Goal: Task Accomplishment & Management: Complete application form

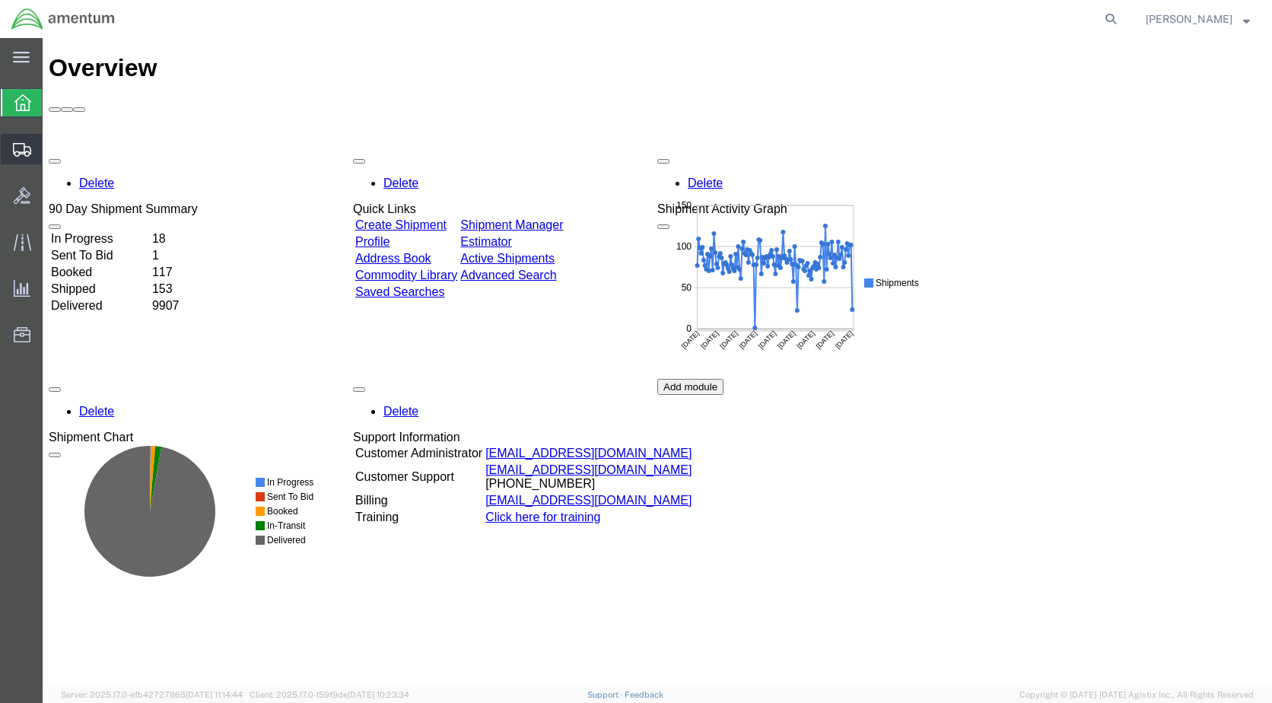
click at [0, 0] on span "Create Shipment" at bounding box center [0, 0] width 0 height 0
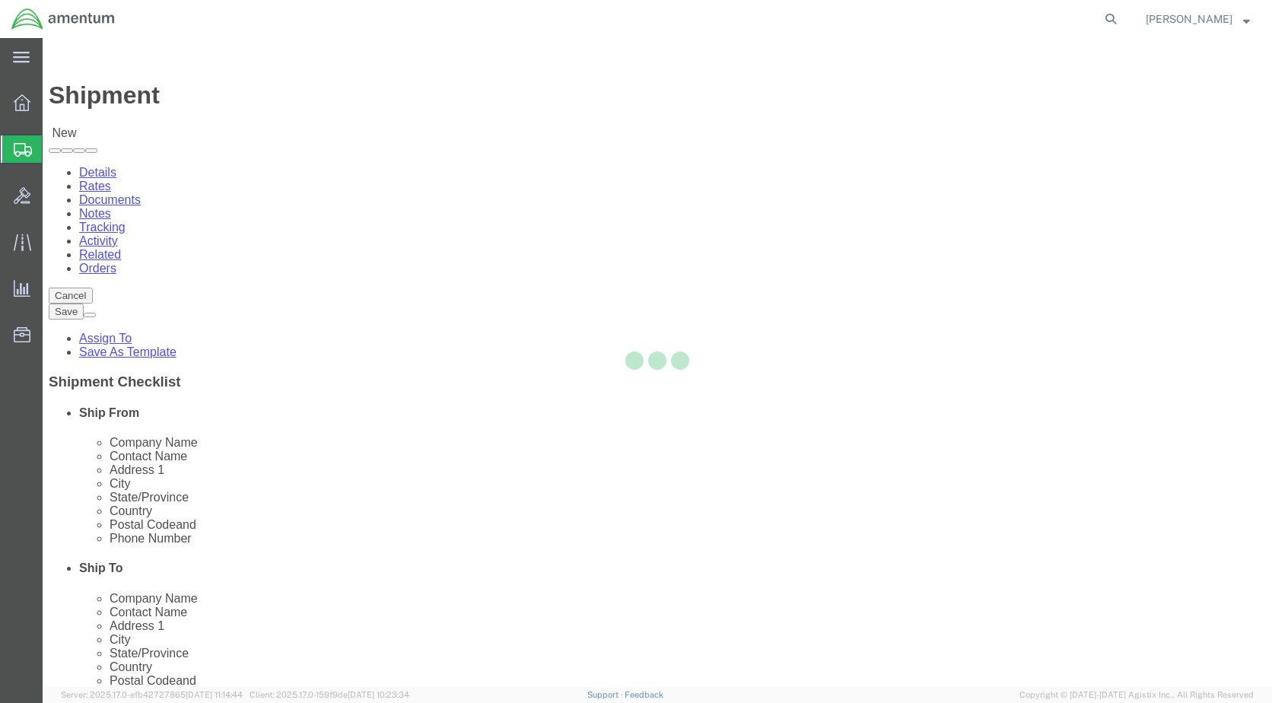
select select
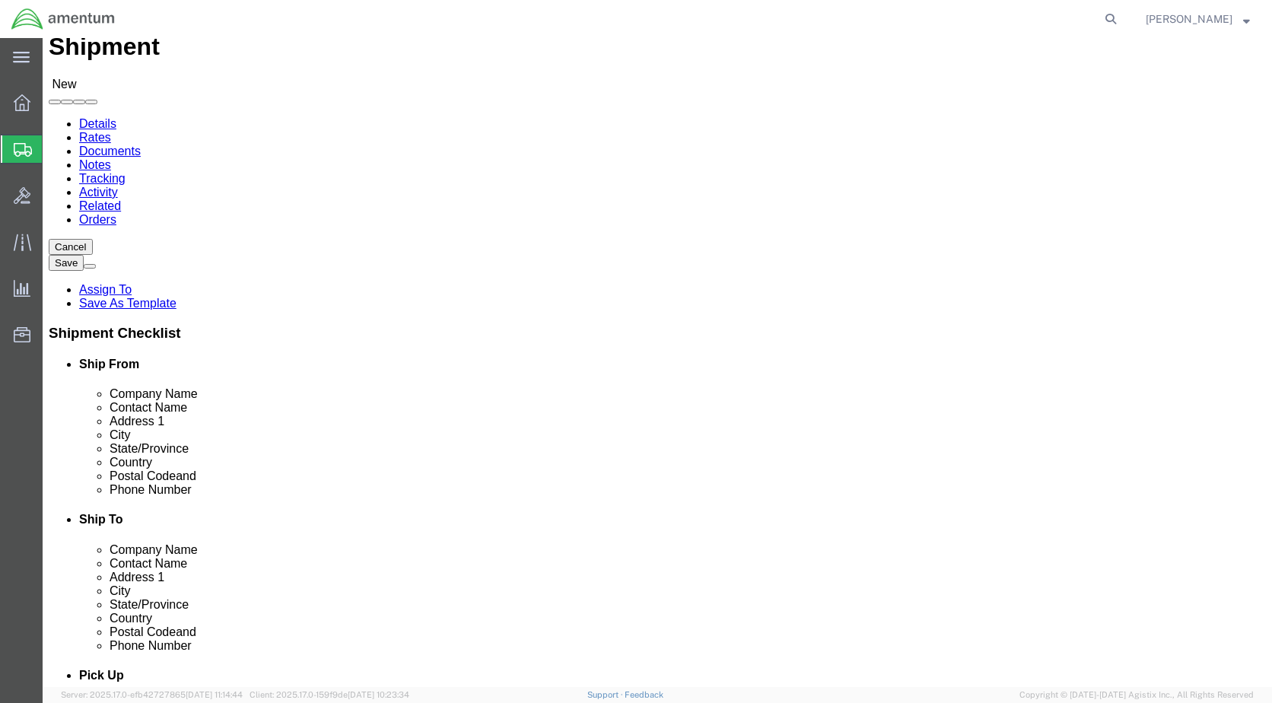
scroll to position [3120, 0]
select select "49927"
select select "NY"
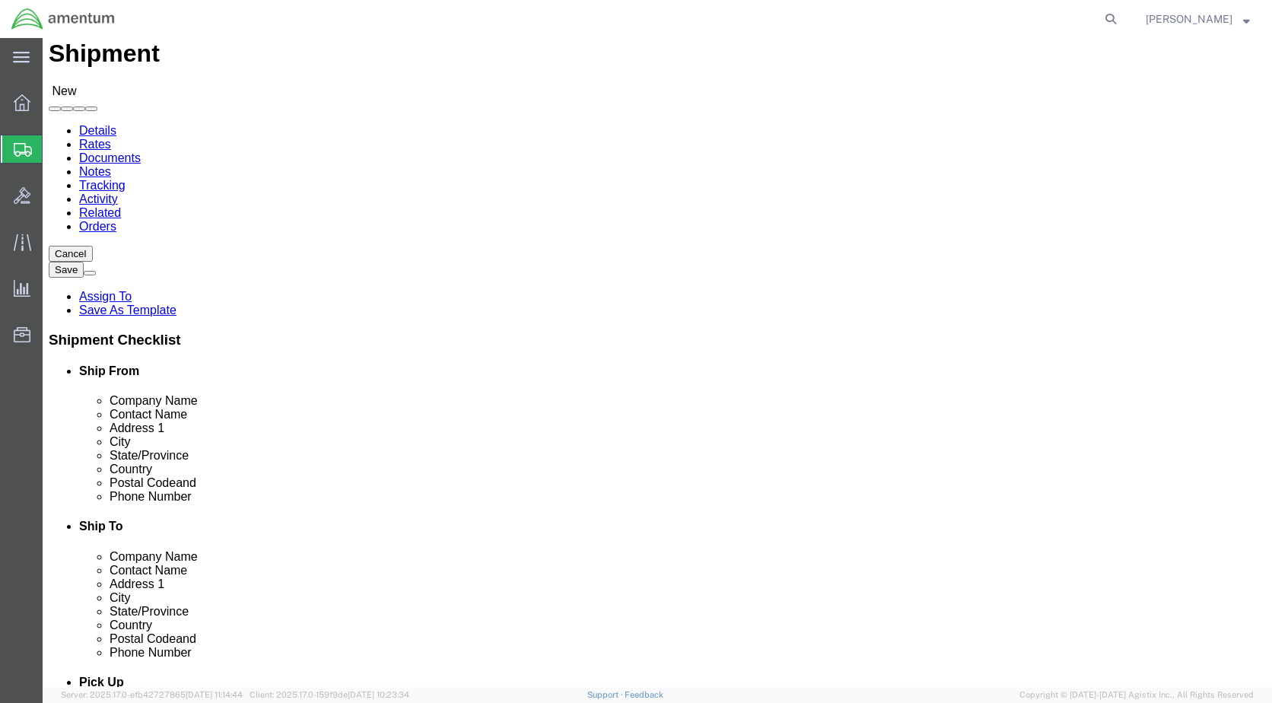
scroll to position [0, 0]
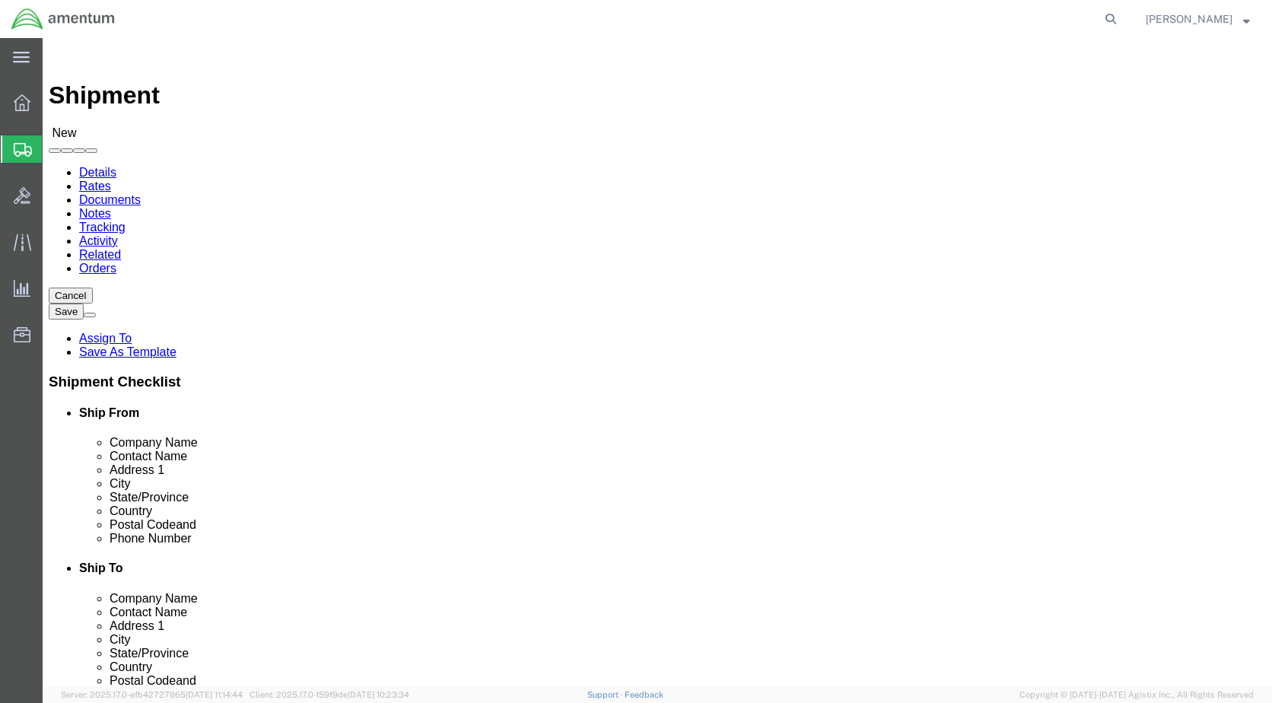
click span
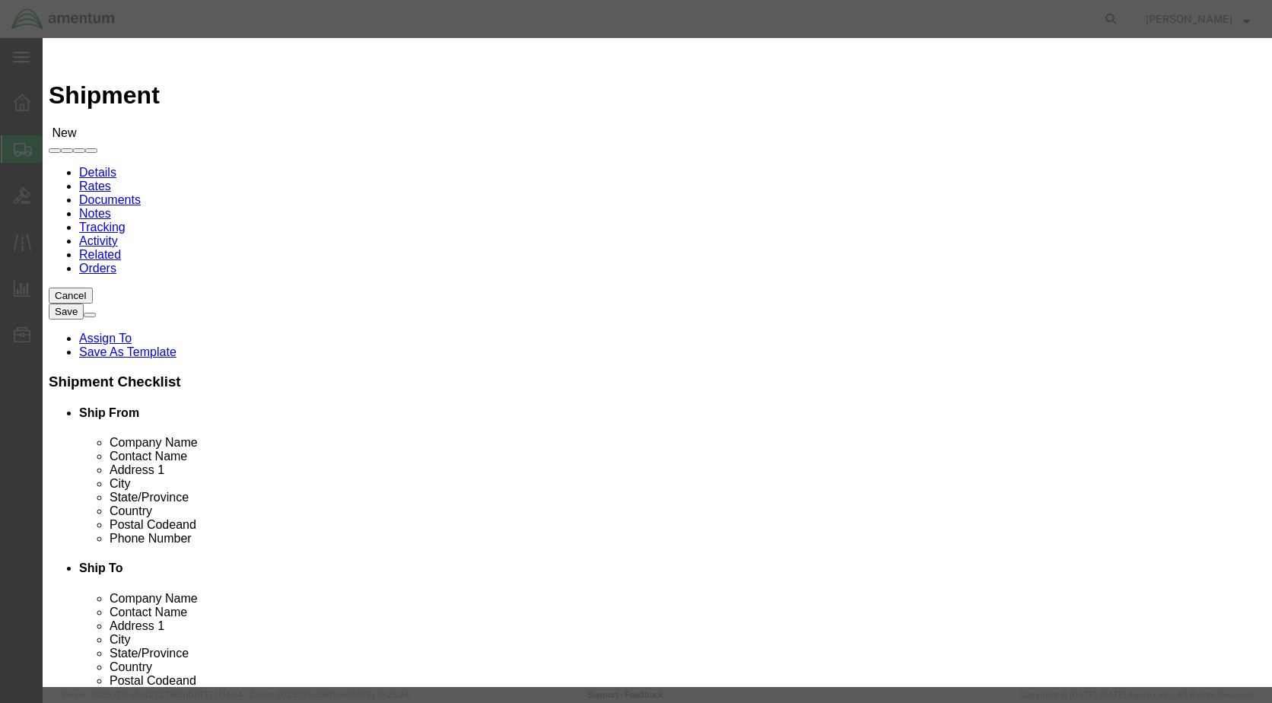
click select "Search by Address Book Name City Company Name Contact Name Country CustomerAlia…"
select select "companyName"
click select "Search by Address Book Name City Company Name Contact Name Country CustomerAlia…"
click input "text"
type input "time calibrations"
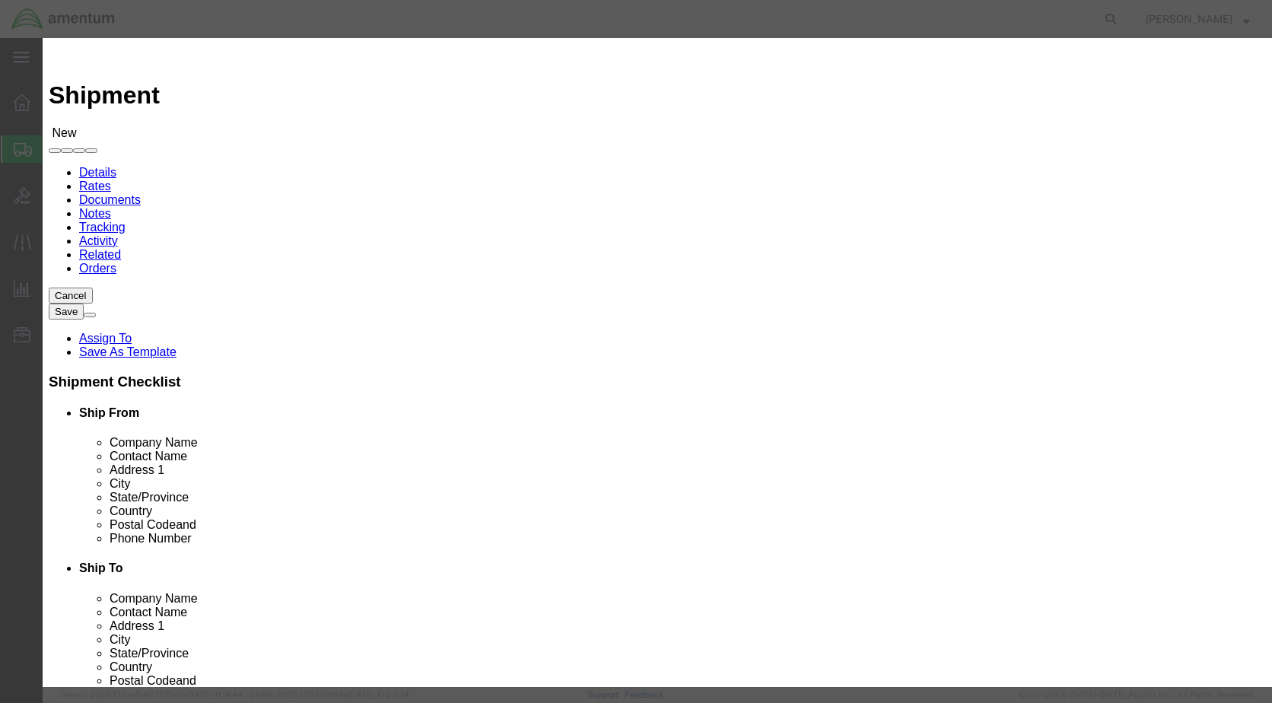
click button "button"
click button "Select"
select select "[GEOGRAPHIC_DATA]"
click button "Close"
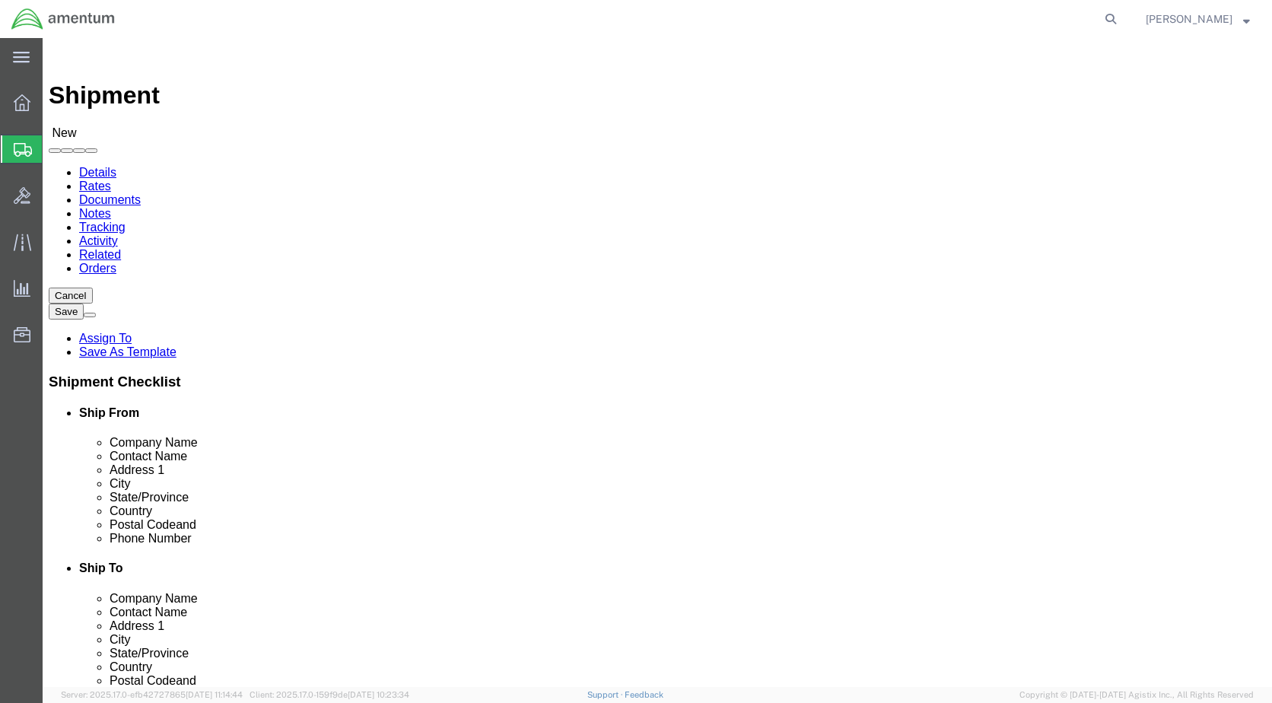
click input "text"
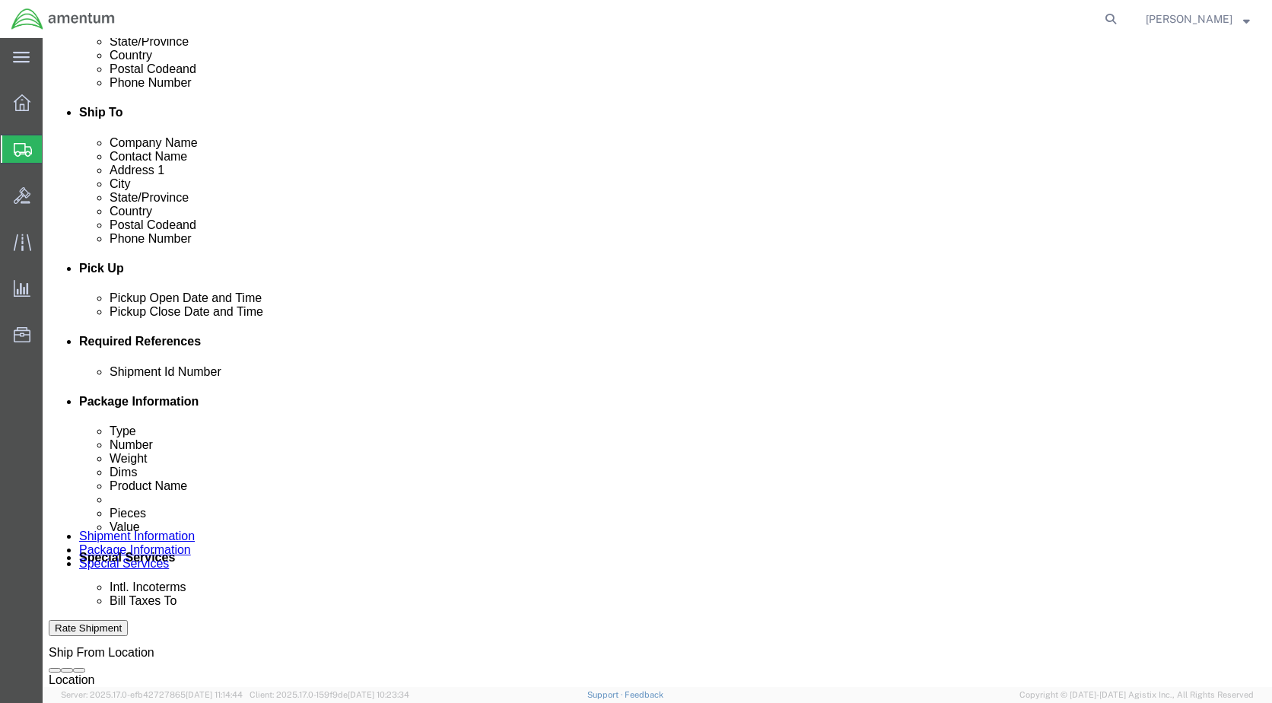
scroll to position [457, 0]
type input "[PHONE_NUMBER]"
click div "[DATE] 9:00 AM"
type input "10:00 AM"
click button "Apply"
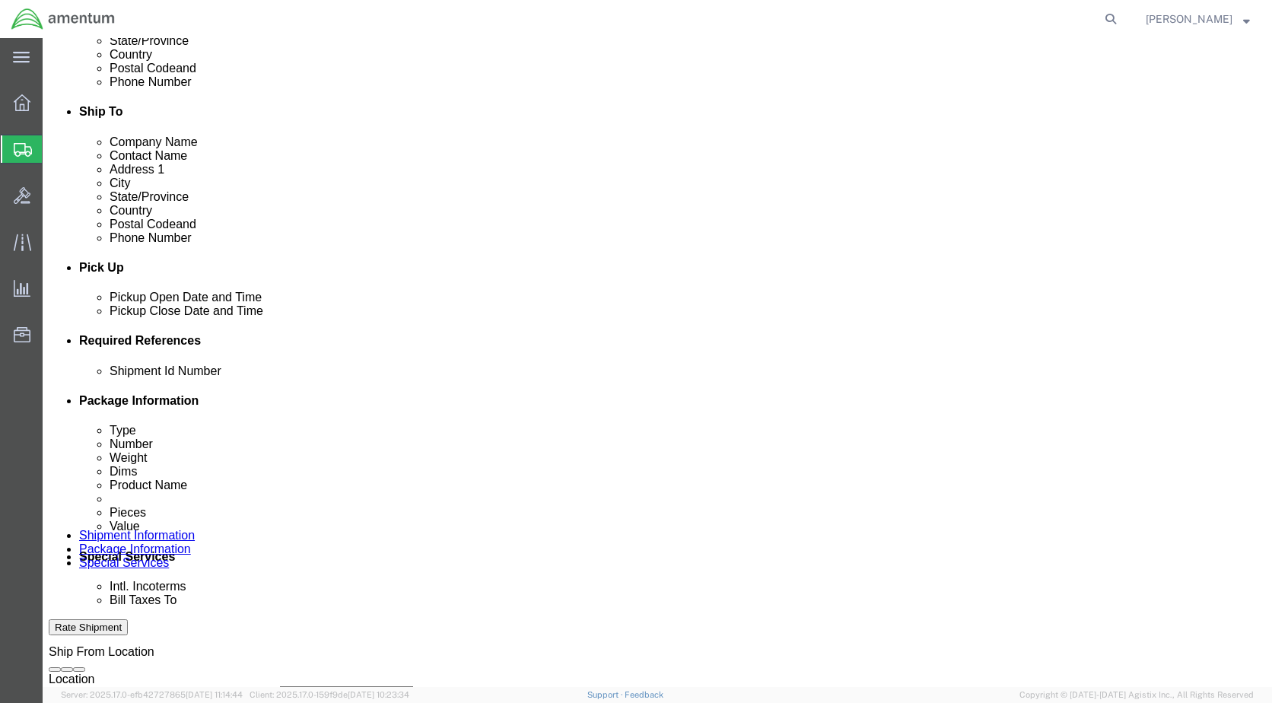
click div "[DATE] 11:00 AM"
type input "2:00 pm"
click button "Apply"
click input "text"
type input "CBP0043400"
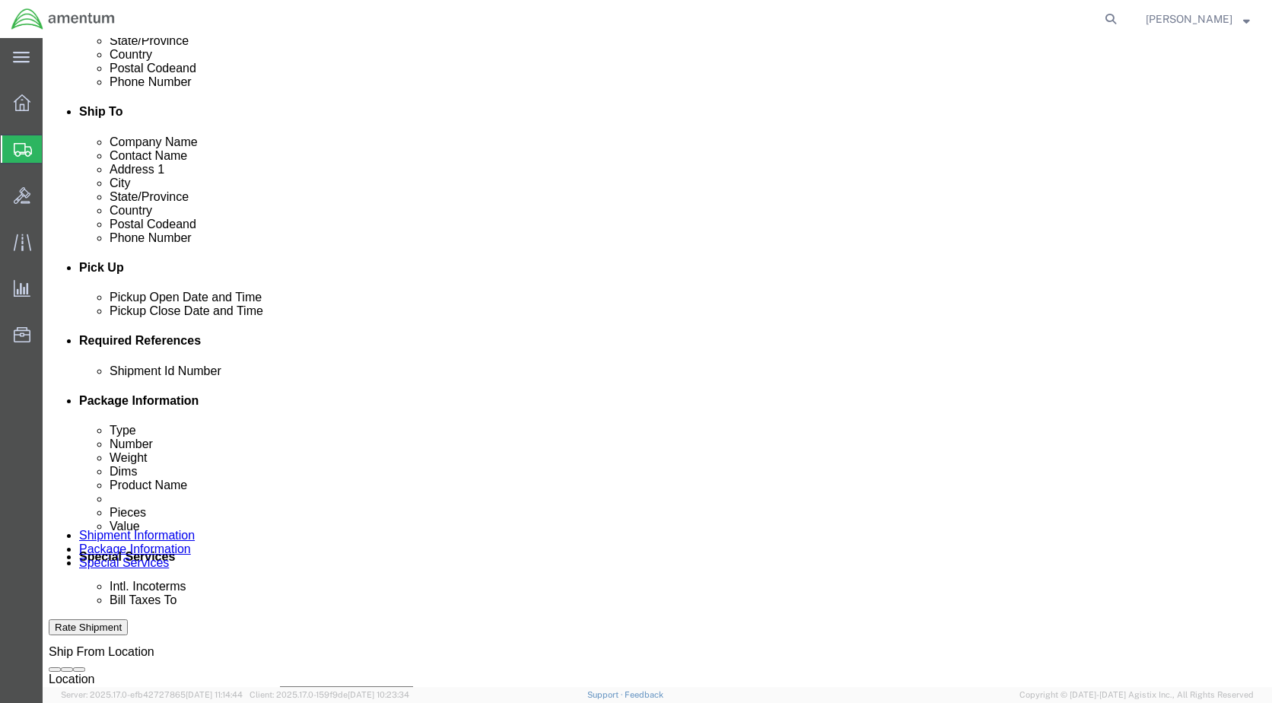
click button "Add reference"
click select "Select Account Type Activity ID Airline Appointment Number ASN Batch Request # …"
select select "CUSTREF"
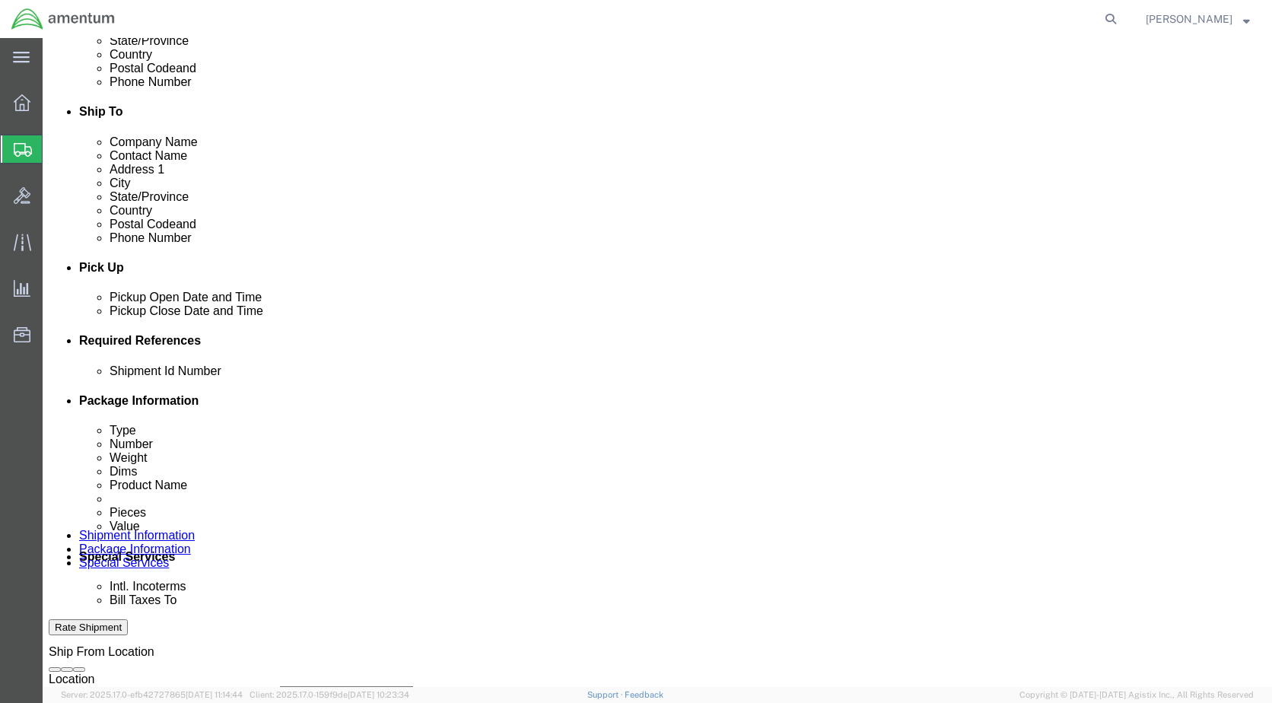
click select "Select Account Type Activity ID Airline Appointment Number ASN Batch Request # …"
click input "text"
type input "CALIBRATIONS"
click select "Select Account Type Activity ID Airline Appointment Number ASN Batch Request # …"
select select "DEPT"
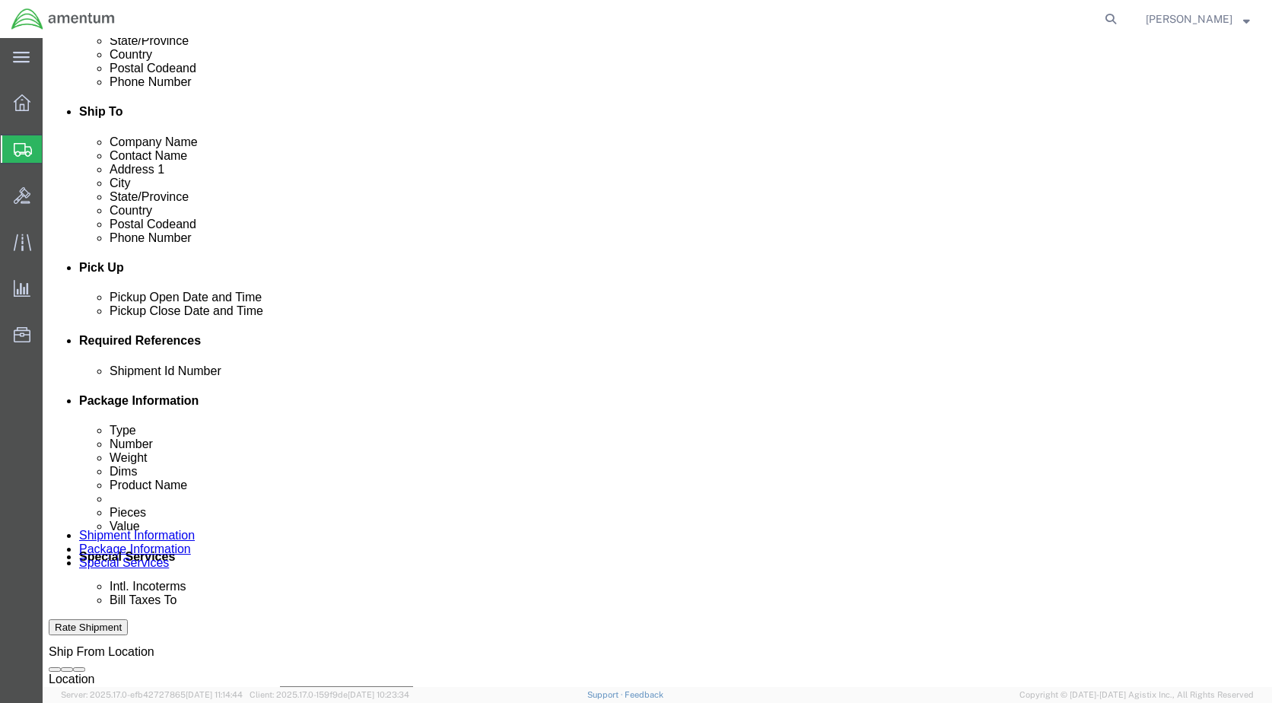
click select "Select Account Type Activity ID Airline Appointment Number ASN Batch Request # …"
click input "text"
type input "CBP"
click select "Select Account Type Activity ID Airline Appointment Number ASN Batch Request # …"
select select "PROJNUM"
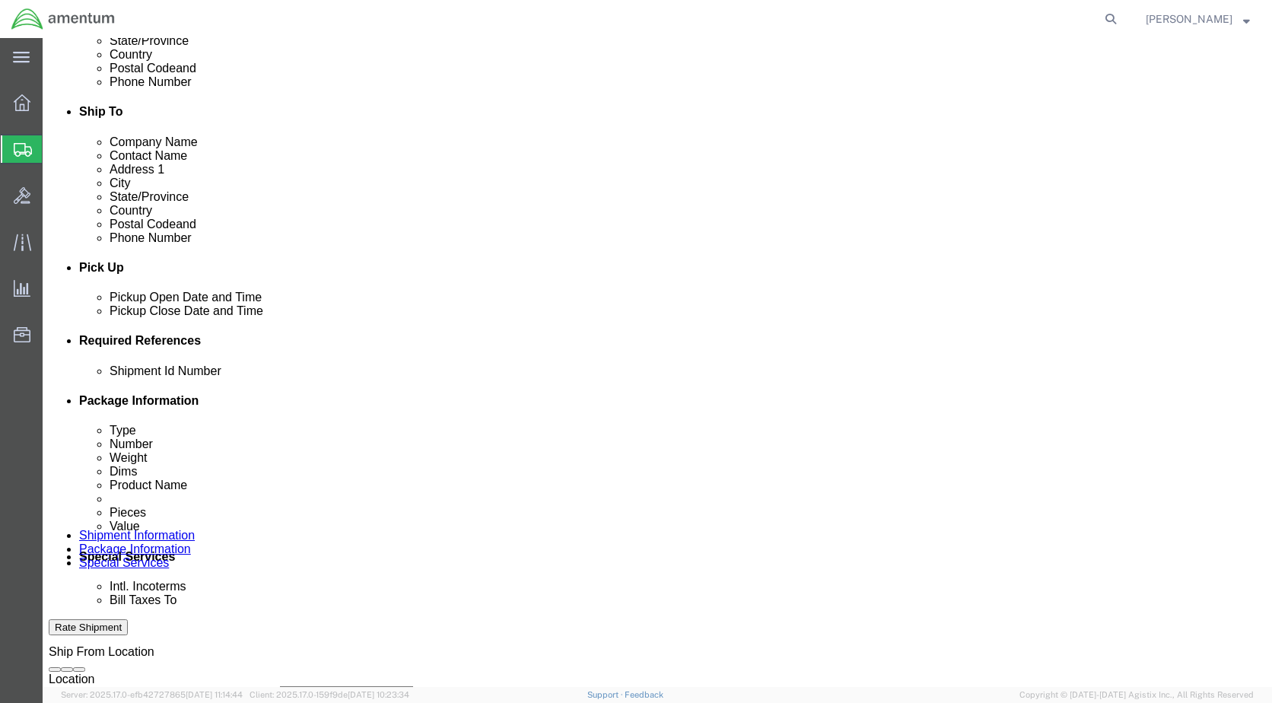
click select "Select Account Type Activity ID Airline Appointment Number ASN Batch Request # …"
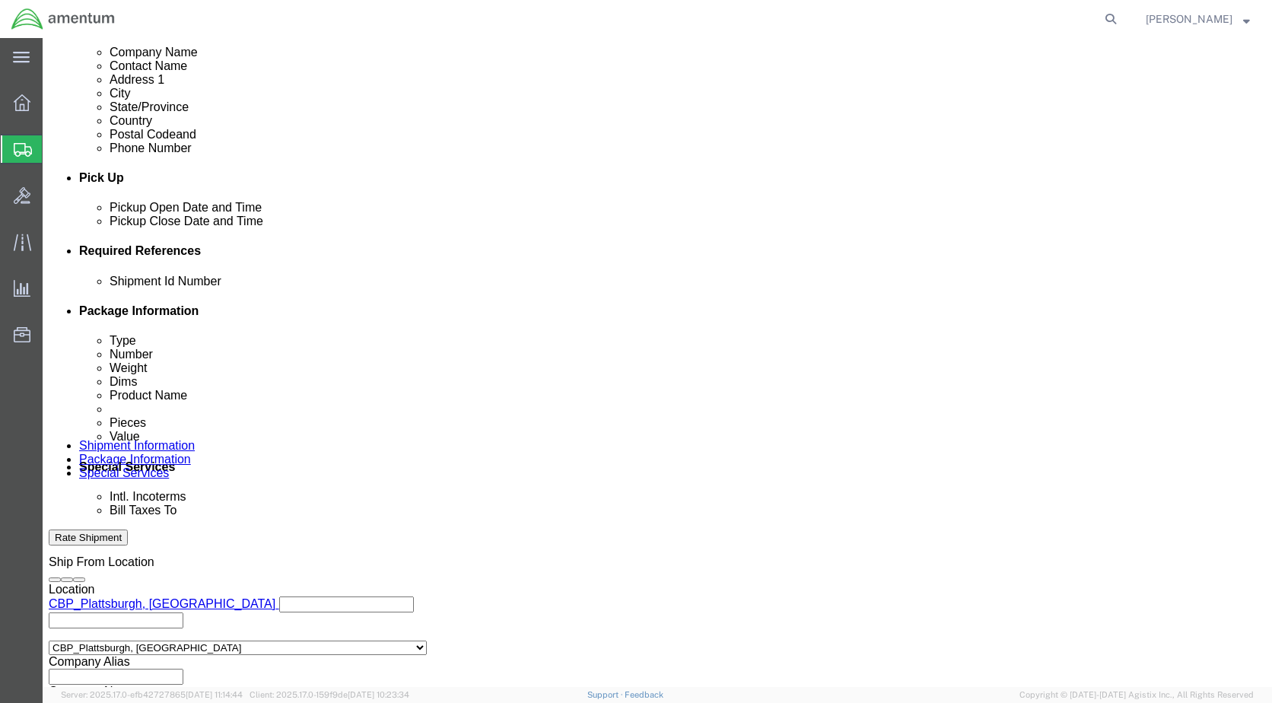
scroll to position [685, 0]
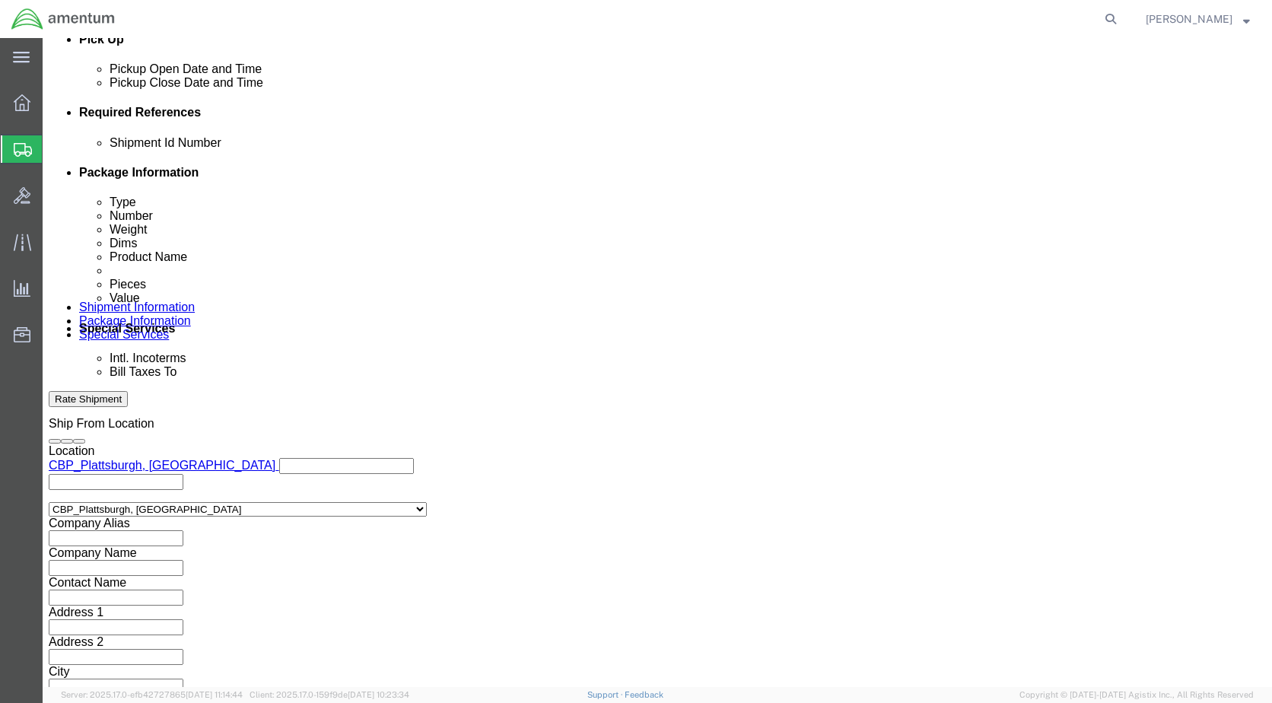
click button "Continue"
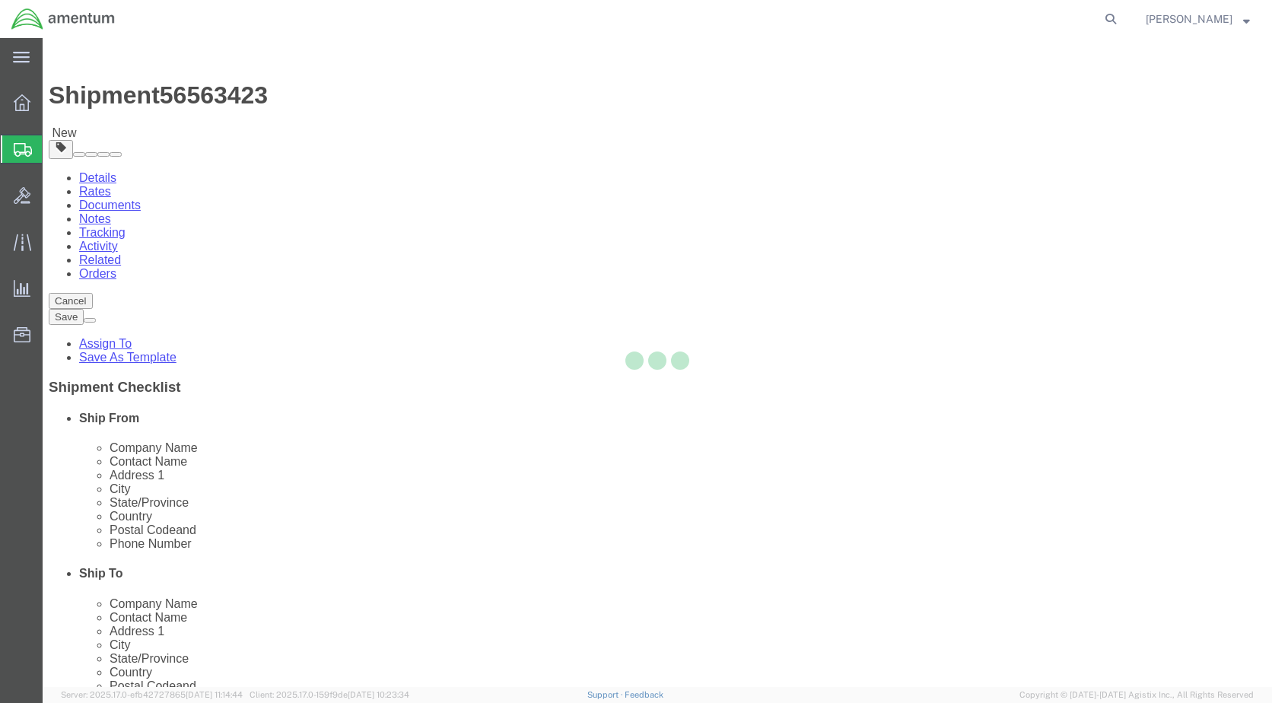
select select "CBOX"
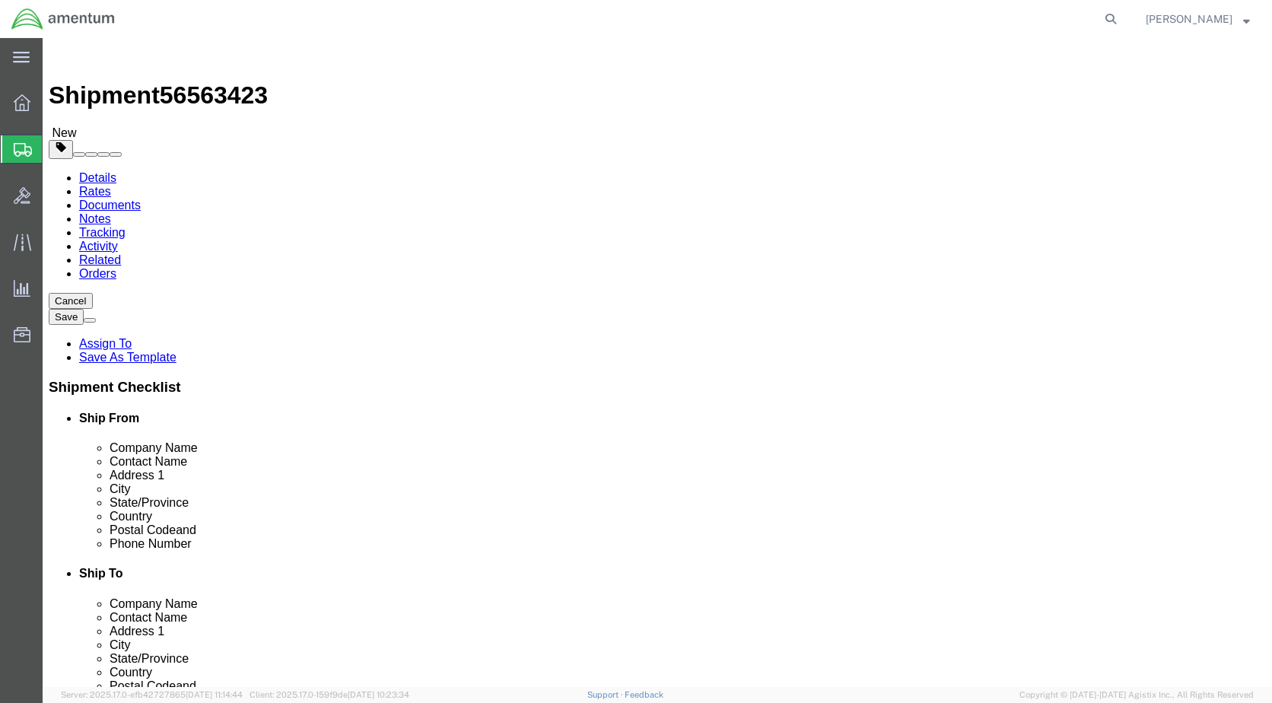
click input "text"
type input "10"
drag, startPoint x: 215, startPoint y: 368, endPoint x: 140, endPoint y: 361, distance: 75.6
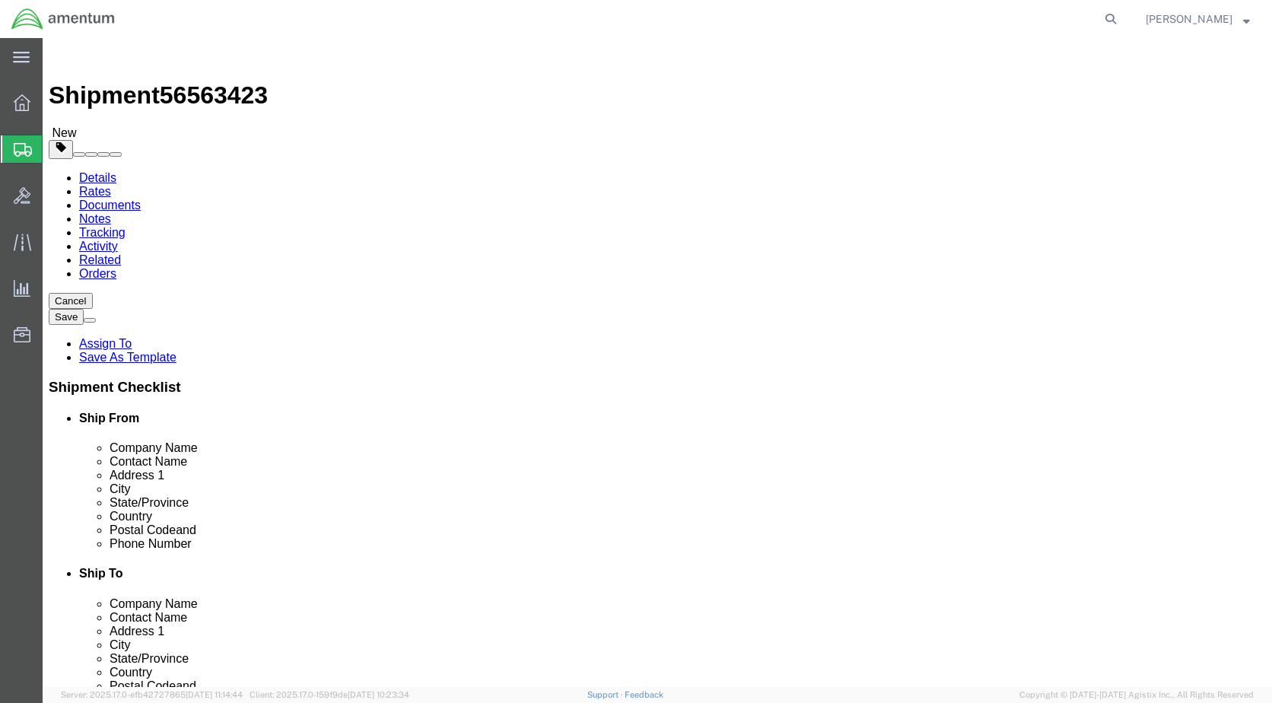
click div "Weight 0.00 Select kgs lbs Ship. t°"
type input "5.5"
click link "Add Content"
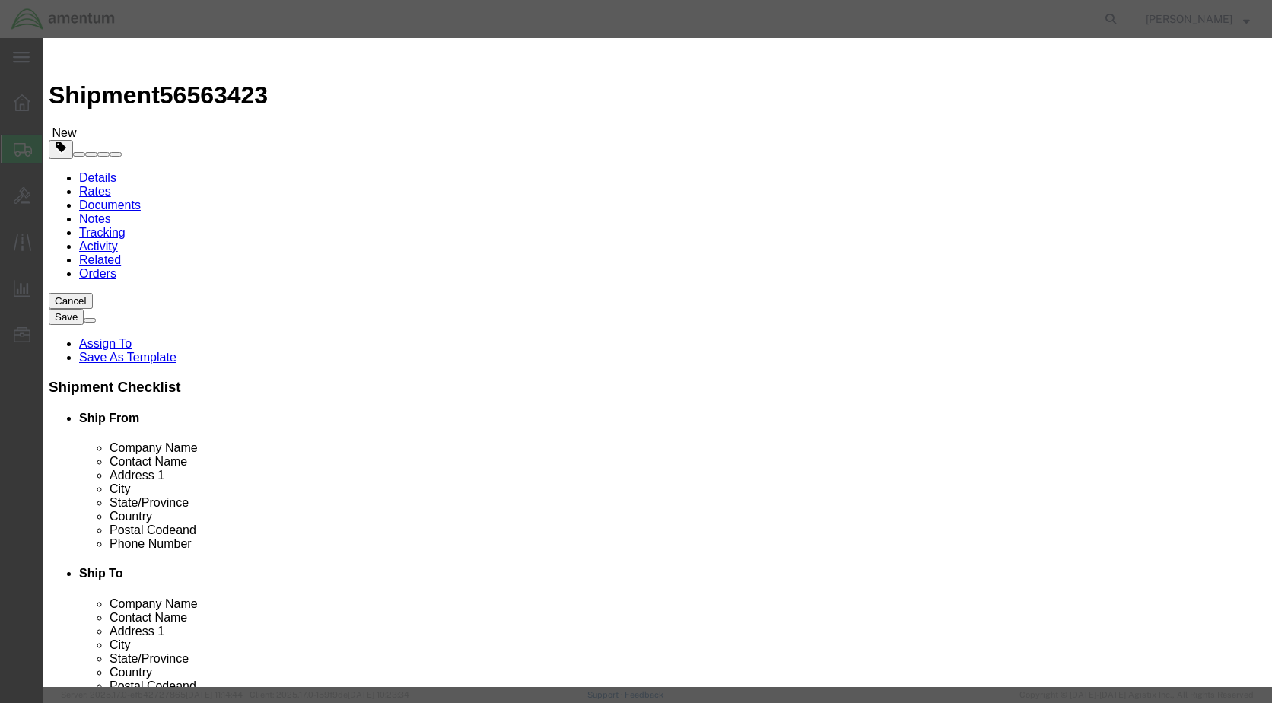
click input "text"
type input "TOOLS FOR CALIBRATION"
click input "0"
type input "1"
type input "4"
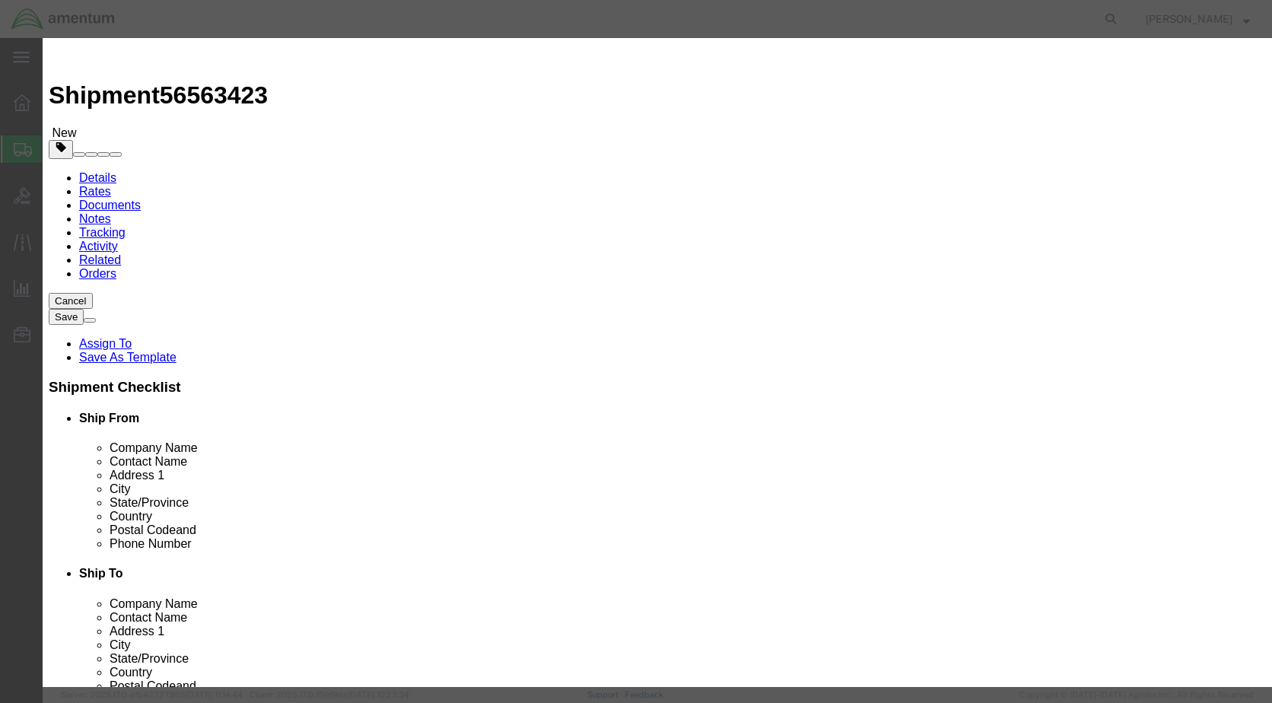
click input "text"
type input "1000"
click textarea
type textarea "E"
type textarea "SN# T11349, T04822, T04823, 317983"
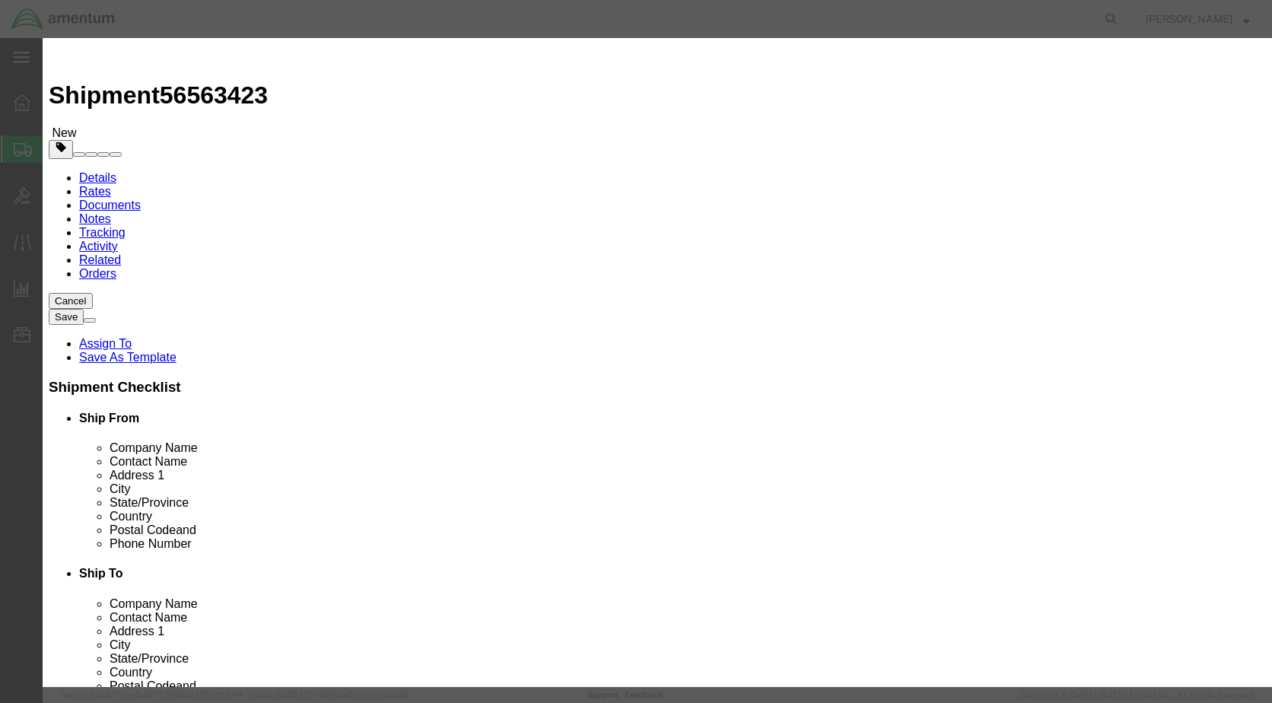
click button "Save & Close"
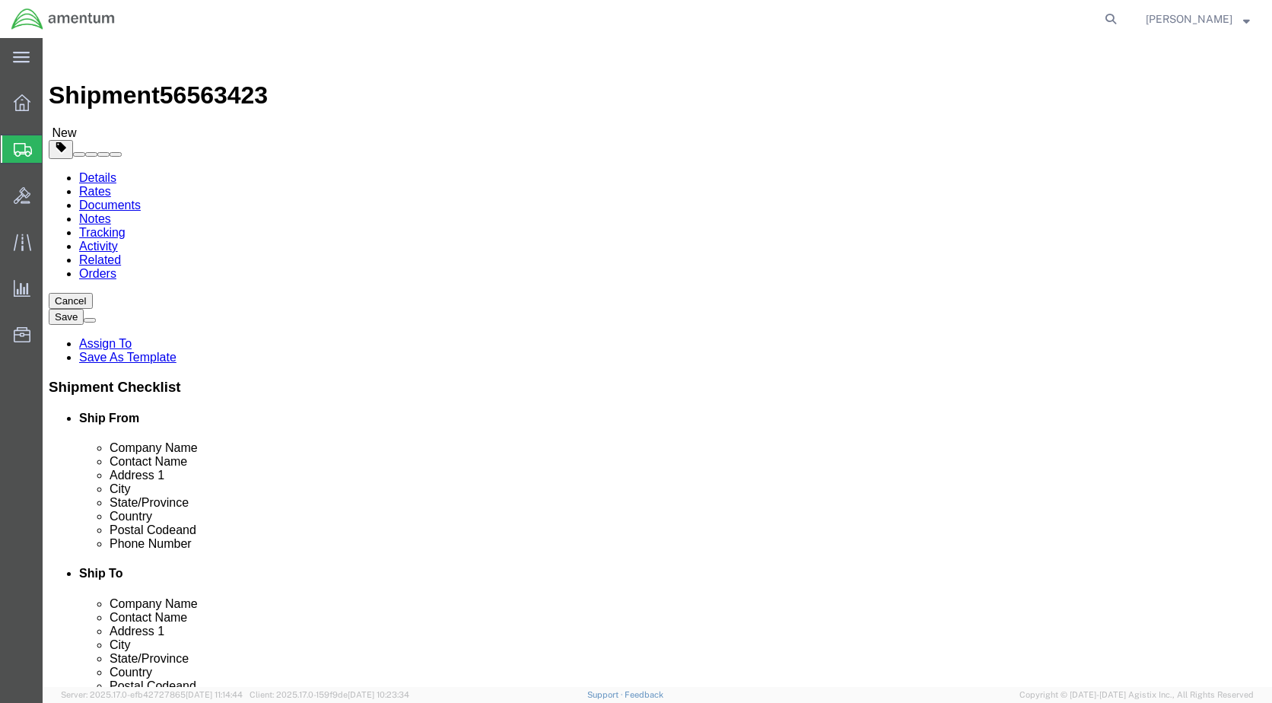
click button "Rate Shipment"
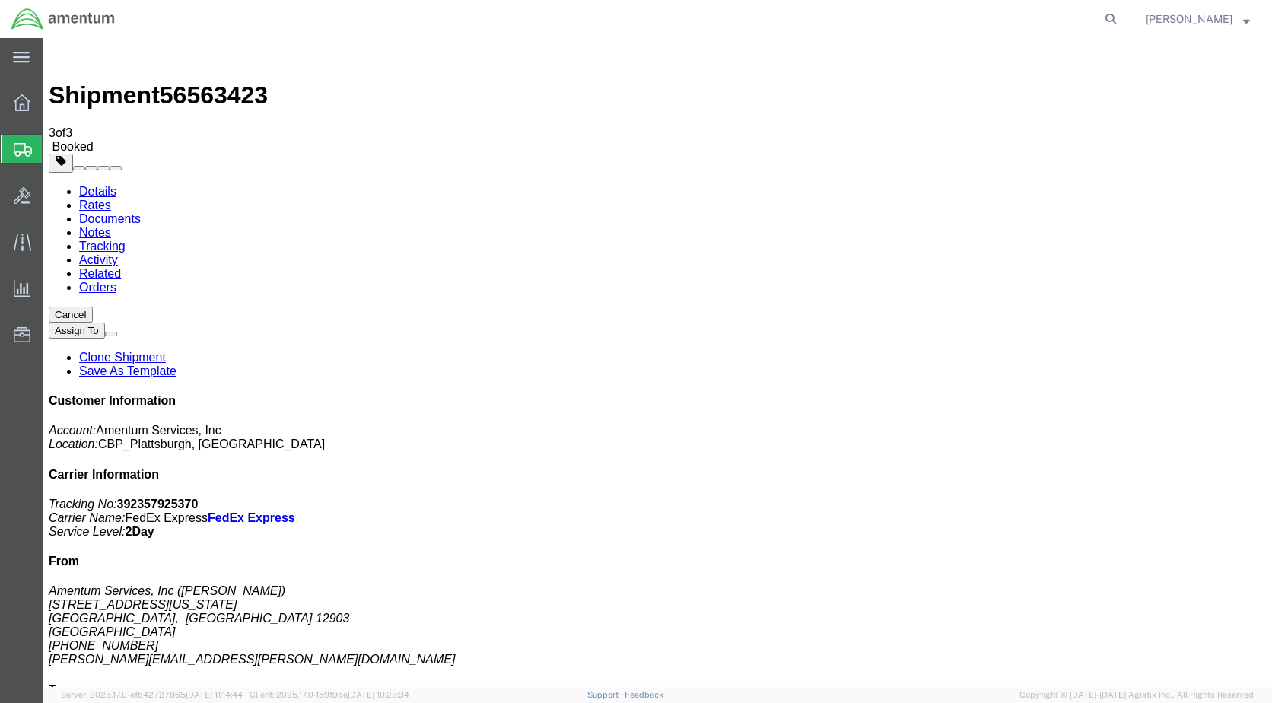
drag, startPoint x: 539, startPoint y: 269, endPoint x: 699, endPoint y: 629, distance: 394.5
drag, startPoint x: 1135, startPoint y: 238, endPoint x: 1062, endPoint y: 236, distance: 73.8
click at [1062, 498] on p "Tracking No: 392357925370 Carrier Name: FedEx Express FedEx Express Service Lev…" at bounding box center [658, 518] width 1218 height 41
copy b "392357925370"
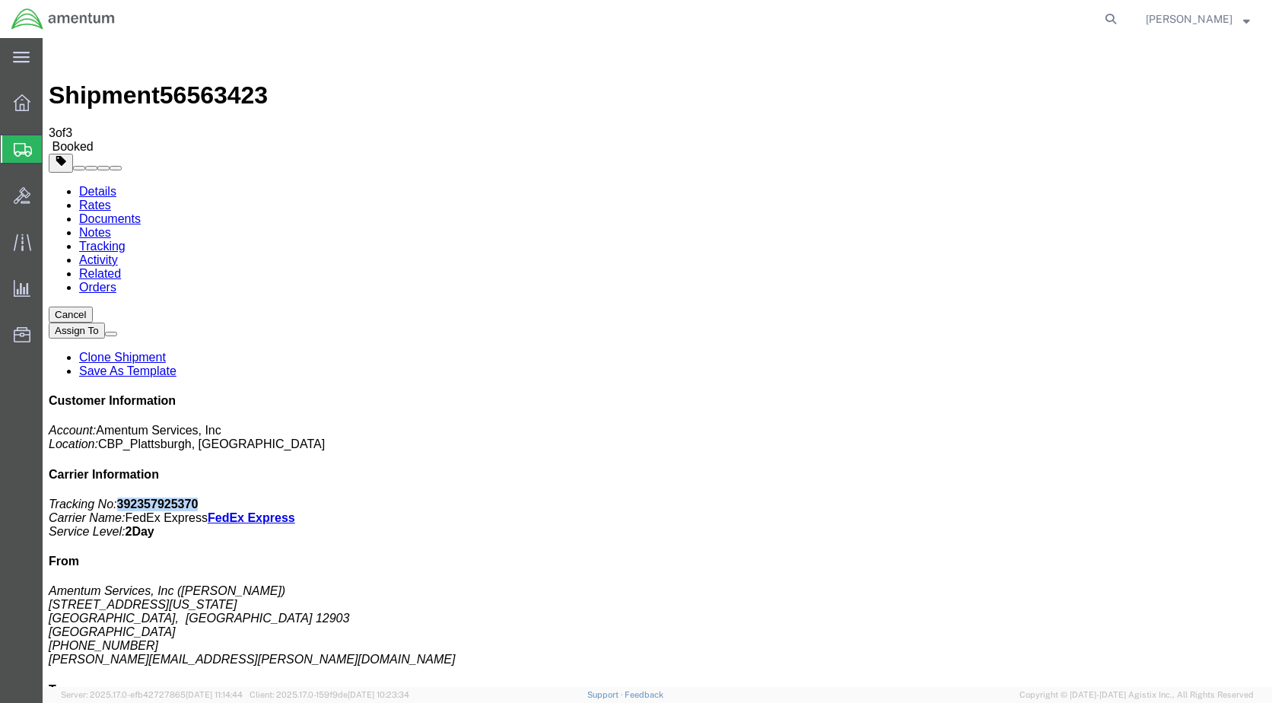
click at [95, 185] on link "Details" at bounding box center [97, 191] width 37 height 13
click link "Schedule pickup request"
click at [0, 0] on span "Create Shipment" at bounding box center [0, 0] width 0 height 0
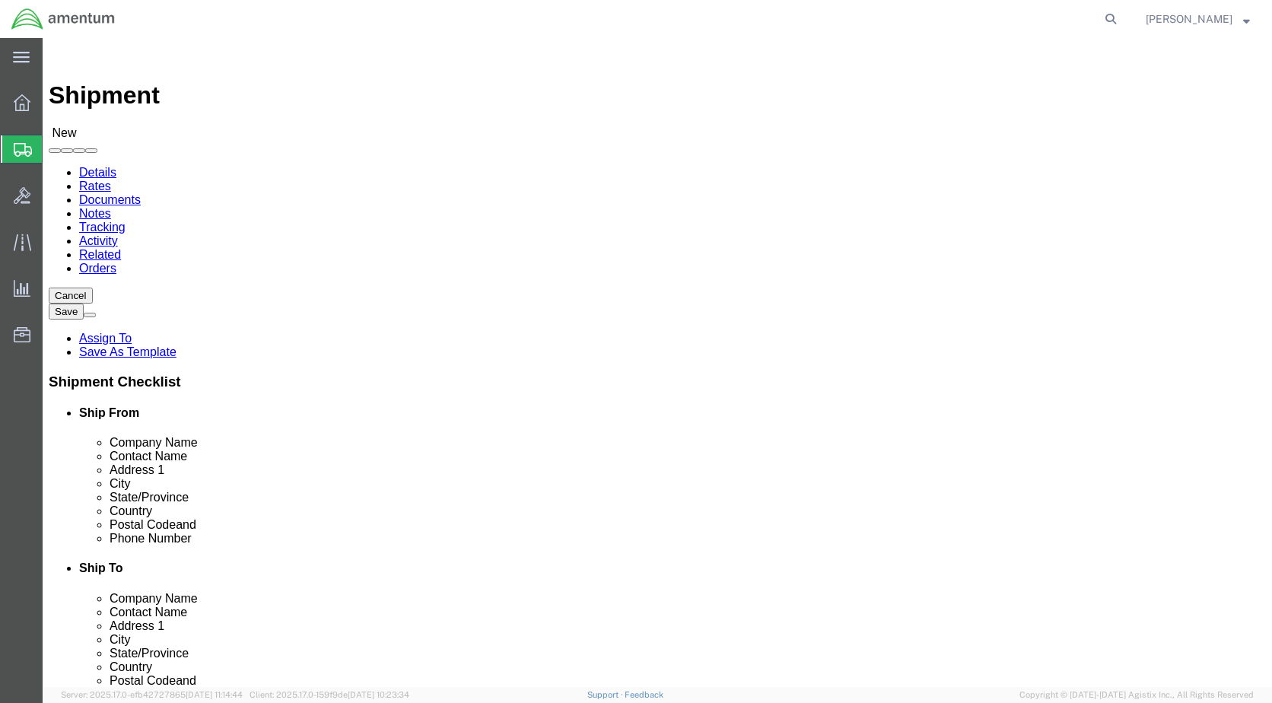
scroll to position [3196, 0]
select select "49927"
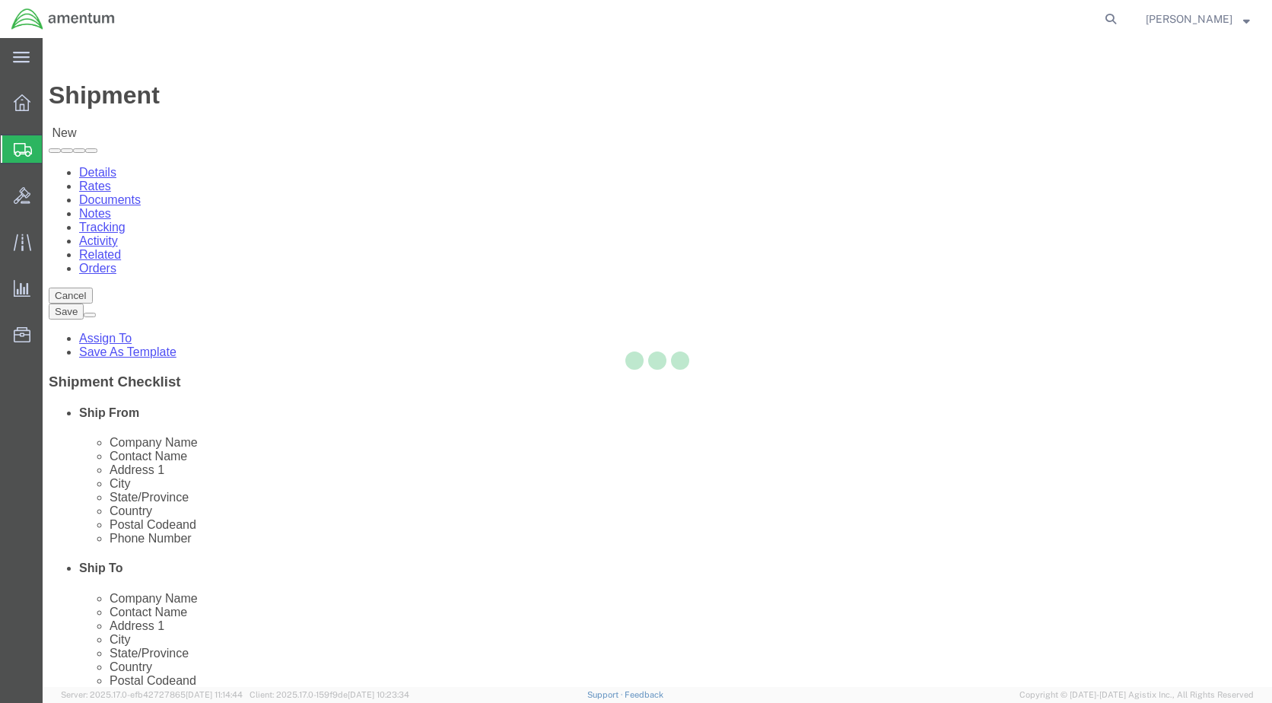
select select "NY"
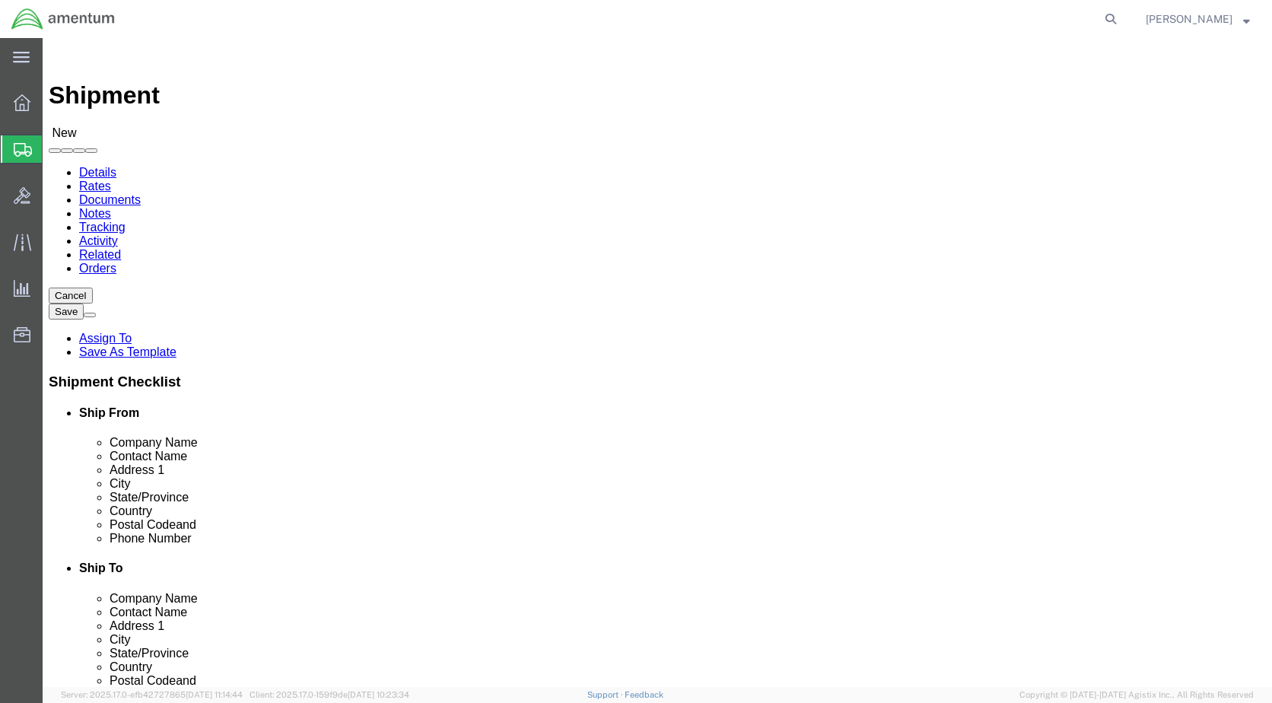
click span
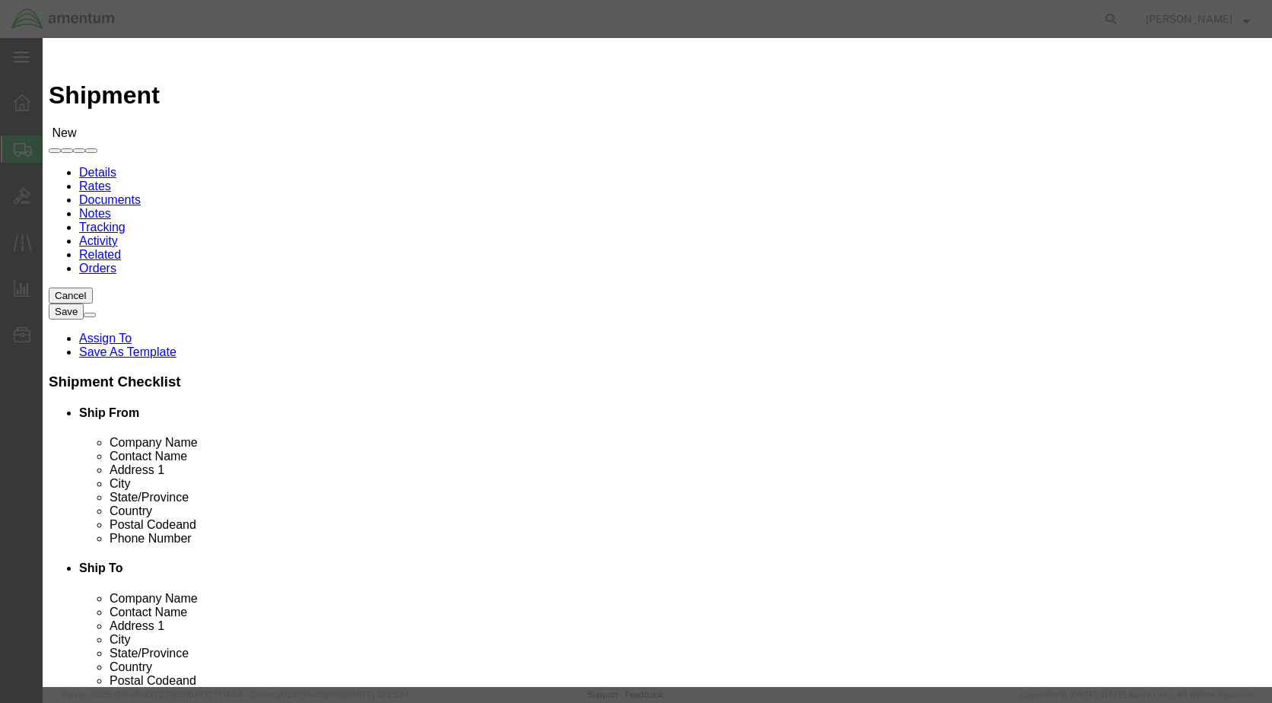
click select "Search by Address Book Name City Company Name Contact Name Country CustomerAlia…"
select select "companyName"
click select "Search by Address Book Name City Company Name Contact Name Country CustomerAlia…"
click input "text"
type input "CONTINENTAL TESTING"
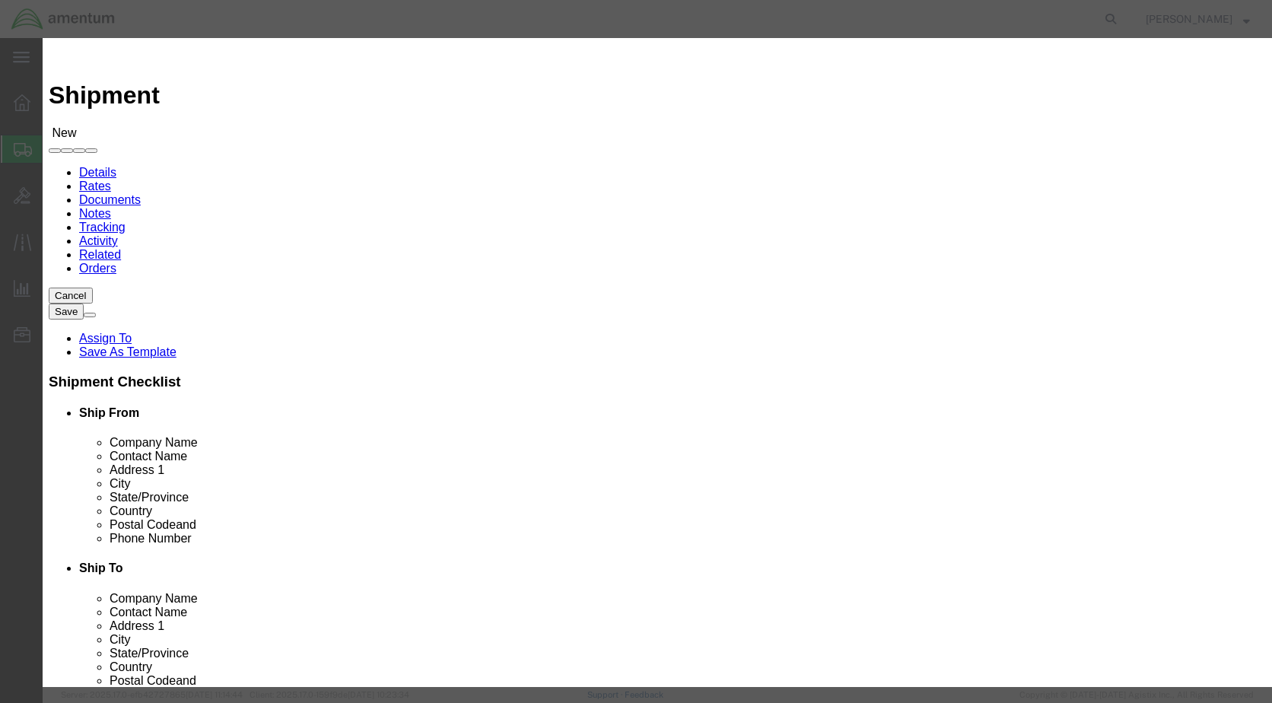
click icon "button"
click button "Select"
select select "OH"
click button "Close"
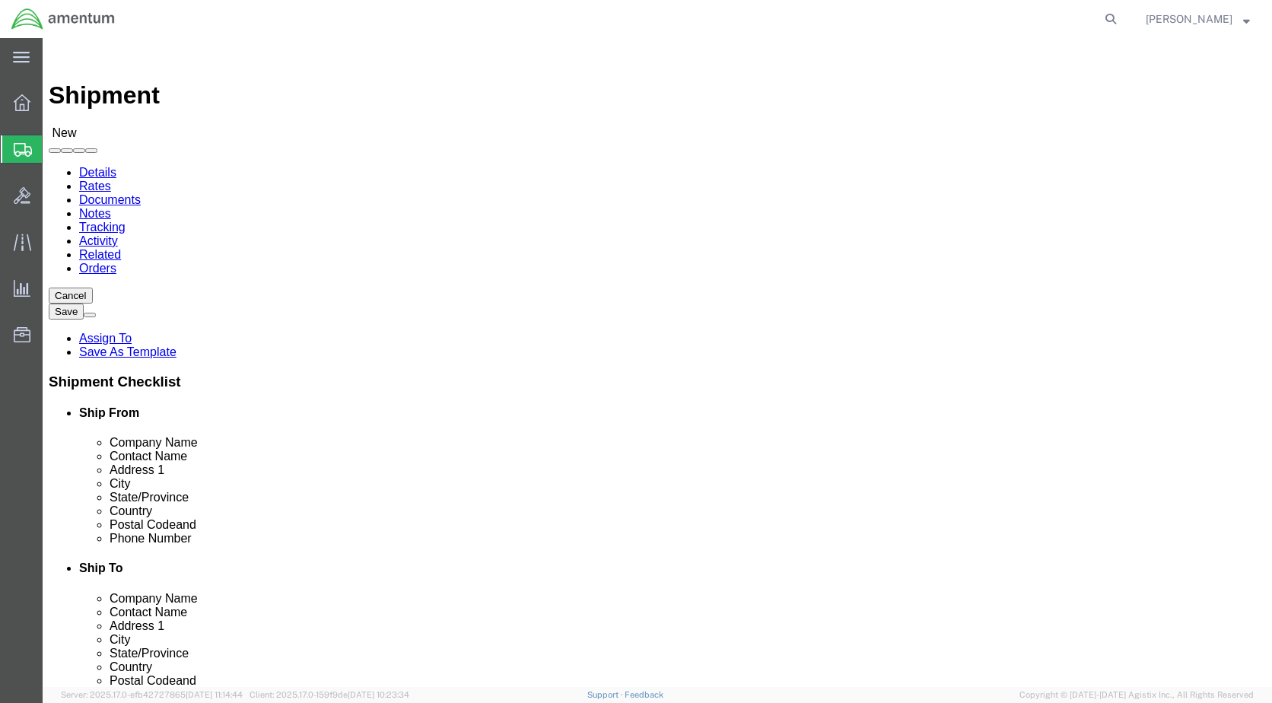
drag, startPoint x: 823, startPoint y: 544, endPoint x: 513, endPoint y: 540, distance: 310.5
click div "Email"
type input "[EMAIL_ADDRESS][DOMAIN_NAME]"
click div "Ship To Location Location Select Select My Profile Location [PHONE_NUMBER] [PHO…"
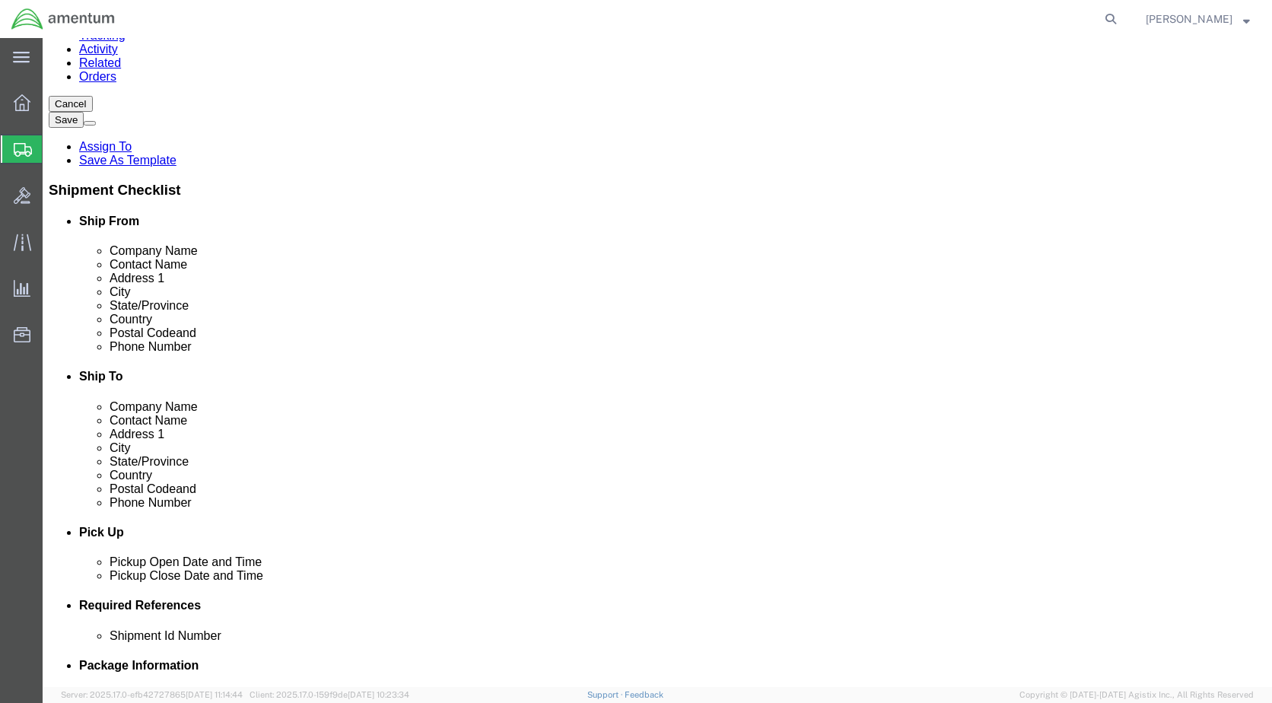
scroll to position [457, 0]
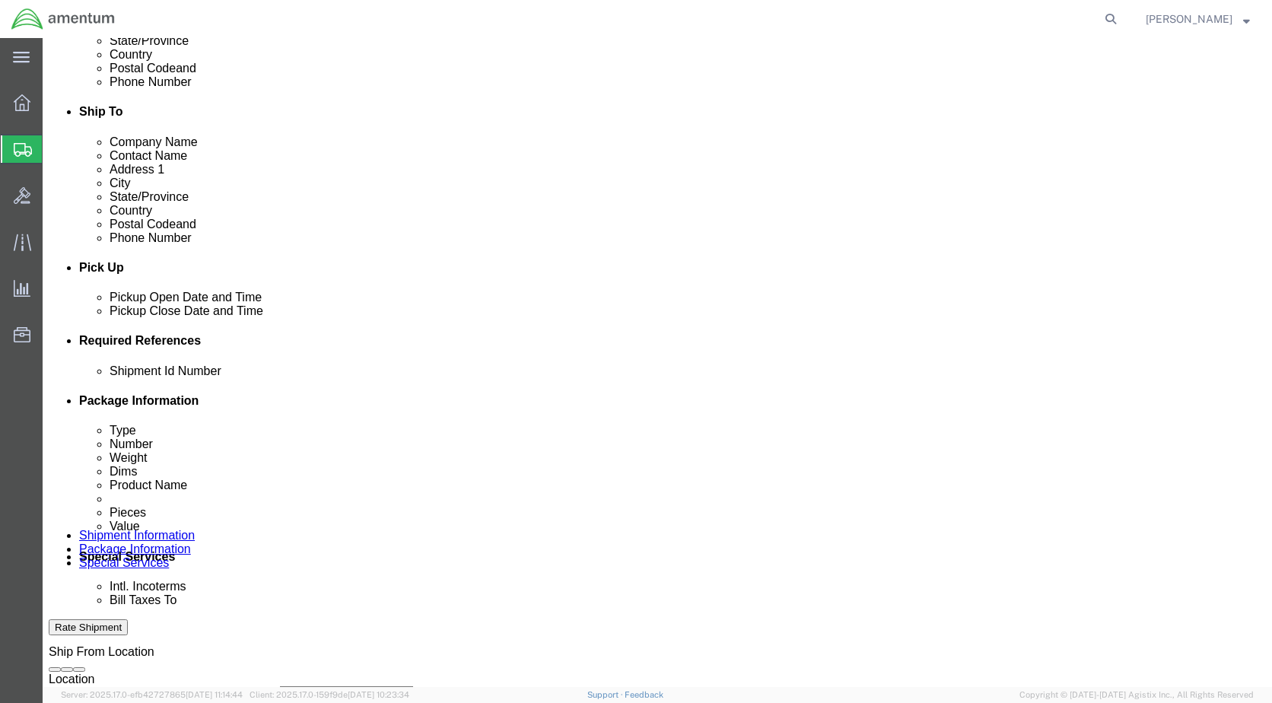
click div "[DATE] 9:00 AM"
click div "References Add reference"
click input "text"
type input "CBP0043399"
click button "Add reference"
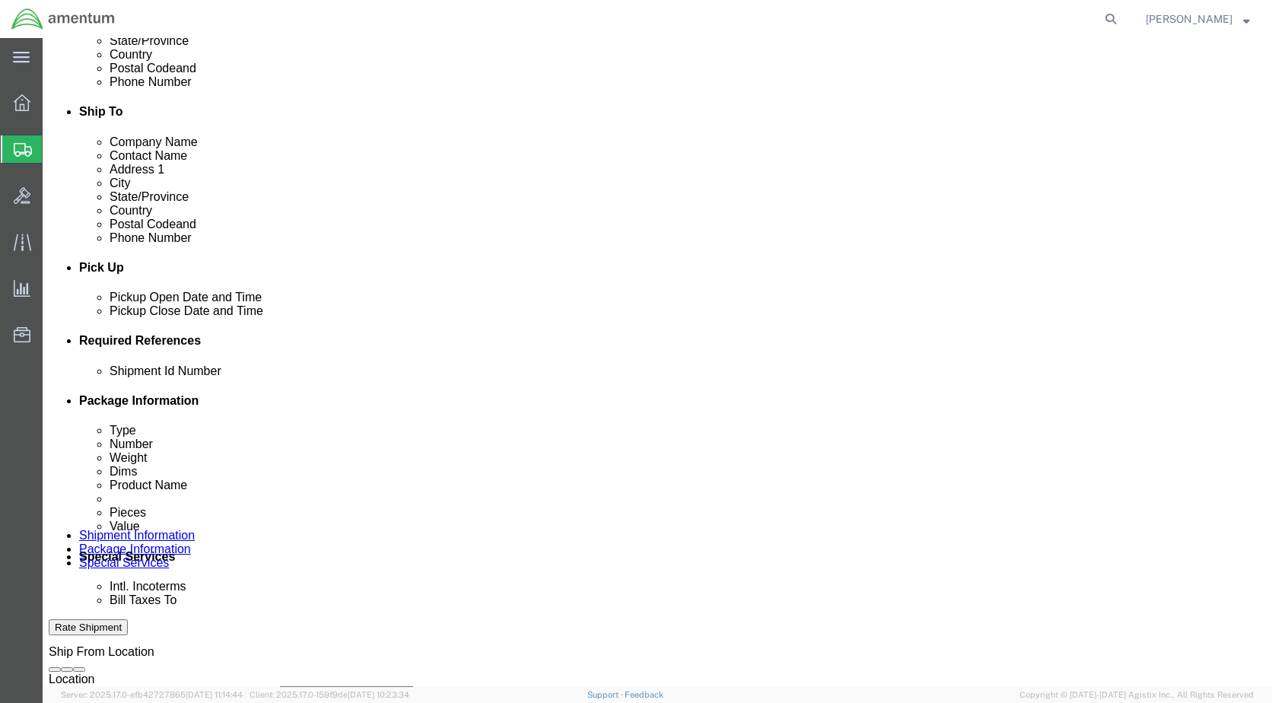
click button "Add reference"
click button "button"
click select "Select Account Type Activity ID Airline Appointment Number ASN Batch Request # …"
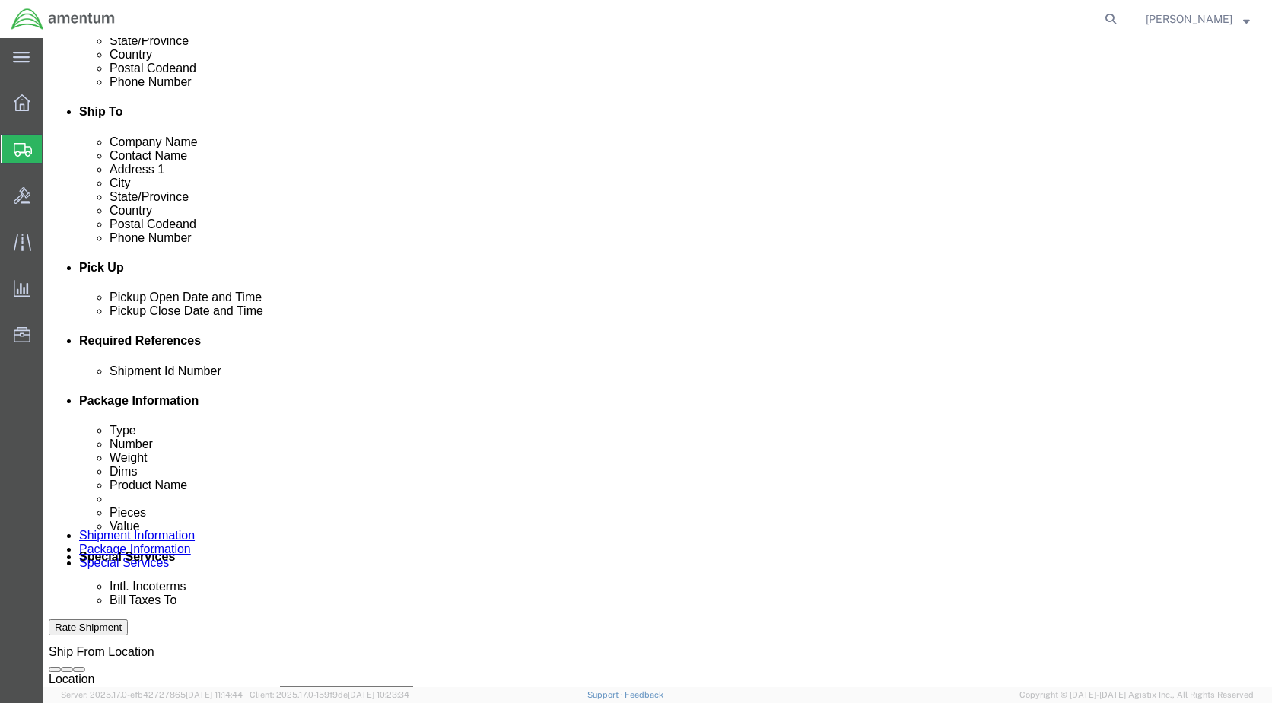
select select "CUSTREF"
click select "Select Account Type Activity ID Airline Appointment Number ASN Batch Request # …"
click input "text"
type input "CALIBRATIONS"
click select "Select Account Type Activity ID Airline Appointment Number ASN Batch Request # …"
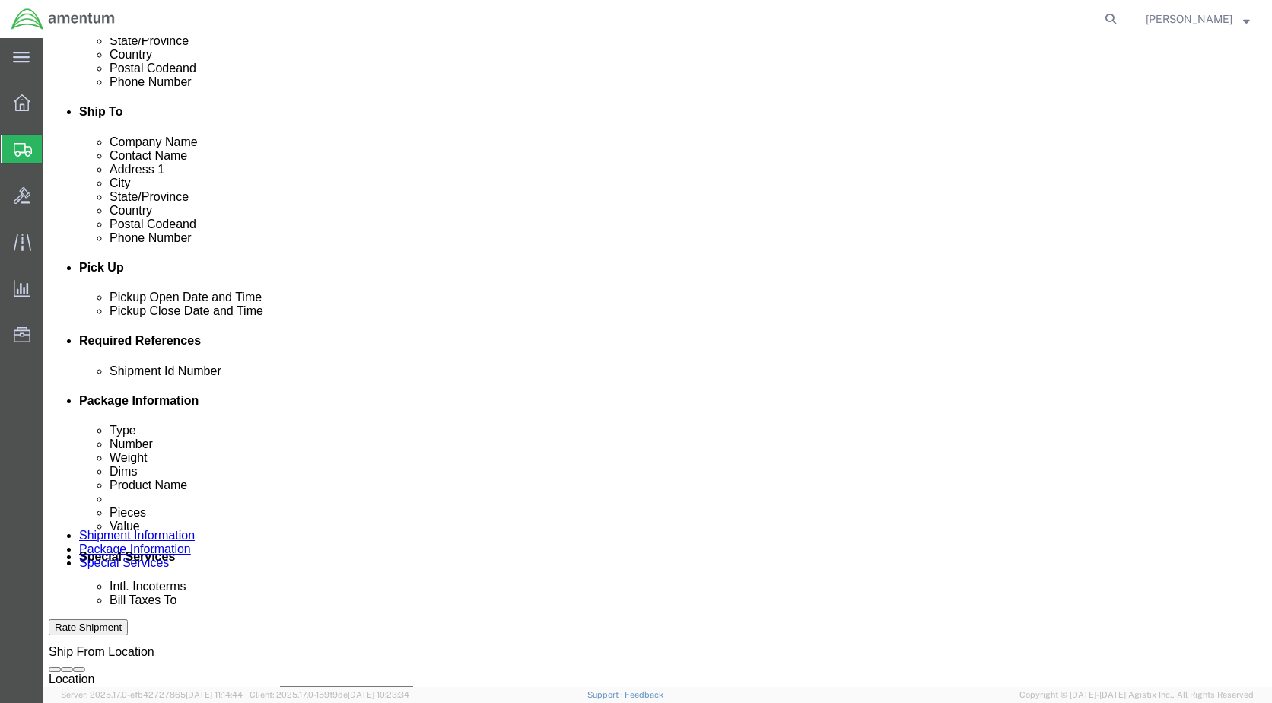
select select "DEPT"
click select "Select Account Type Activity ID Airline Appointment Number ASN Batch Request # …"
click input "text"
type input "CBP"
click select "Select Account Type Activity ID Airline Appointment Number ASN Batch Request # …"
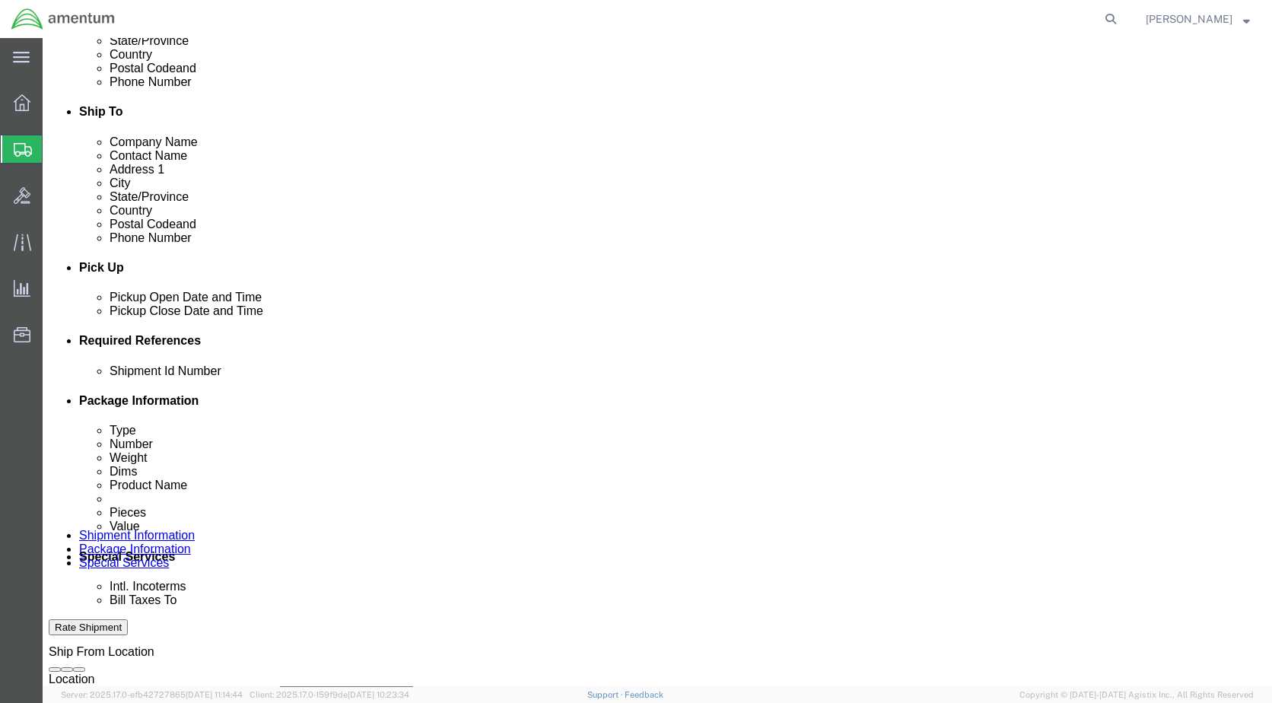
select select "PROJNUM"
click select "Select Account Type Activity ID Airline Appointment Number ASN Batch Request # …"
click input "text"
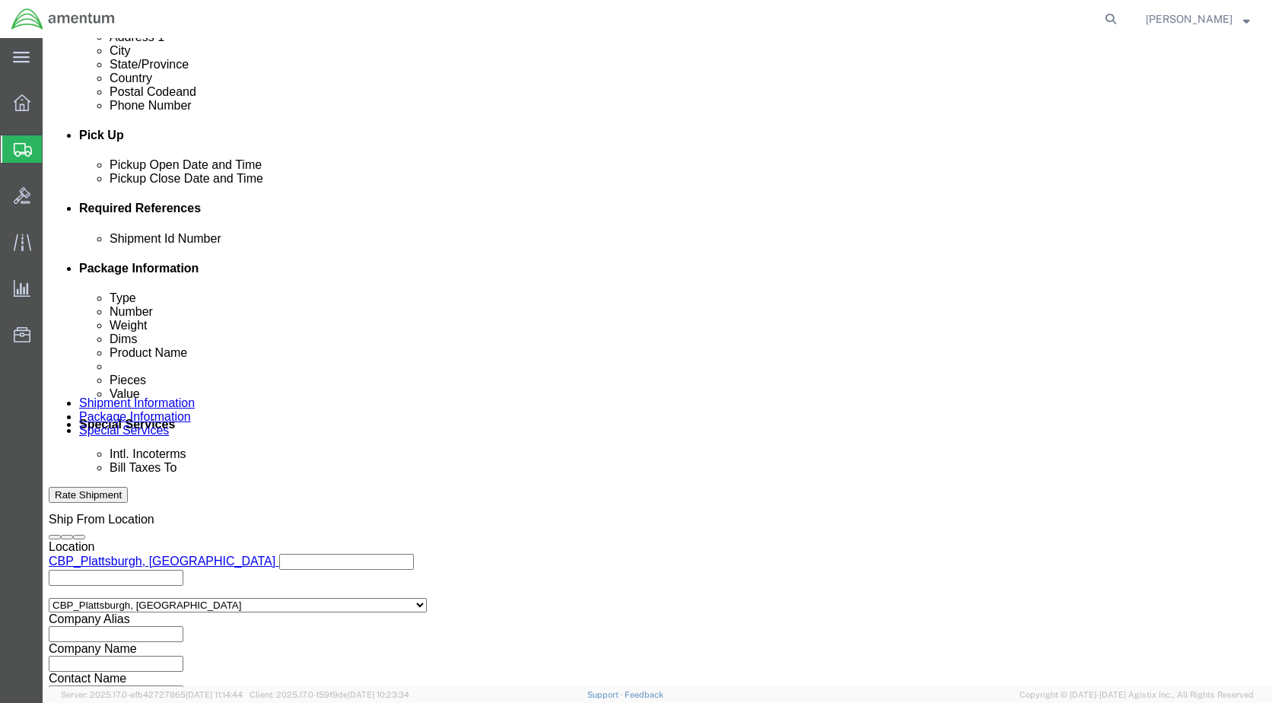
scroll to position [686, 0]
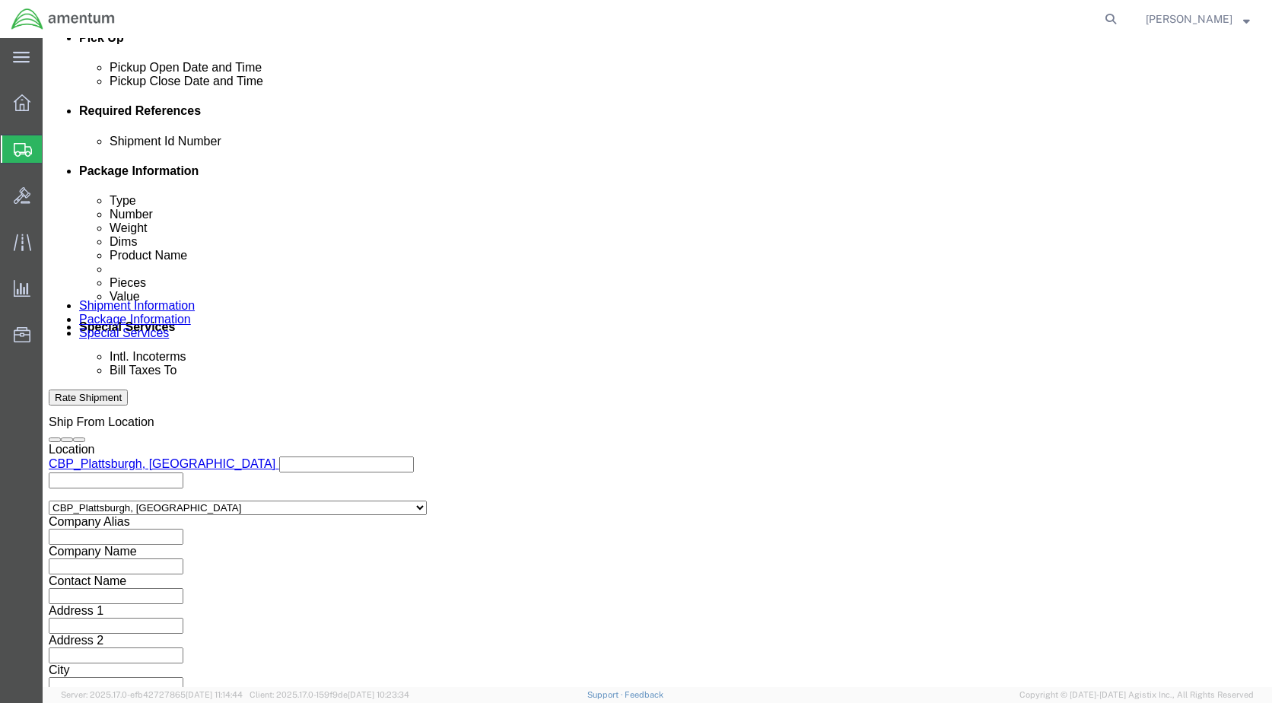
type input "6118.03.03.2219.000.EPL.0000"
drag, startPoint x: 852, startPoint y: 587, endPoint x: 815, endPoint y: 569, distance: 41.2
click button "Continue"
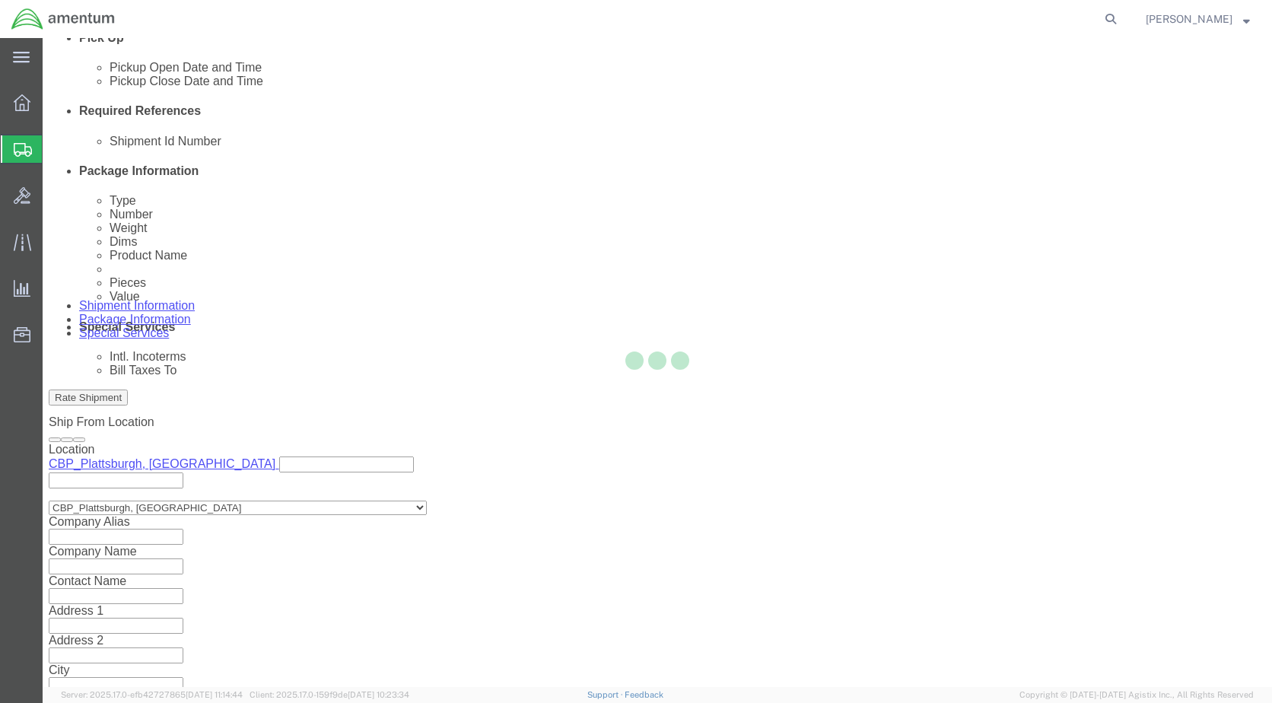
scroll to position [0, 0]
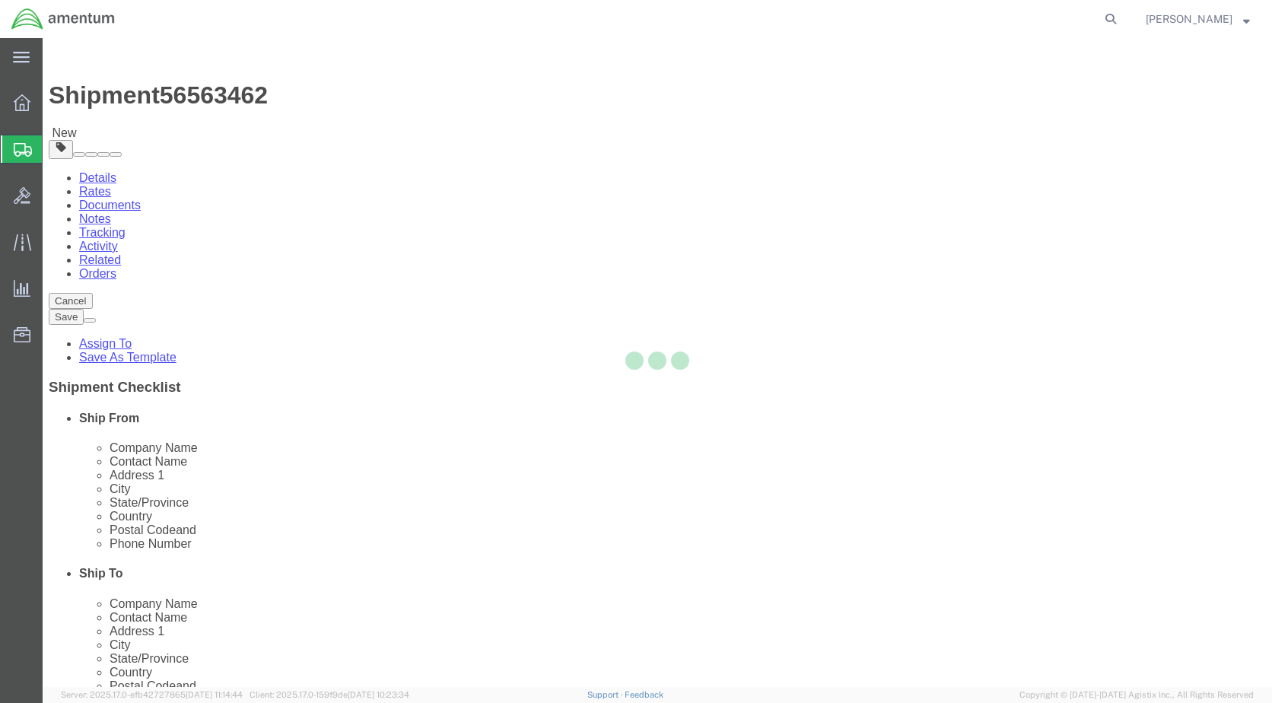
select select "CBOX"
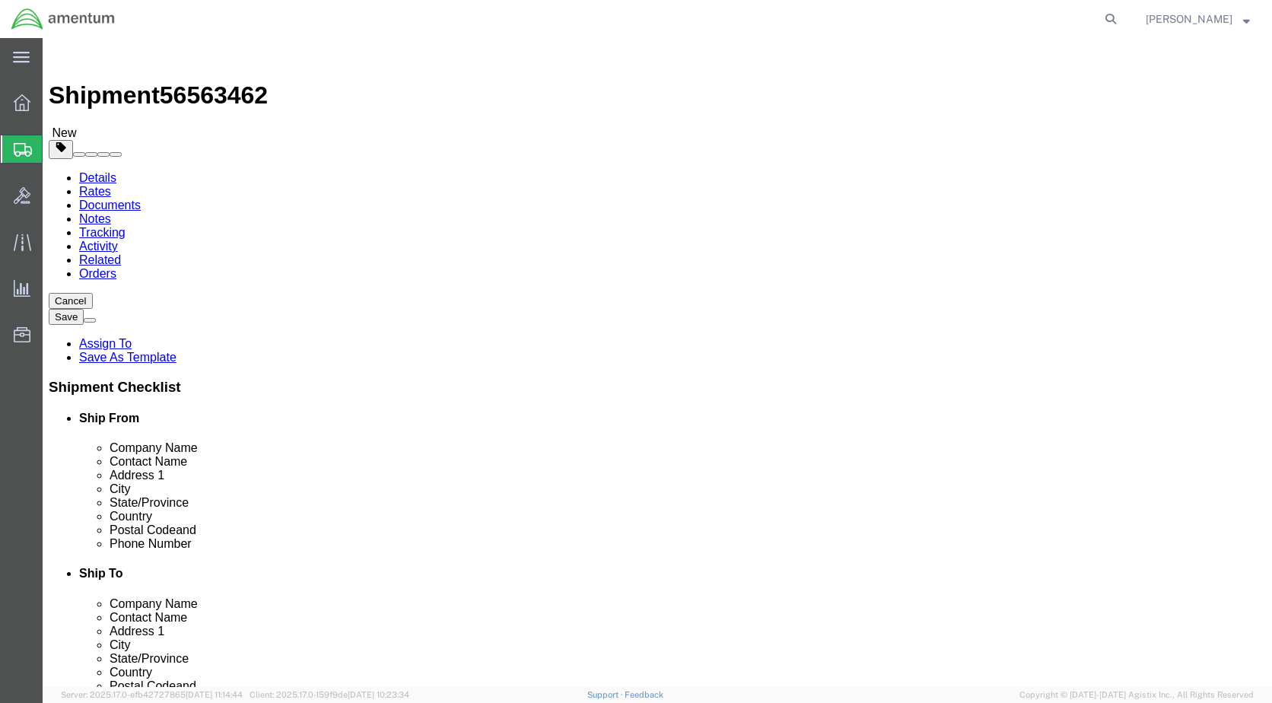
click input "text"
type input "16"
drag, startPoint x: 213, startPoint y: 355, endPoint x: 144, endPoint y: 357, distance: 69.3
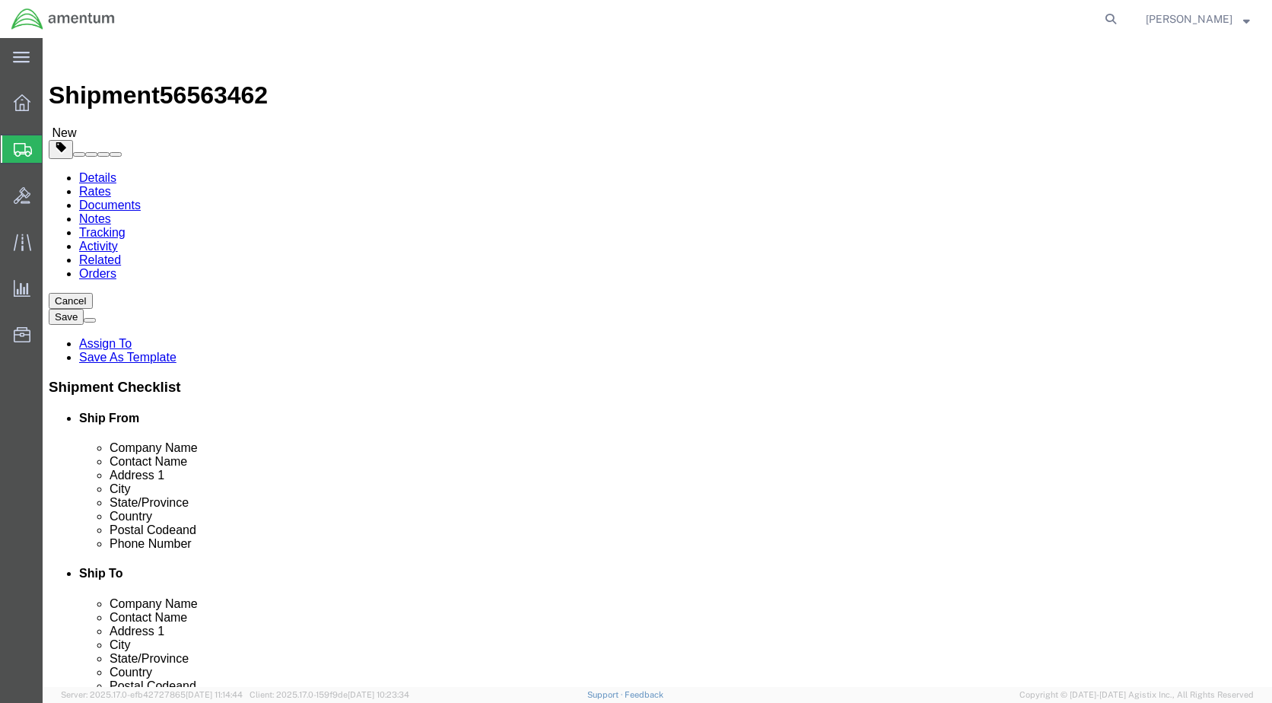
click div "Weight 0.00 Select kgs lbs Ship. t°"
type input "23"
click link "Add Content"
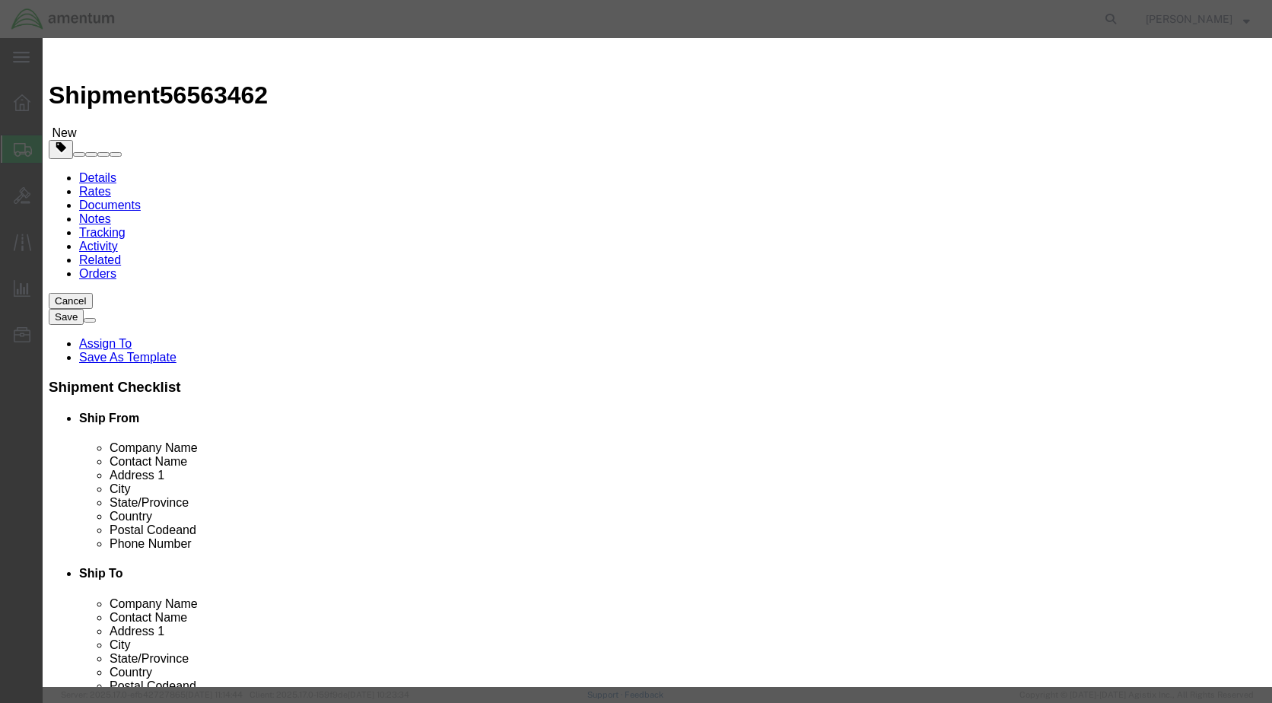
click input "text"
type input "GAUGE"
drag, startPoint x: 368, startPoint y: 149, endPoint x: 341, endPoint y: 149, distance: 26.6
click div "0"
drag, startPoint x: 416, startPoint y: 112, endPoint x: 287, endPoint y: 116, distance: 129.4
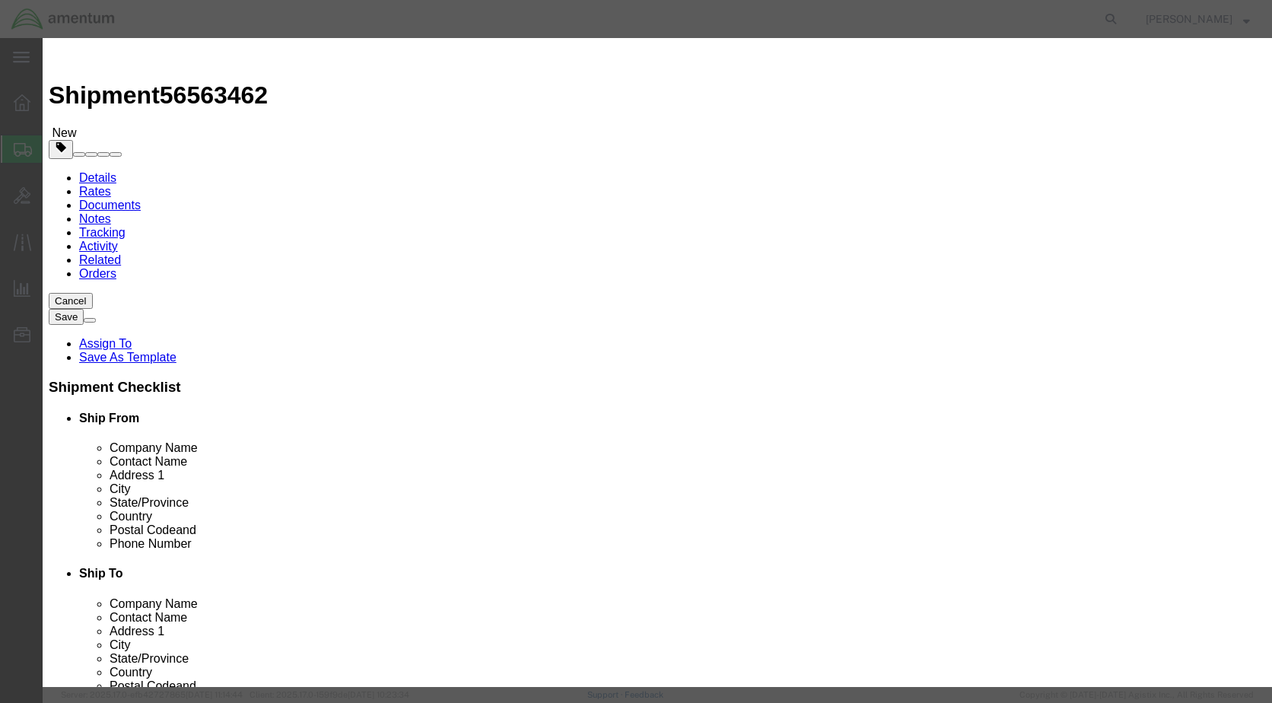
click div "Product Name GAUGE"
type input "C"
type input "TOOS FOR CALIBRATION"
click input "text"
click textarea
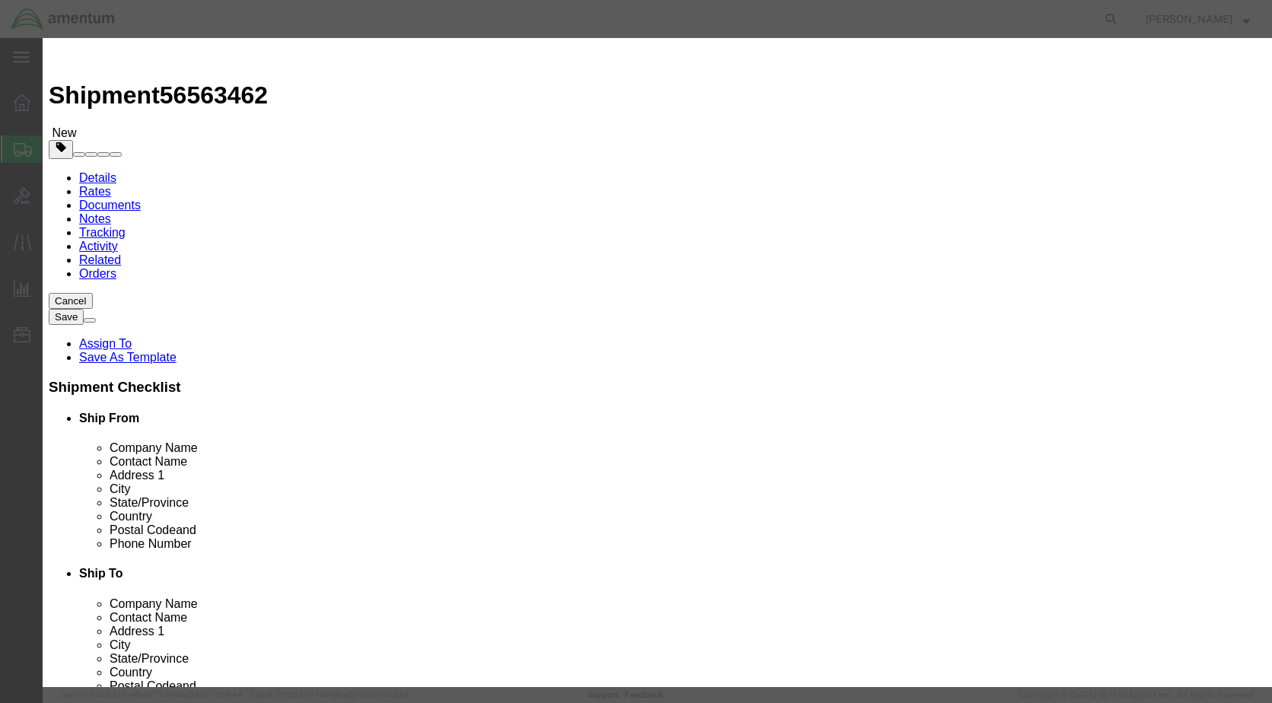
type textarea "SN# ABQ1070A, 1439, ABQ1070B, 5968, EPL0499"
click button "Save & Close"
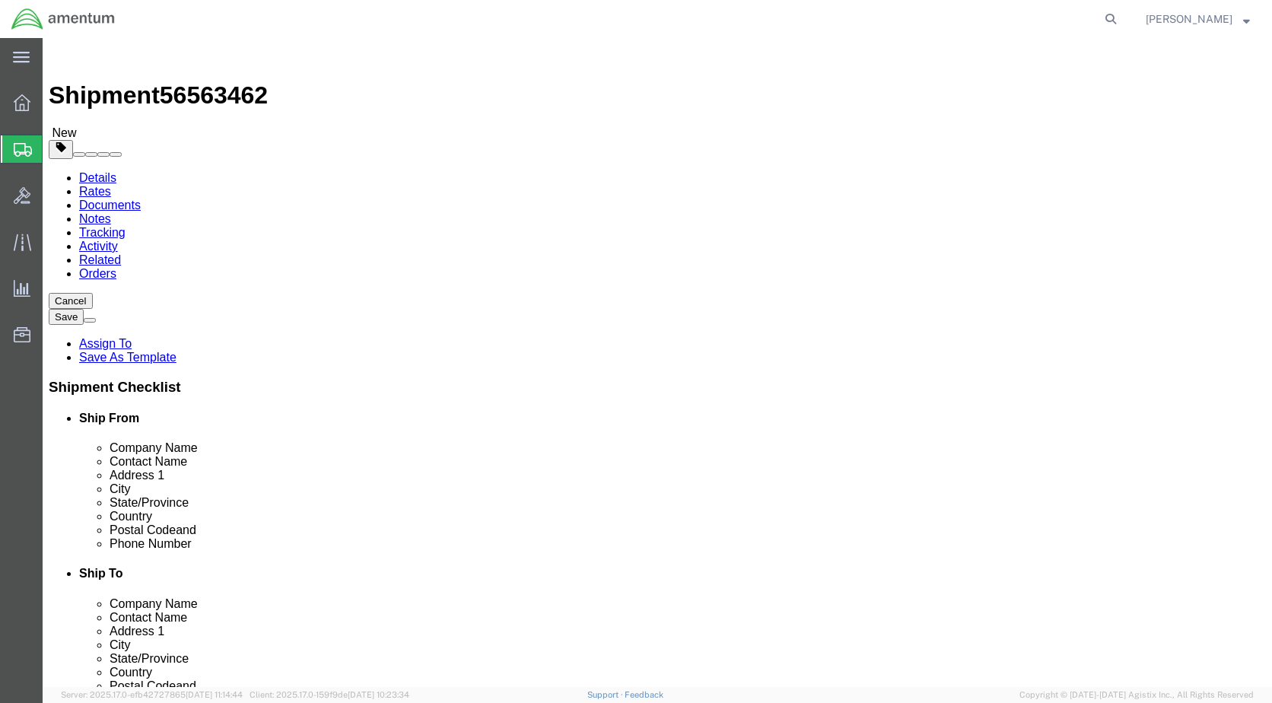
click link "Add Package"
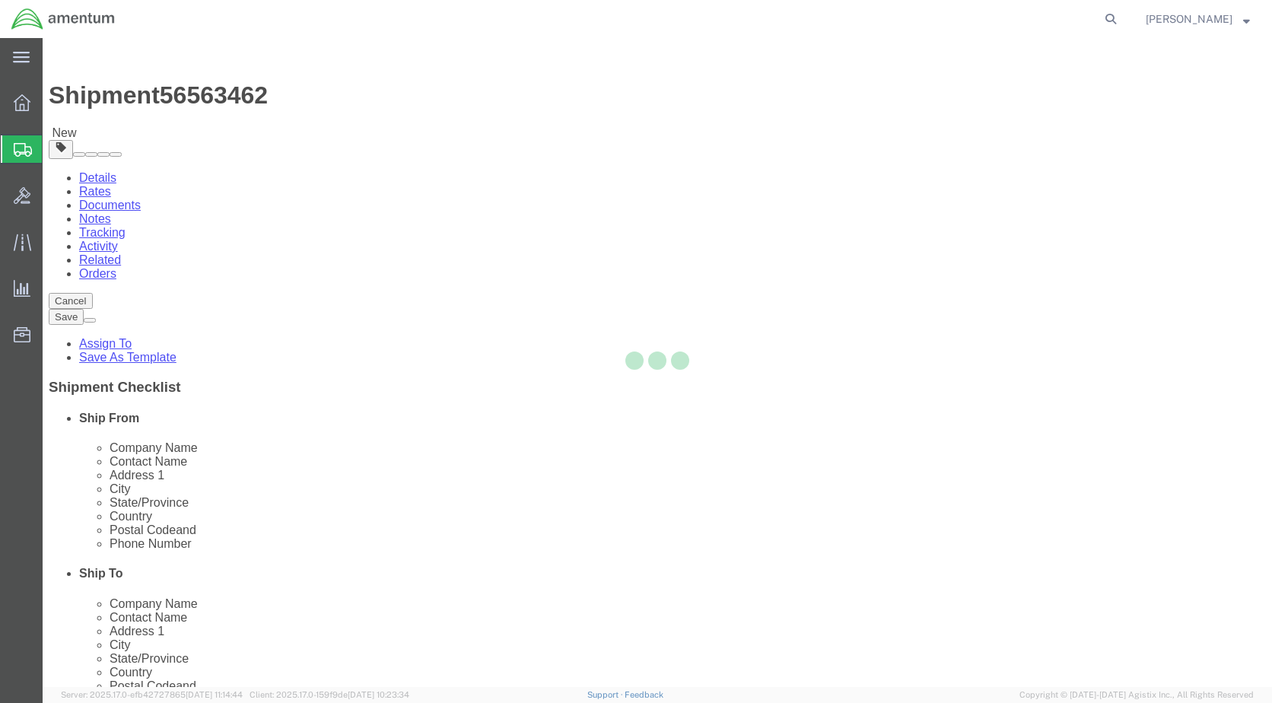
select select "CBOX"
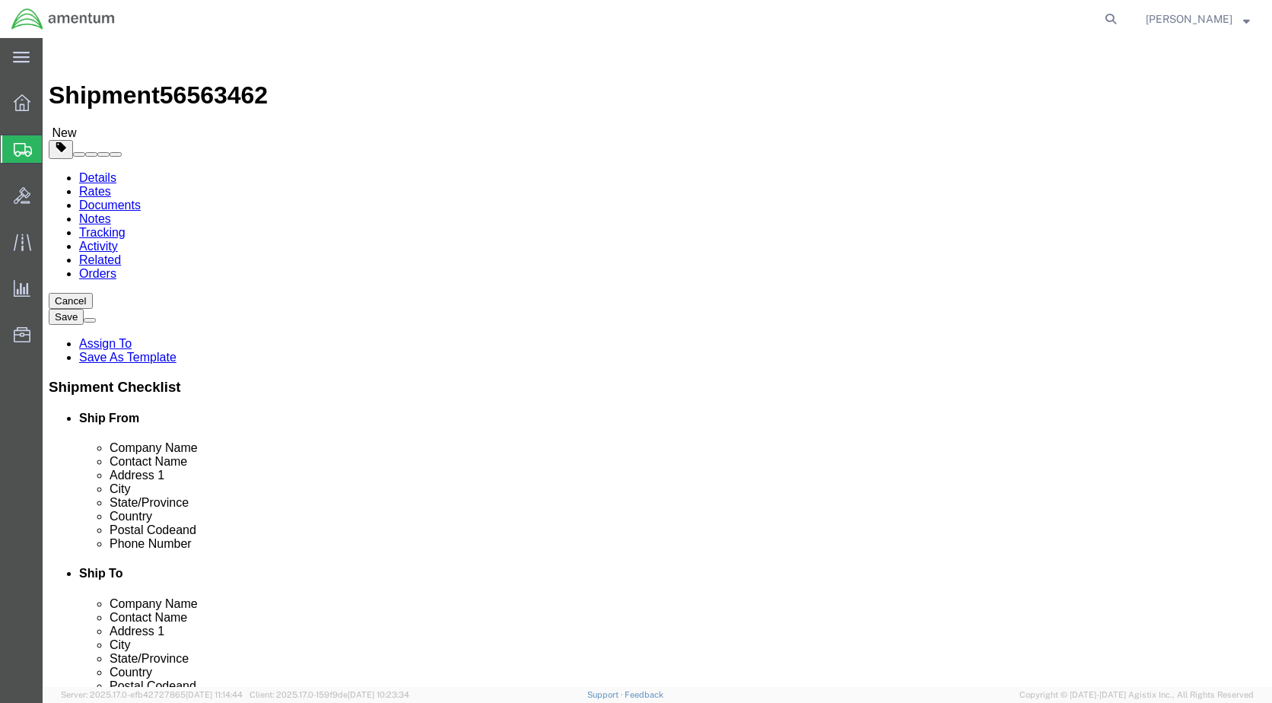
click input "text"
type input "24"
type input "8"
type input "6"
click link "Add Content"
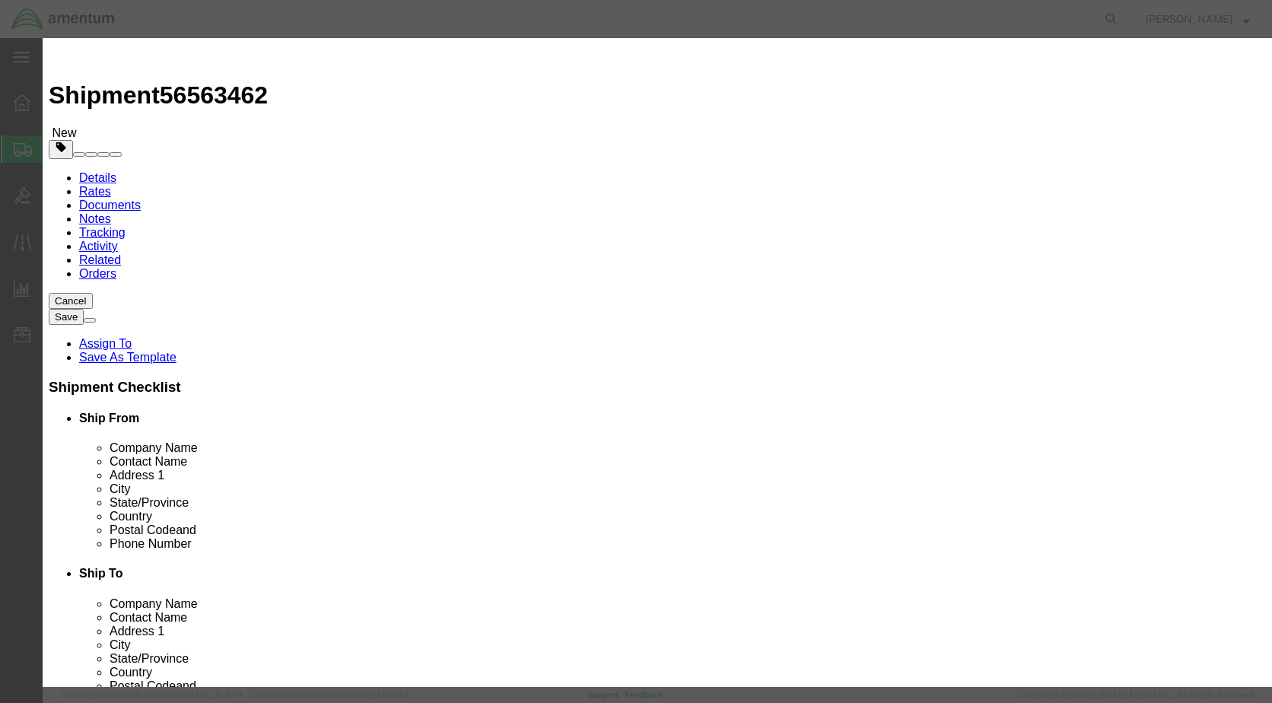
click input "text"
type input "TOO;S FPR CALIBRATION"
click textarea
type textarea "SN# 81014430"
click button "Save & Close"
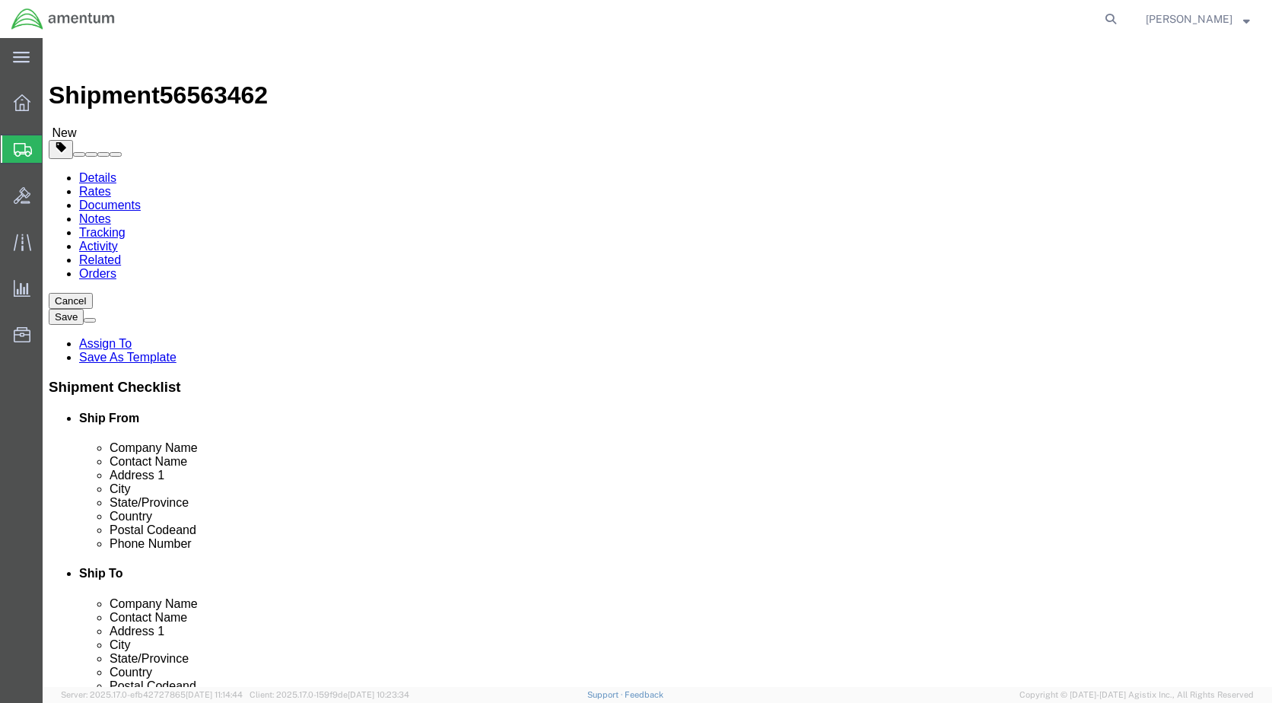
click div "Package Content # 1 1 x Cardboard Box(es) Package Type Select BCK Boxes Bale(s)…"
click dd "0.00 Each"
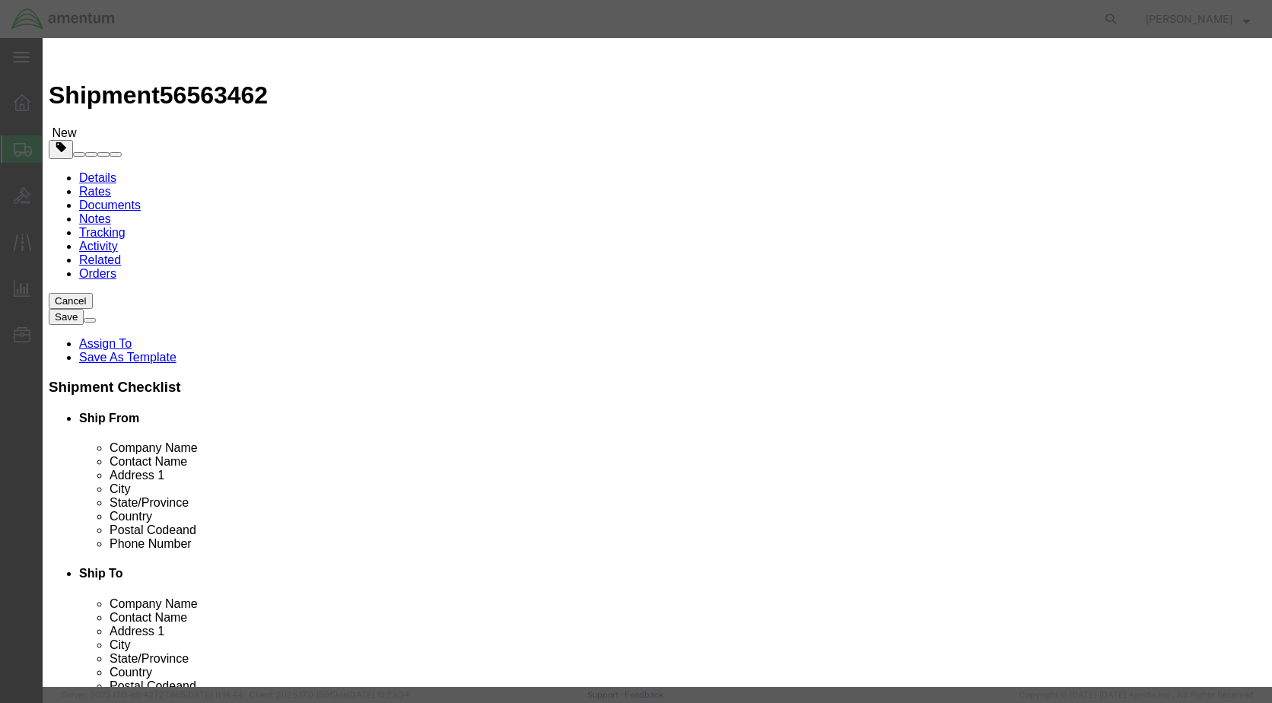
click textarea "SN# ABQ1070A, 1439, ABQ1070B, 5968, EPL0499"
type textarea "SN# ABQ1070A, 1439, ABQ1070B, 5968, EPL0499, 0522110369, 416609,ABQ1070E"
click button "Save & Close"
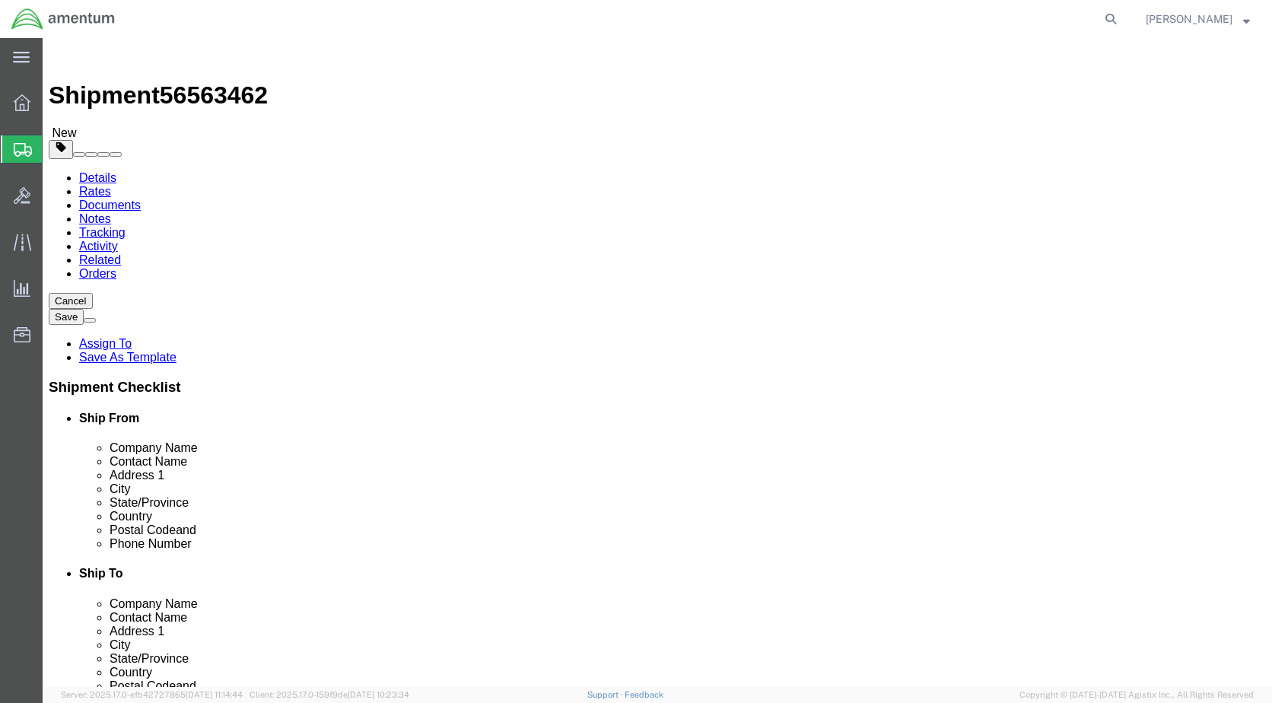
click div "Pieces: 0.00 Each Total value:"
click dd "0.00 Each"
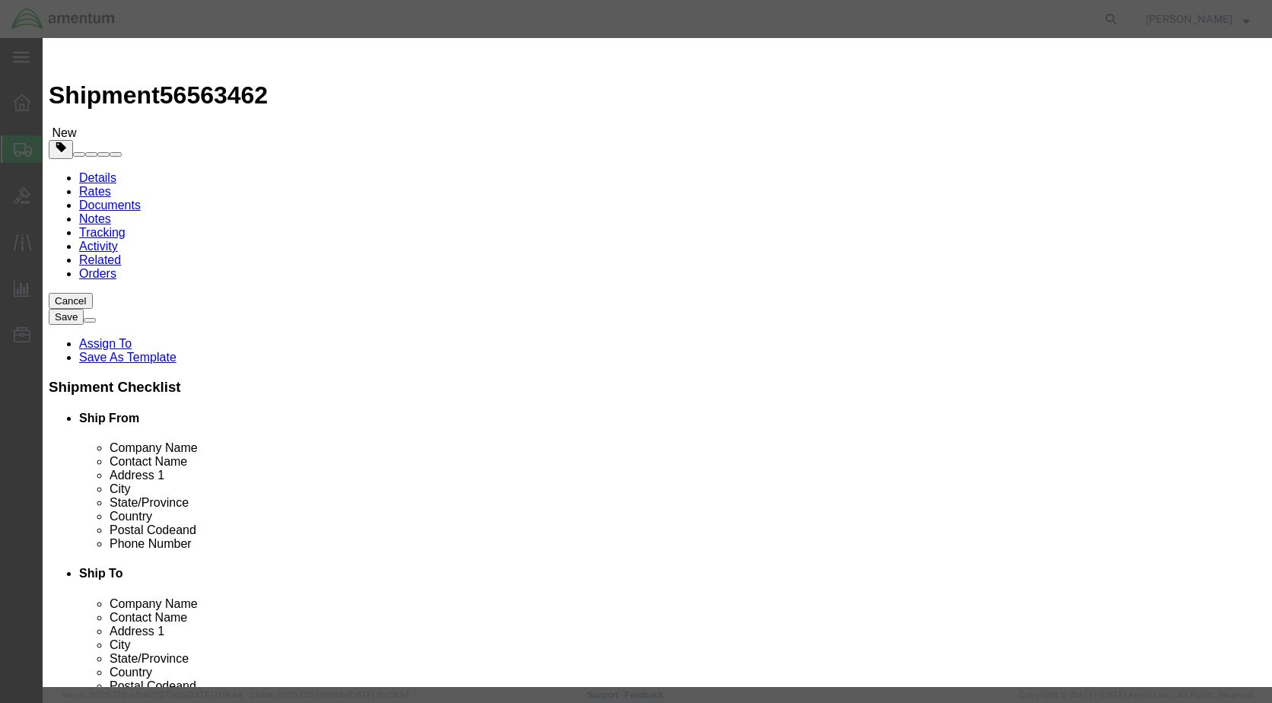
click textarea "SN# 81014430"
type textarea "SN# 81014430, 1211502360, 0608797812"
click button "Save & Close"
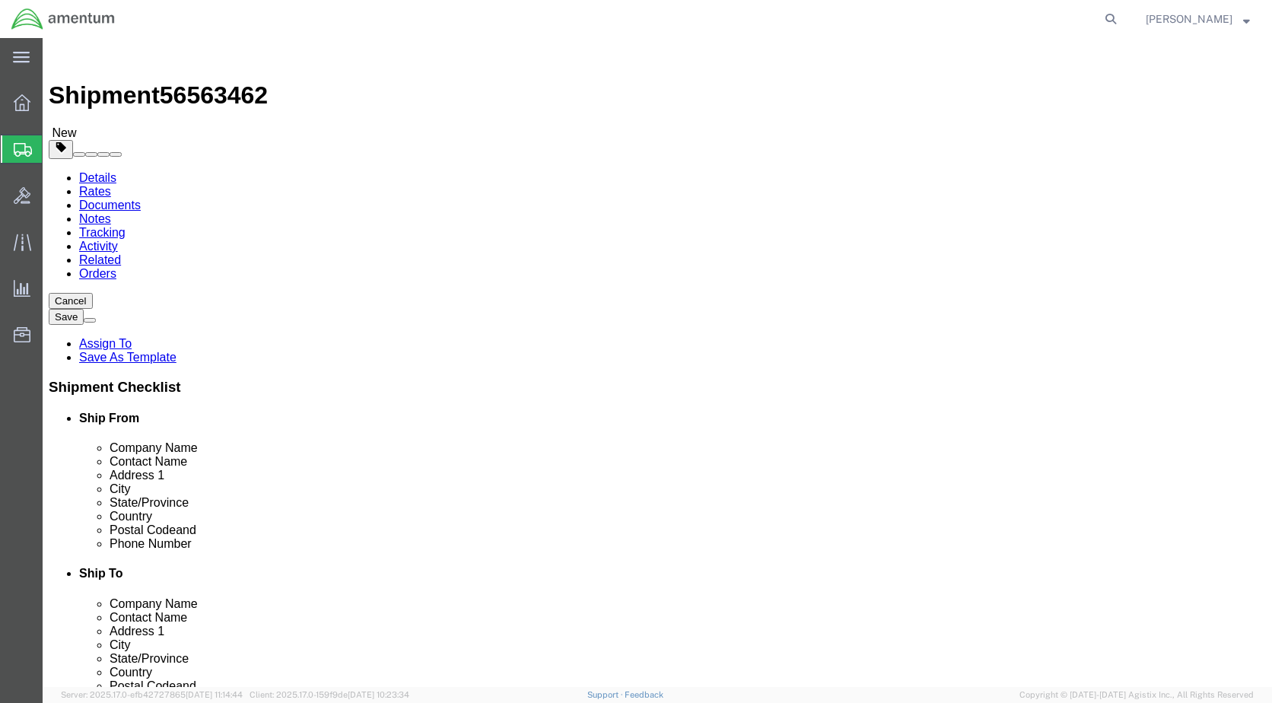
click dd "0.00 Each"
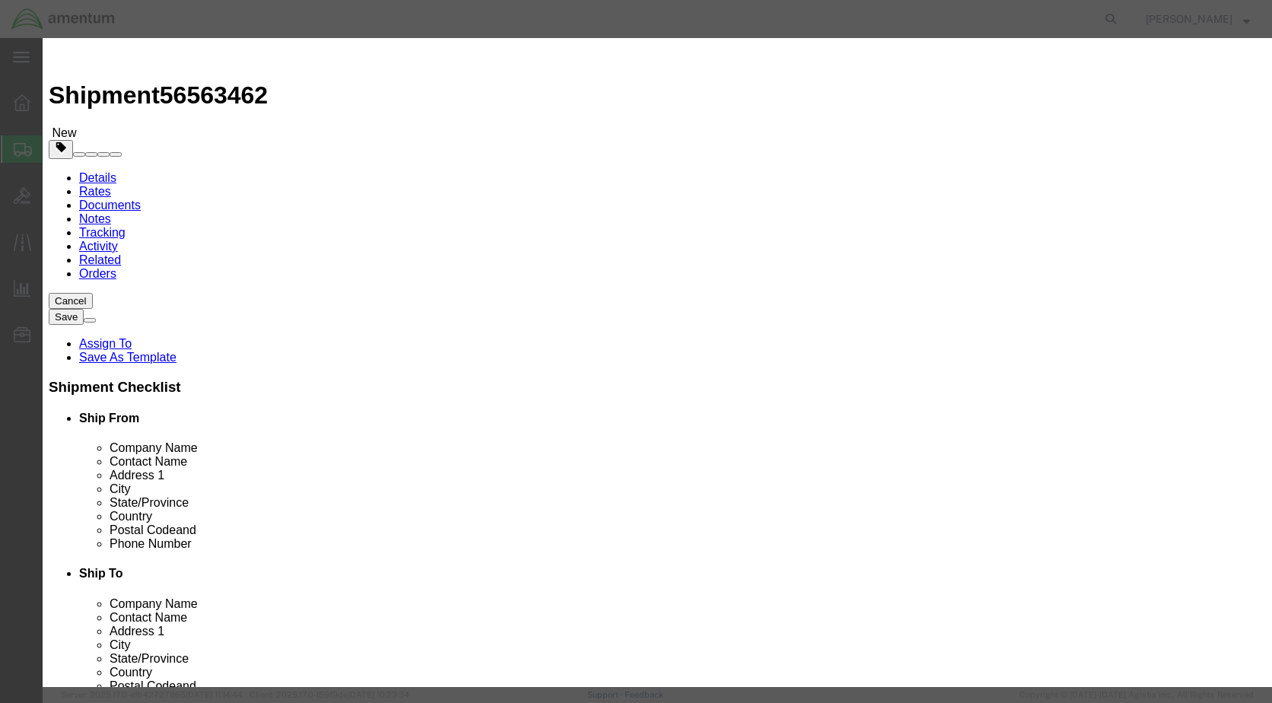
drag, startPoint x: 375, startPoint y: 143, endPoint x: 336, endPoint y: 142, distance: 38.8
click div "0.00"
drag, startPoint x: 387, startPoint y: 148, endPoint x: 334, endPoint y: 148, distance: 53.3
click div "600"
type input "3"
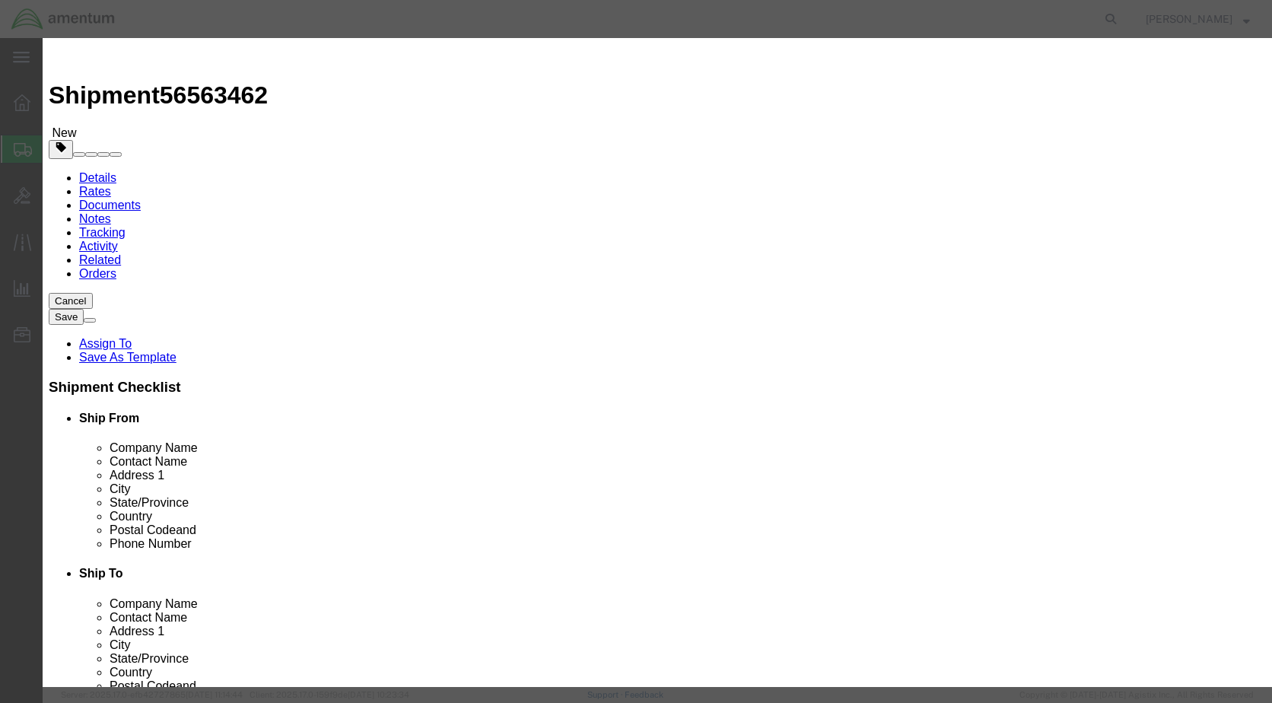
click input "text"
type input "600"
click button "Save & Close"
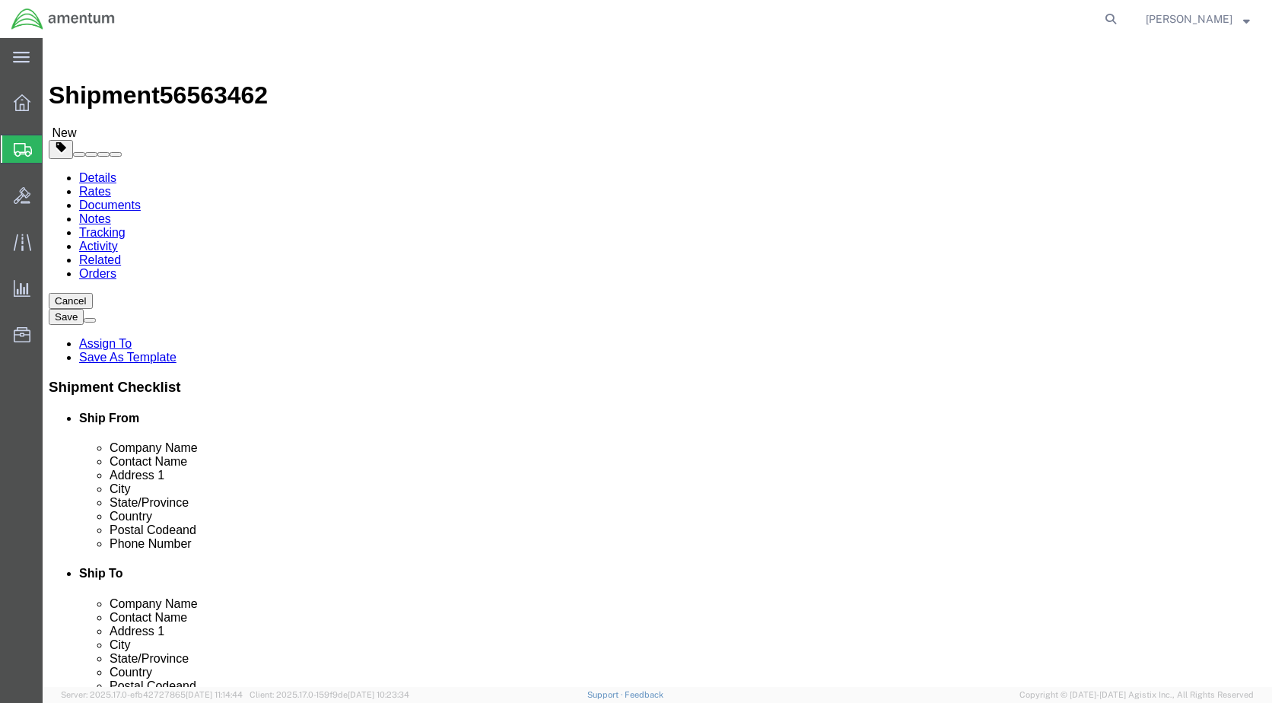
click dd "0.00 Each"
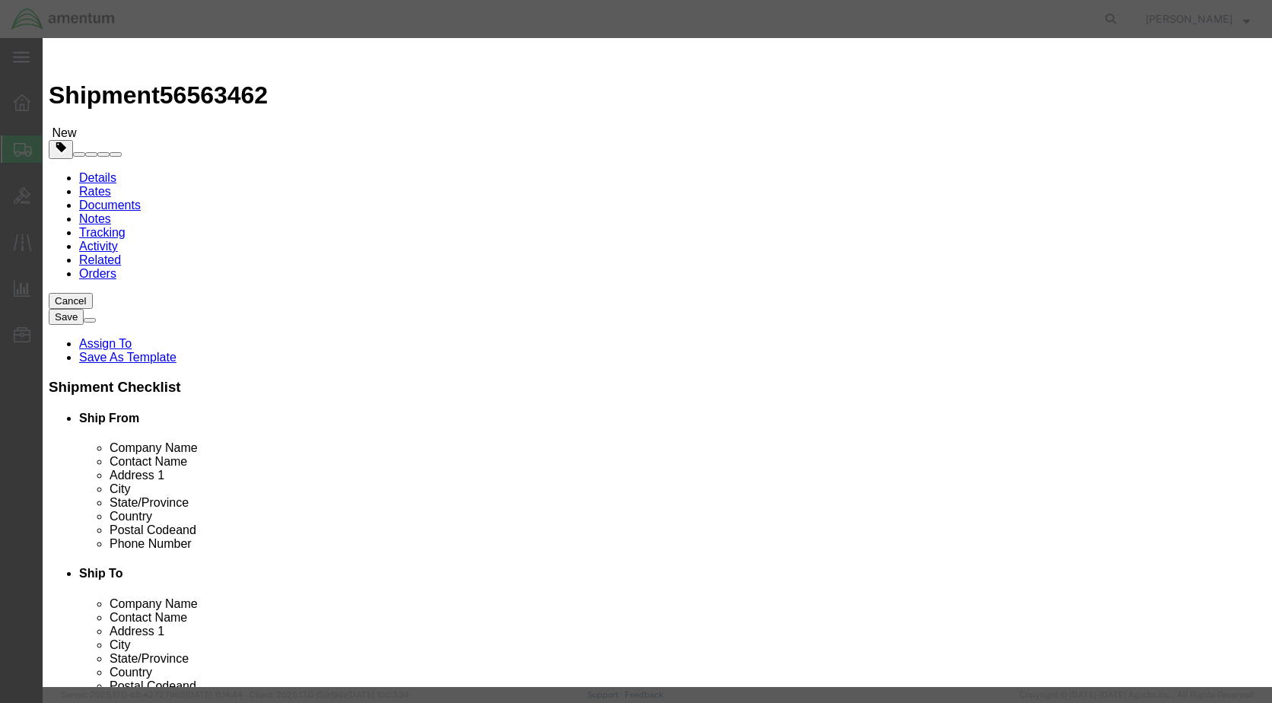
drag, startPoint x: 364, startPoint y: 149, endPoint x: 317, endPoint y: 144, distance: 47.5
click div "Pieces 0.00 Select Bag Barrels 100Board Feet Bottle Box Blister Pack Carats Can…"
type input "8"
click input "text"
type input "2500"
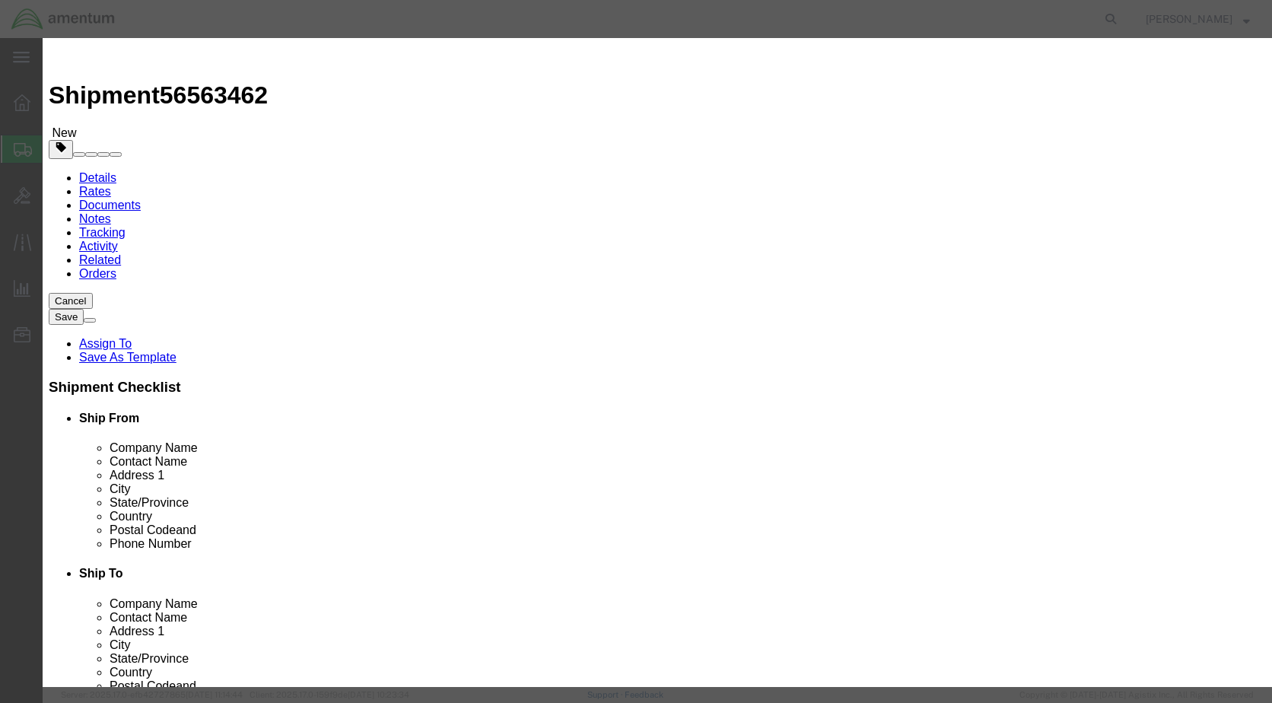
click button "Save & Close"
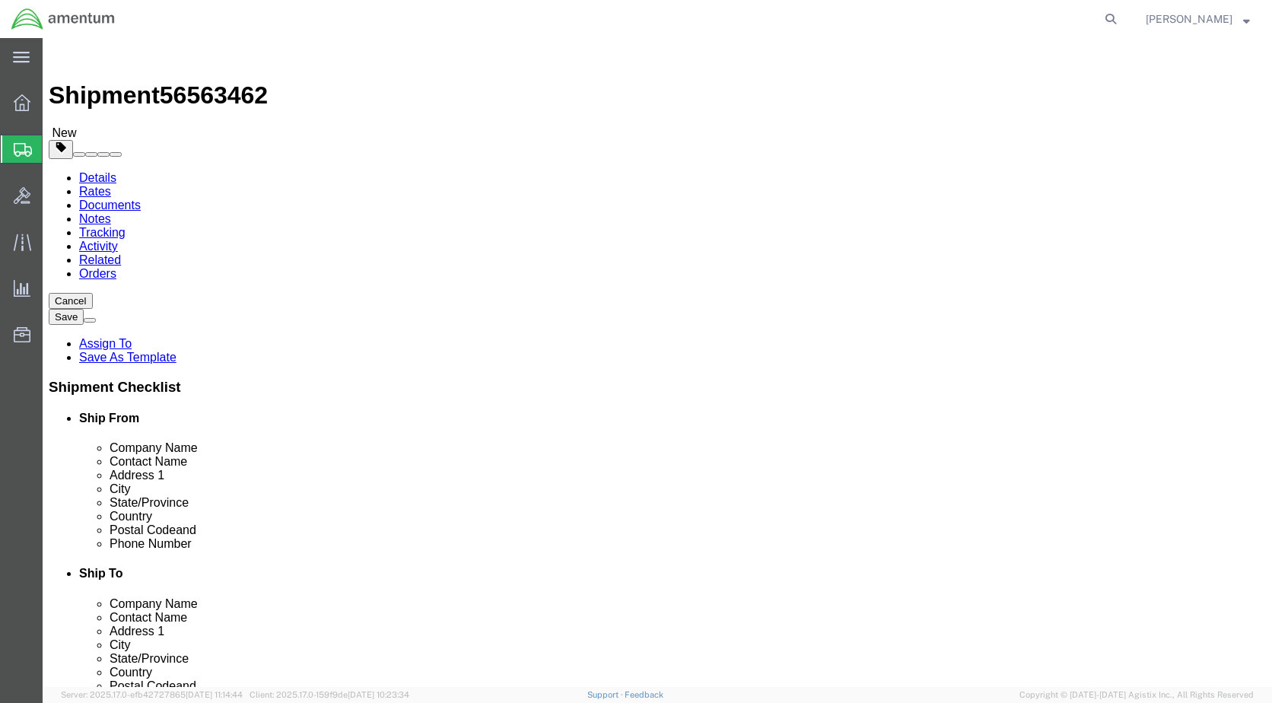
drag, startPoint x: 209, startPoint y: 368, endPoint x: 52, endPoint y: 320, distance: 164.1
click div "Package Type Select BCK Boxes Bale(s) Basket(s) Bolt(s) Bottle(s) Buckets Bulk …"
type input "10.5"
click button "Rate Shipment"
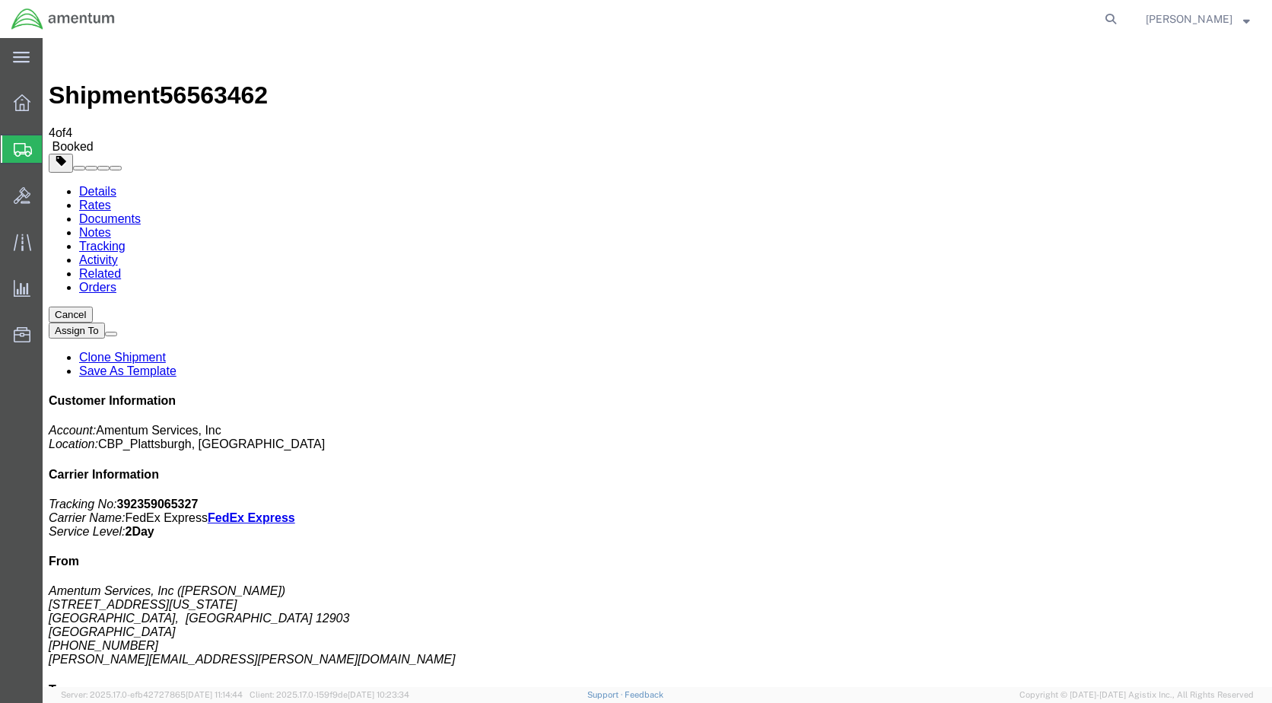
drag, startPoint x: 533, startPoint y: 302, endPoint x: 852, endPoint y: 646, distance: 469.0
drag, startPoint x: 535, startPoint y: 275, endPoint x: 692, endPoint y: 422, distance: 215.4
drag, startPoint x: 1132, startPoint y: 234, endPoint x: 1062, endPoint y: 240, distance: 70.3
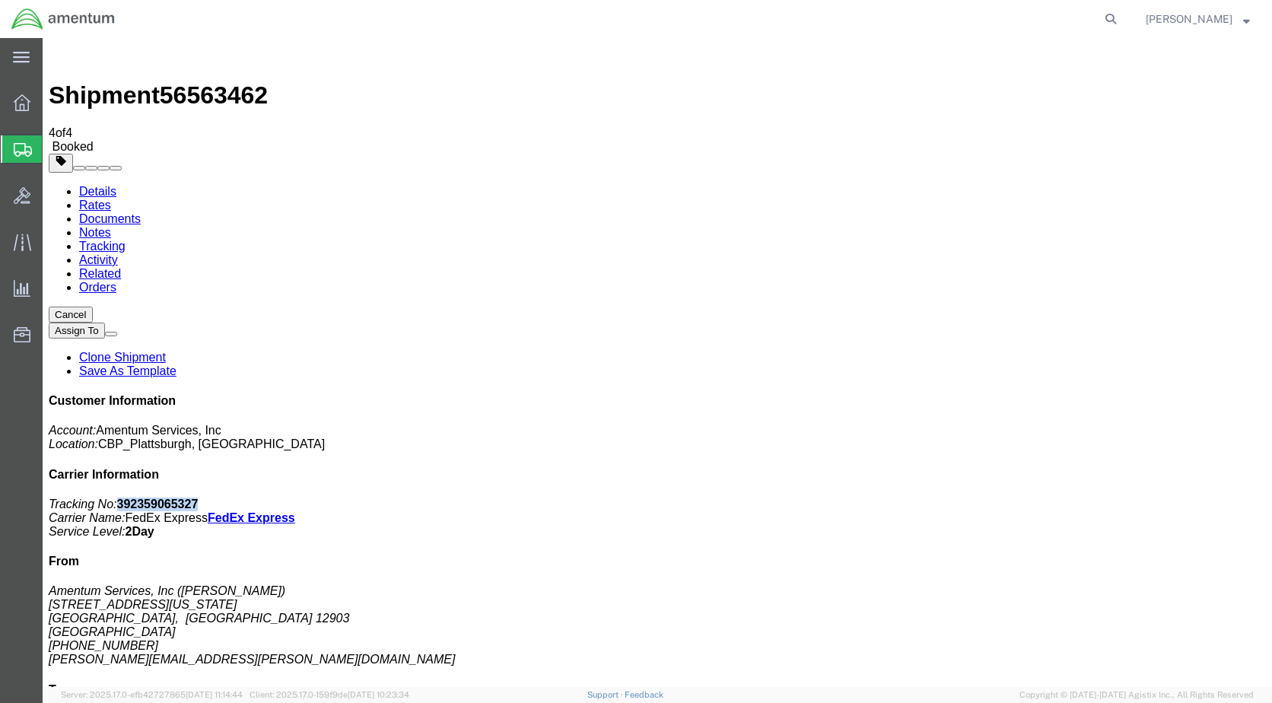
click at [1061, 498] on p "Tracking No: 392359065327 Carrier Name: FedEx Express FedEx Express Service Lev…" at bounding box center [658, 518] width 1218 height 41
copy b "392359065327"
click at [0, 0] on span "Create Shipment" at bounding box center [0, 0] width 0 height 0
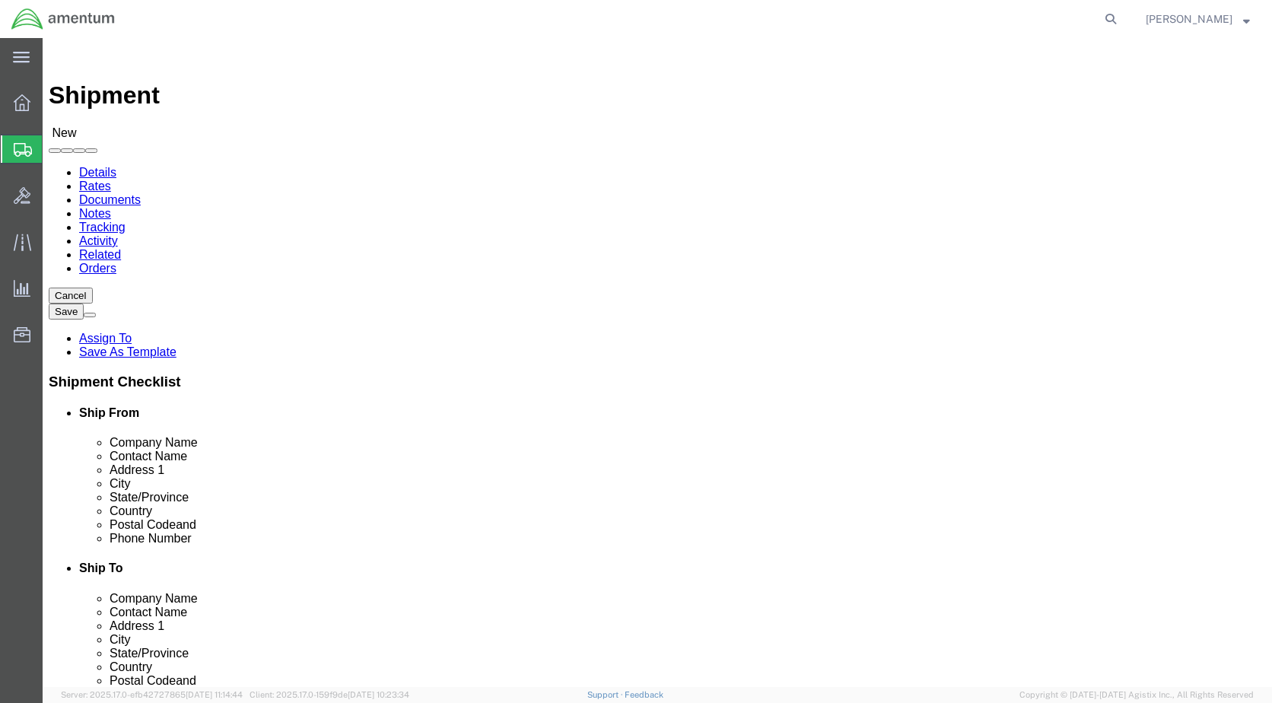
scroll to position [3120, 0]
select select "49927"
select select "NY"
click span
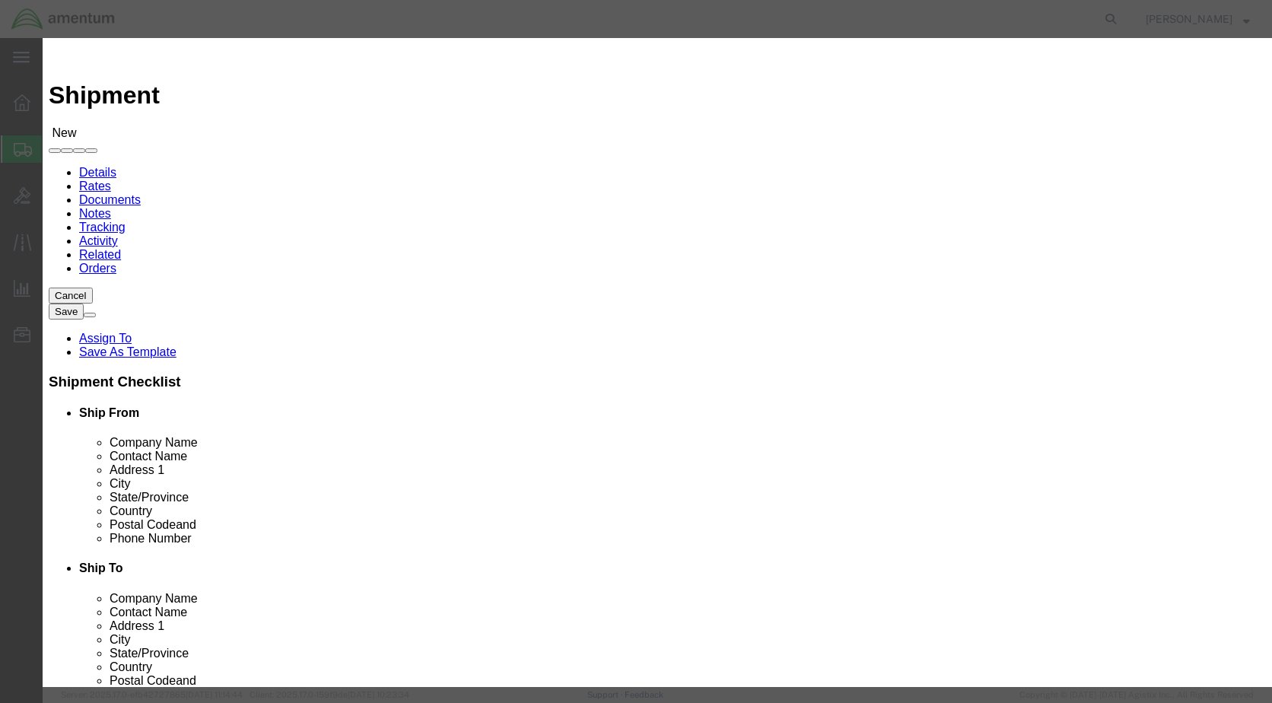
click select "Search by Address Book Name City Company Name Contact Name Country CustomerAlia…"
select select "companyName"
click select "Search by Address Book Name City Company Name Contact Name Country CustomerAlia…"
click input "text"
type input "CONTINENTAL"
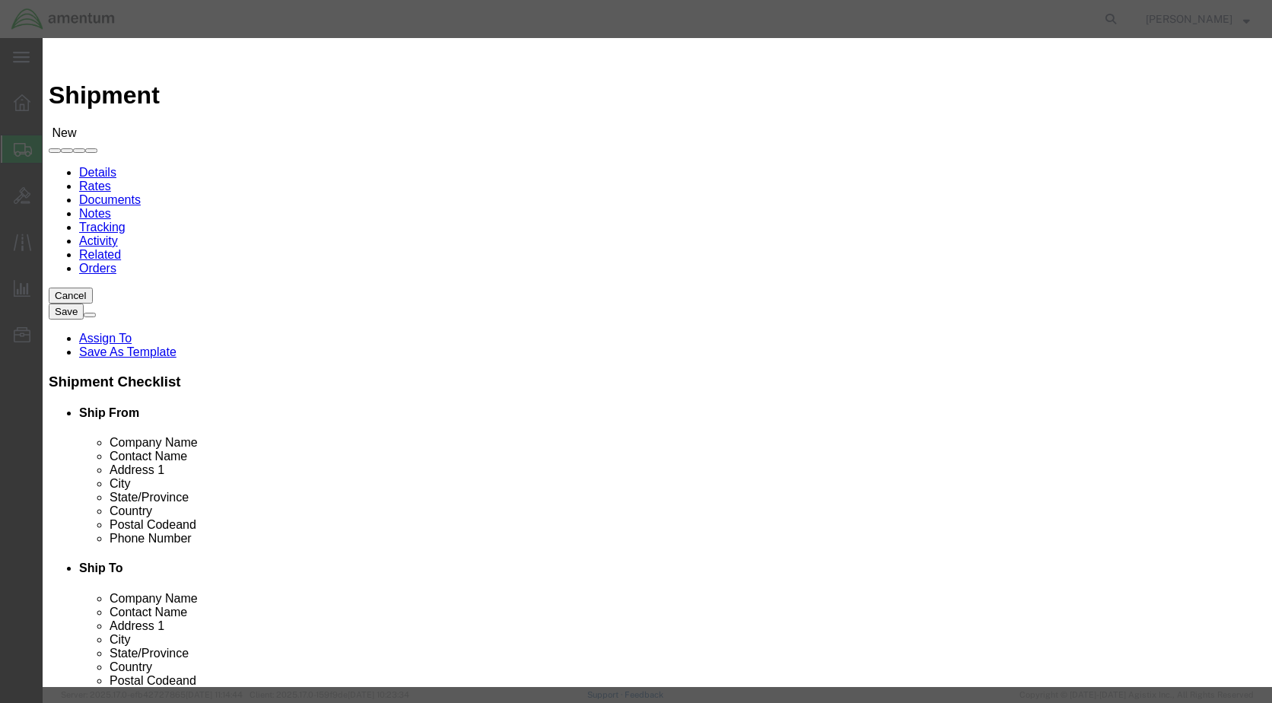
click icon "button"
click button "Select"
select select "OH"
click button "Close"
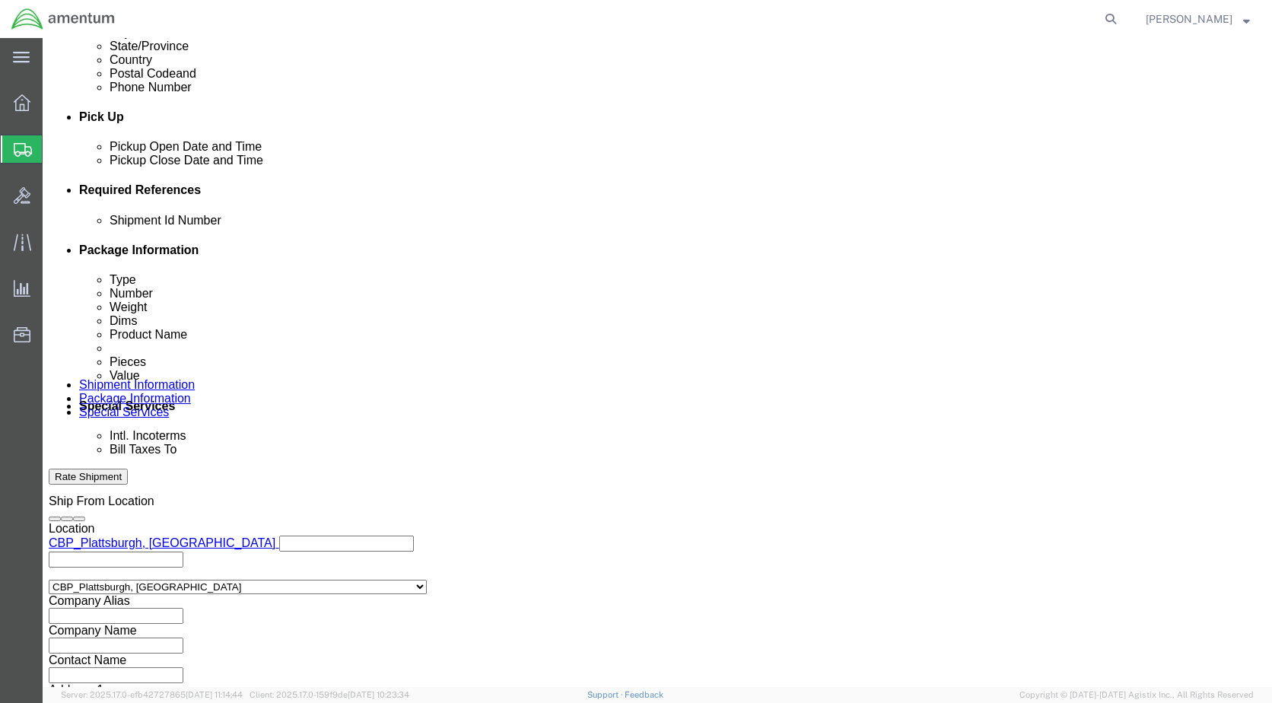
scroll to position [609, 0]
click input "text"
type input "CBP0043415 & CBP0043416"
click button "Add reference"
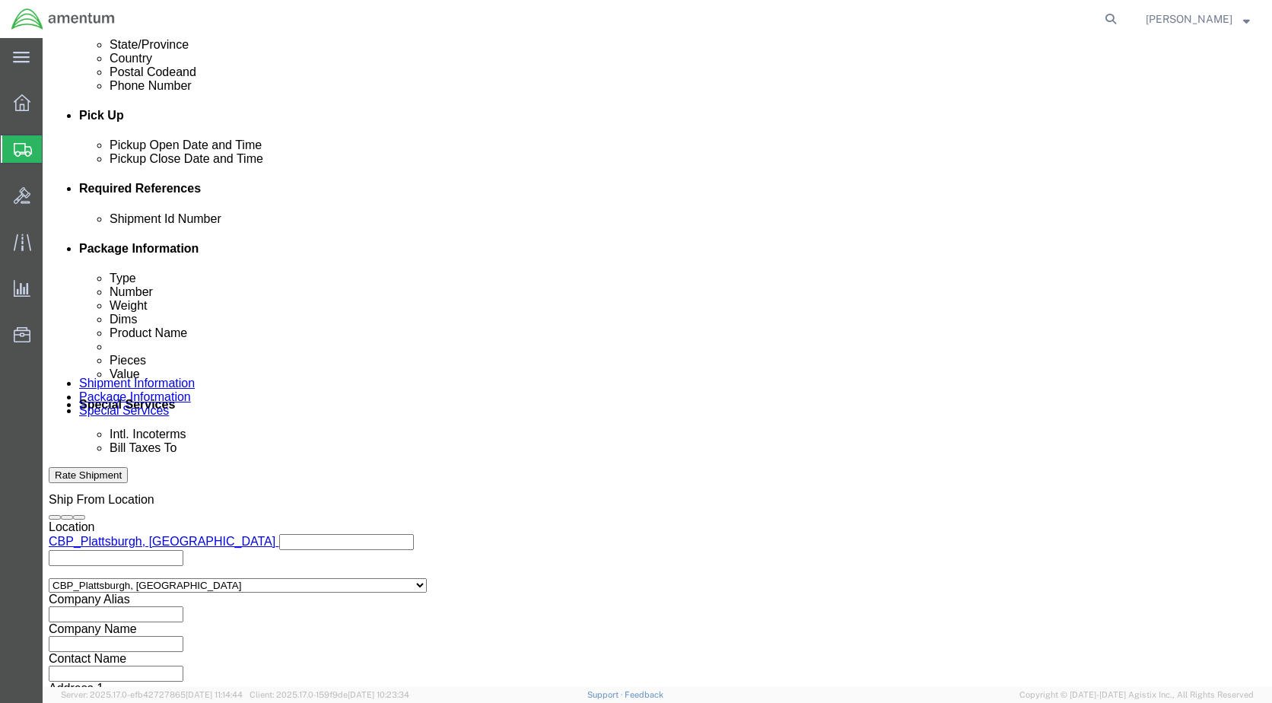
scroll to position [0, 0]
click button "Add reference"
click select "Select Account Type Activity ID Airline Appointment Number ASN Batch Request # …"
select select "CUSTREF"
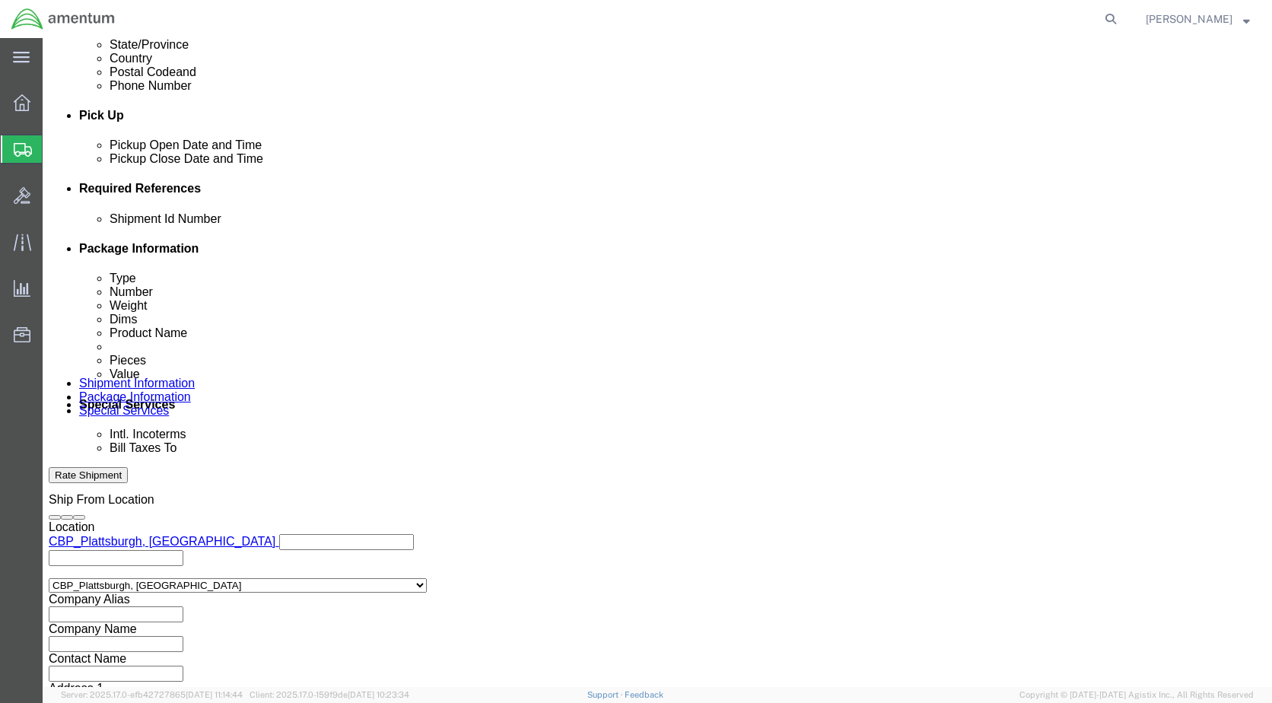
click select "Select Account Type Activity ID Airline Appointment Number ASN Batch Request # …"
click input "text"
type input "CALIBRATIONS"
click div "Select Account Type Activity ID Airline Appointment Number ASN Batch Request # …"
click select "Select Account Type Activity ID Airline Appointment Number ASN Batch Request # …"
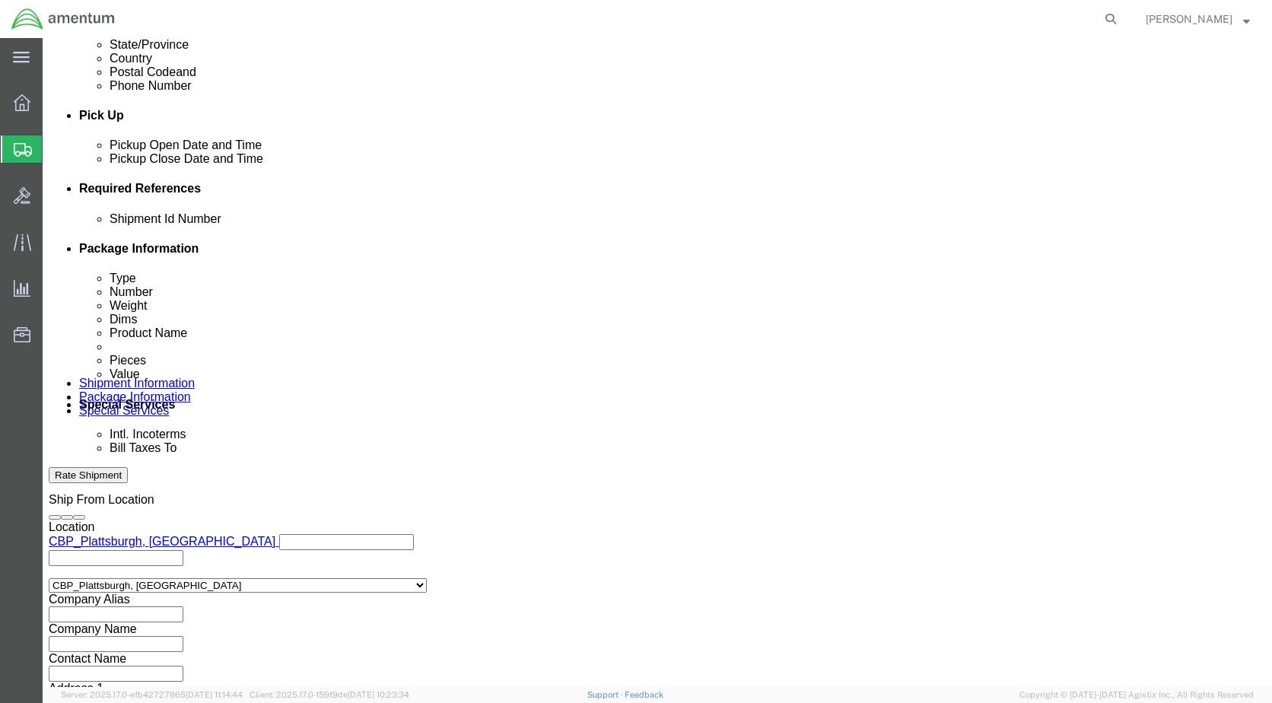
select select "DEPT"
click select "Select Account Type Activity ID Airline Appointment Number ASN Batch Request # …"
click input "text"
type input "CBP"
click select "Select Account Type Activity ID Airline Appointment Number ASN Batch Request # …"
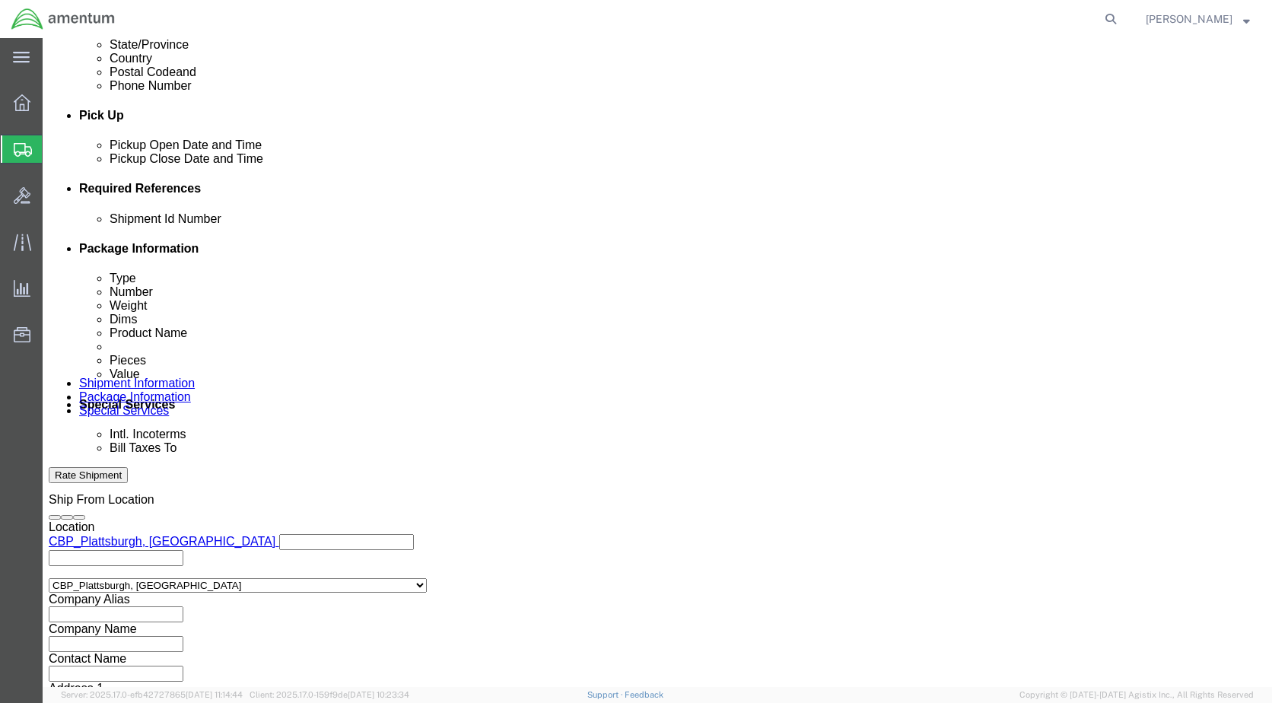
select select "PROJNUM"
click select "Select Account Type Activity ID Airline Appointment Number ASN Batch Request # …"
click input "text"
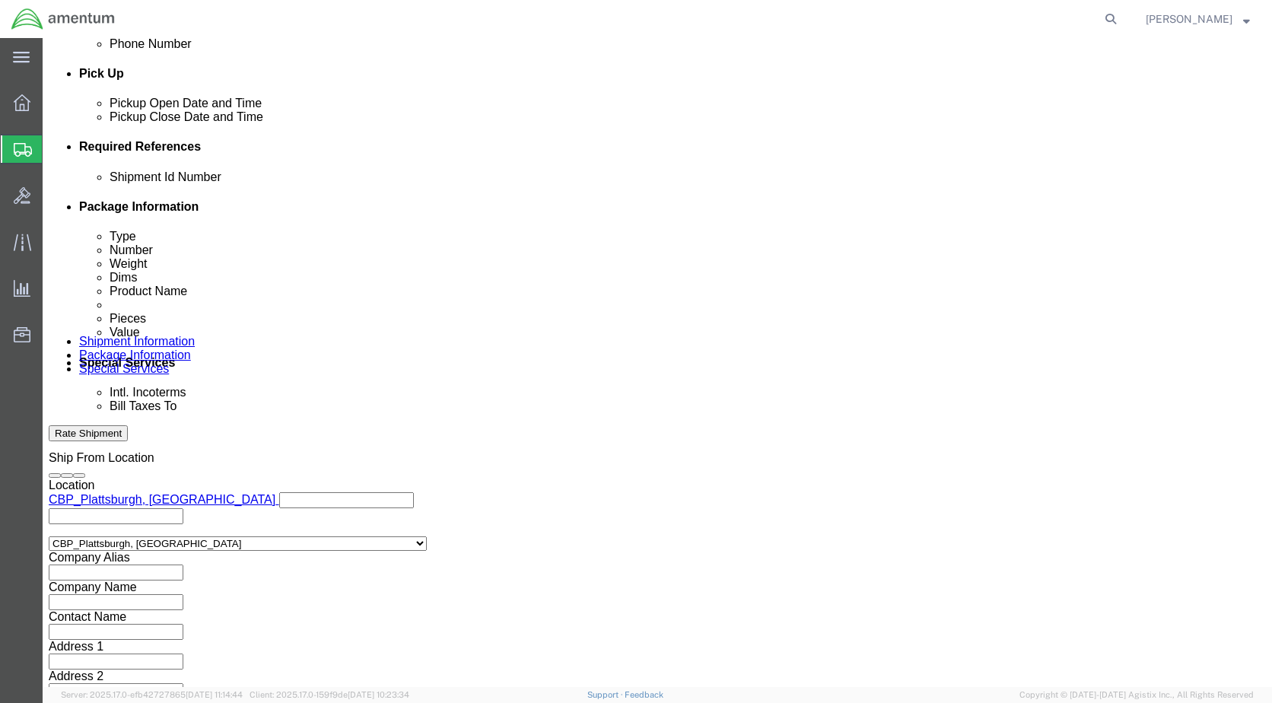
scroll to position [686, 0]
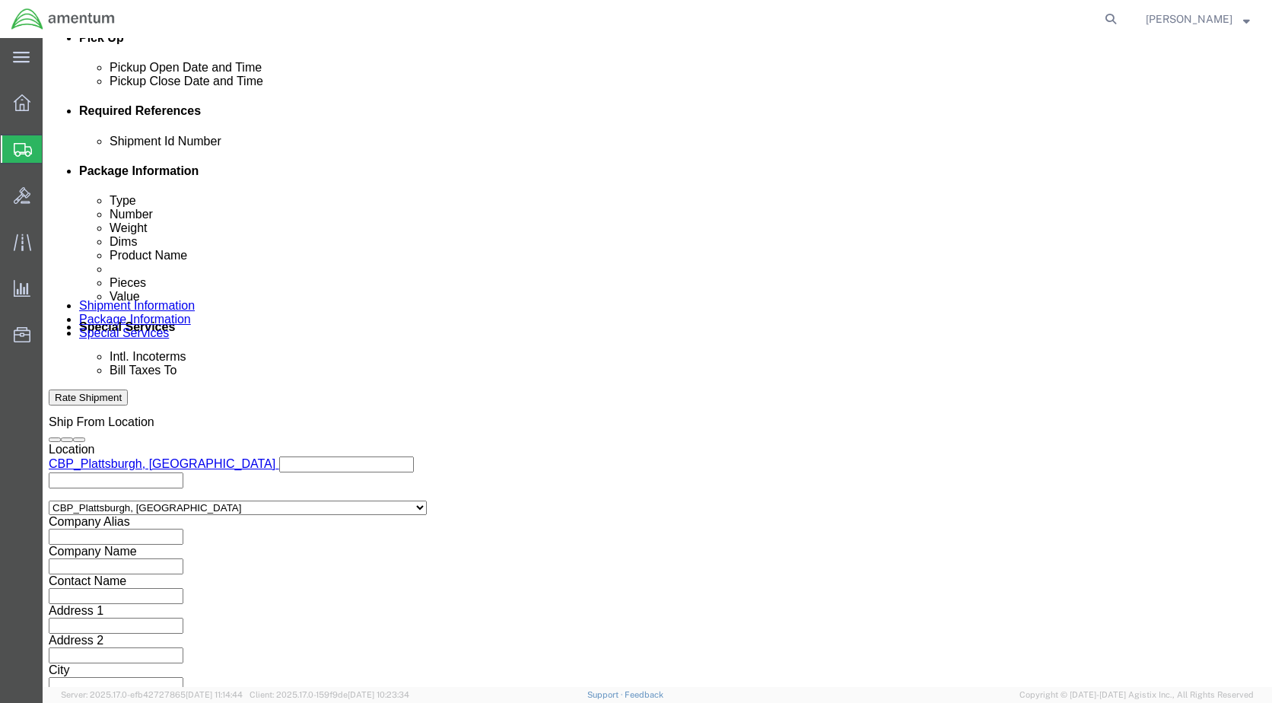
type input "6118.03.03.2219.000.EPL.0000"
click button "Continue"
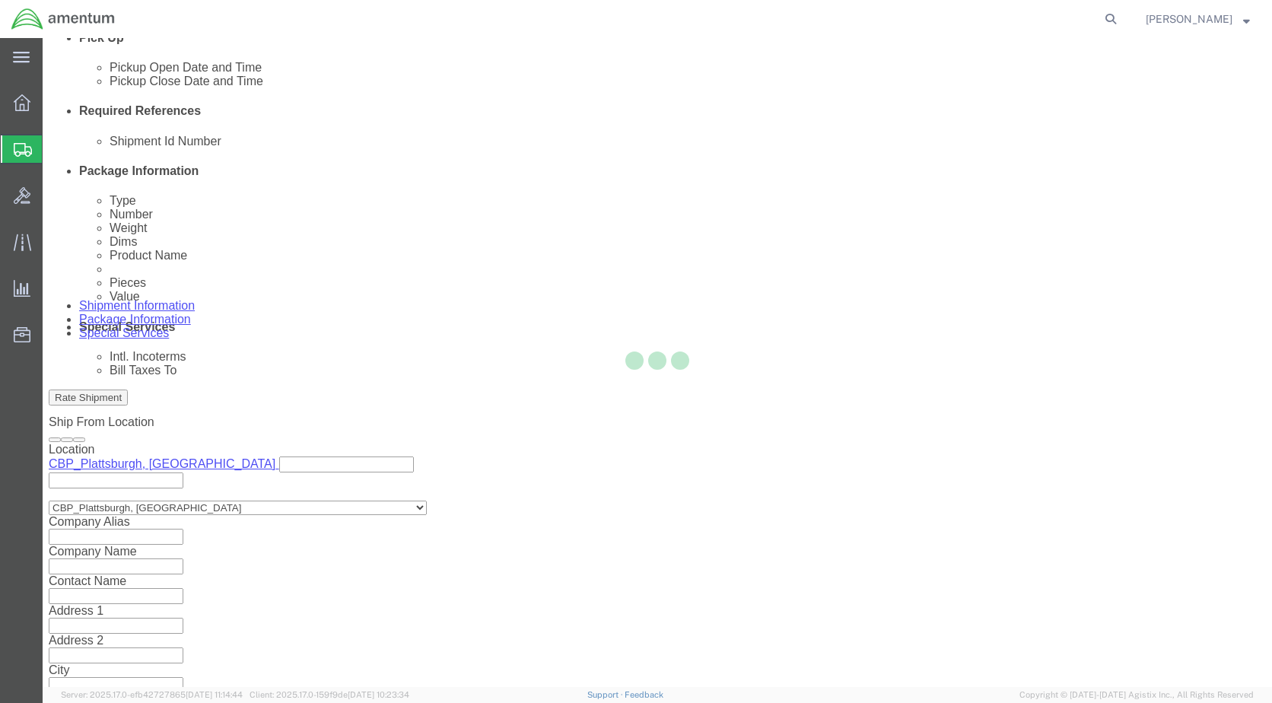
scroll to position [0, 0]
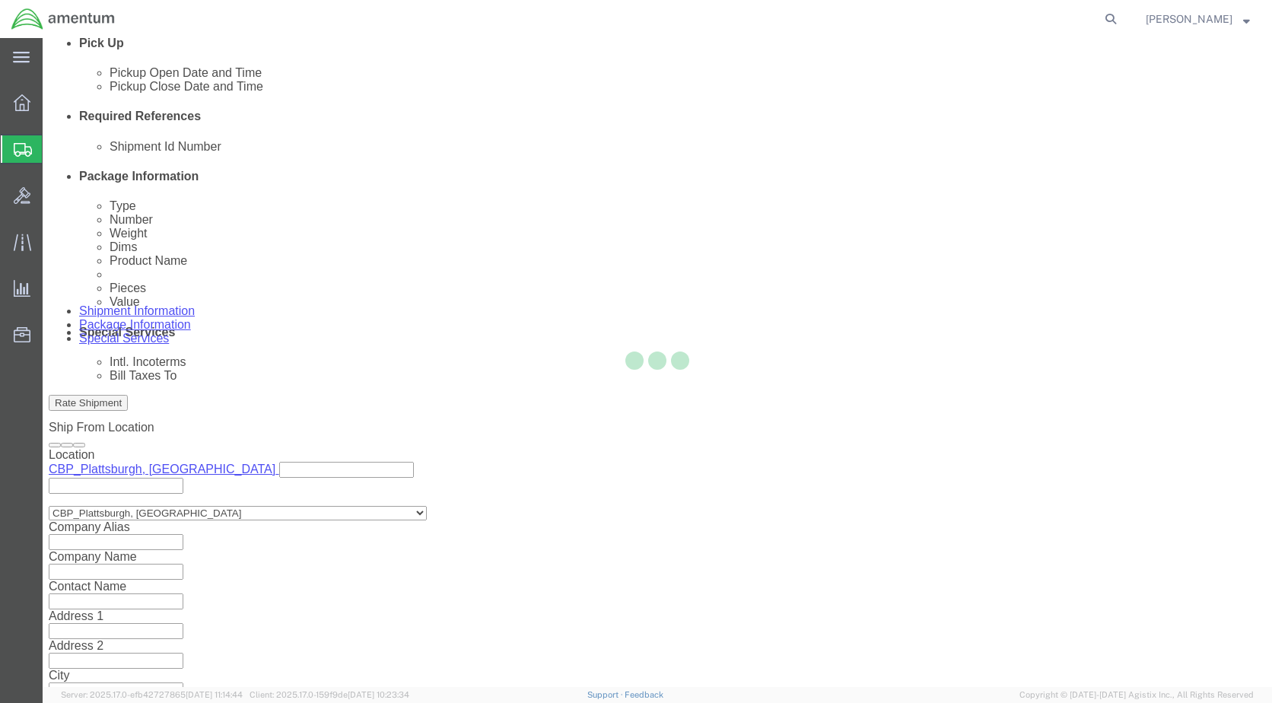
select select "CBOX"
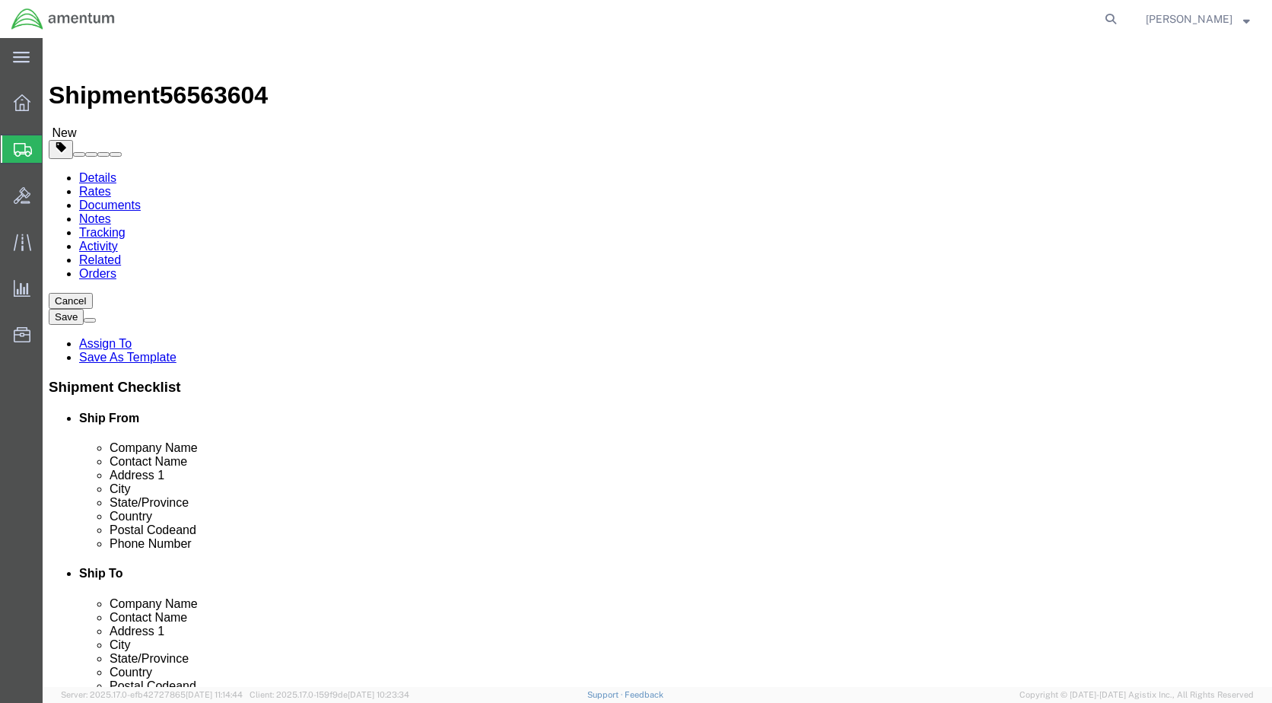
click input "text"
type input "16"
type input "10"
drag, startPoint x: 212, startPoint y: 355, endPoint x: 82, endPoint y: 347, distance: 129.6
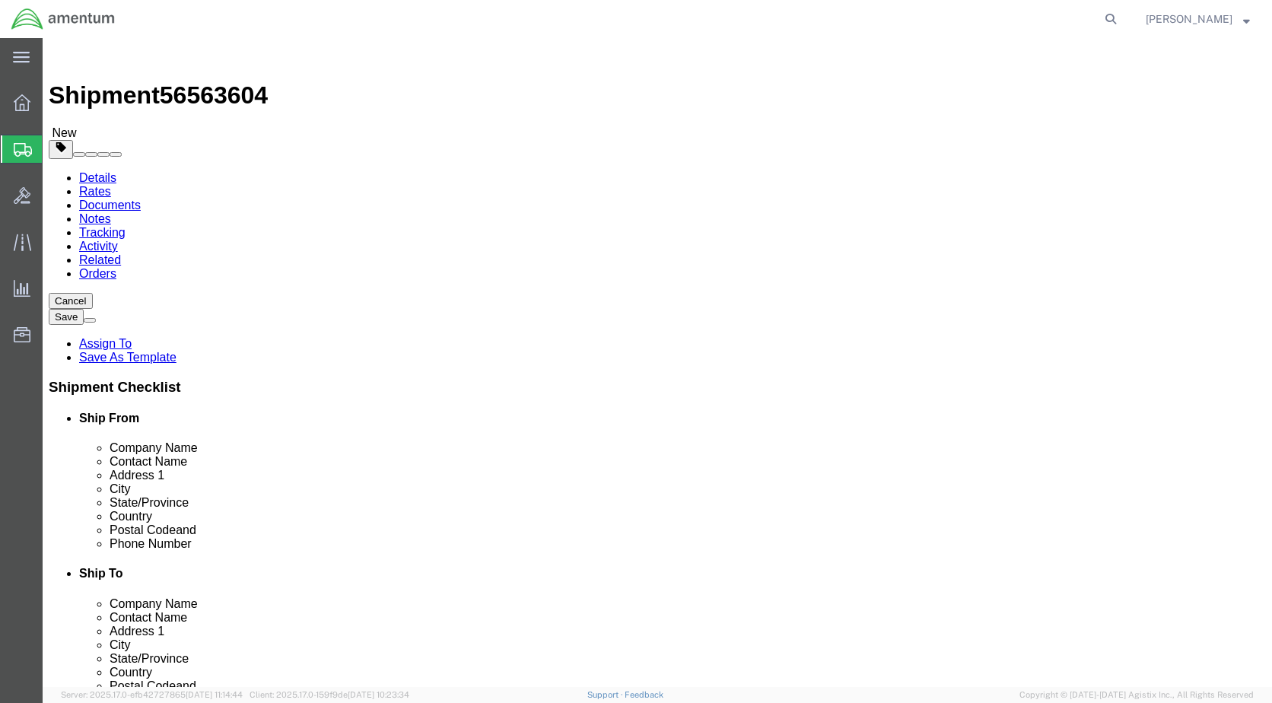
click div "Weight 0.00 Select kgs lbs Ship. t°"
type input "12.5"
click link "Add Content"
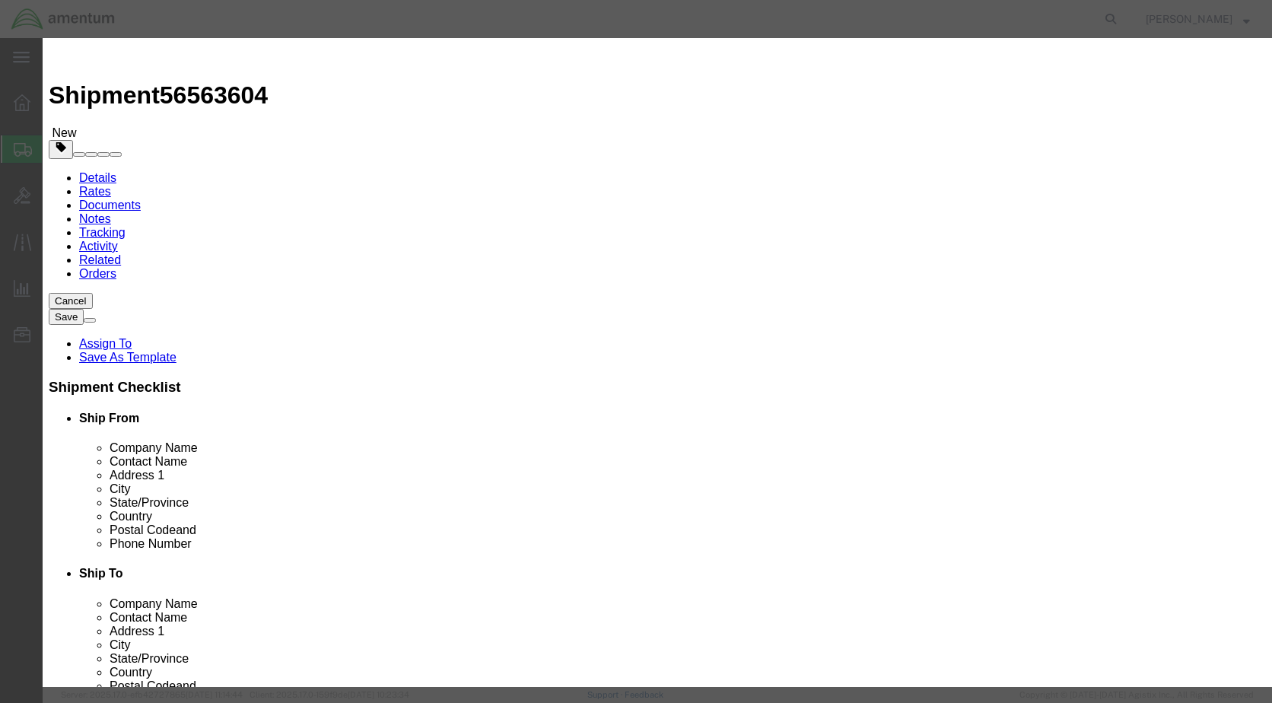
drag, startPoint x: 382, startPoint y: 118, endPoint x: 395, endPoint y: 119, distance: 13.0
click input "text"
type input "TOOLS FOR CALIBRATION"
drag, startPoint x: 364, startPoint y: 144, endPoint x: 347, endPoint y: 145, distance: 17.6
click div "0"
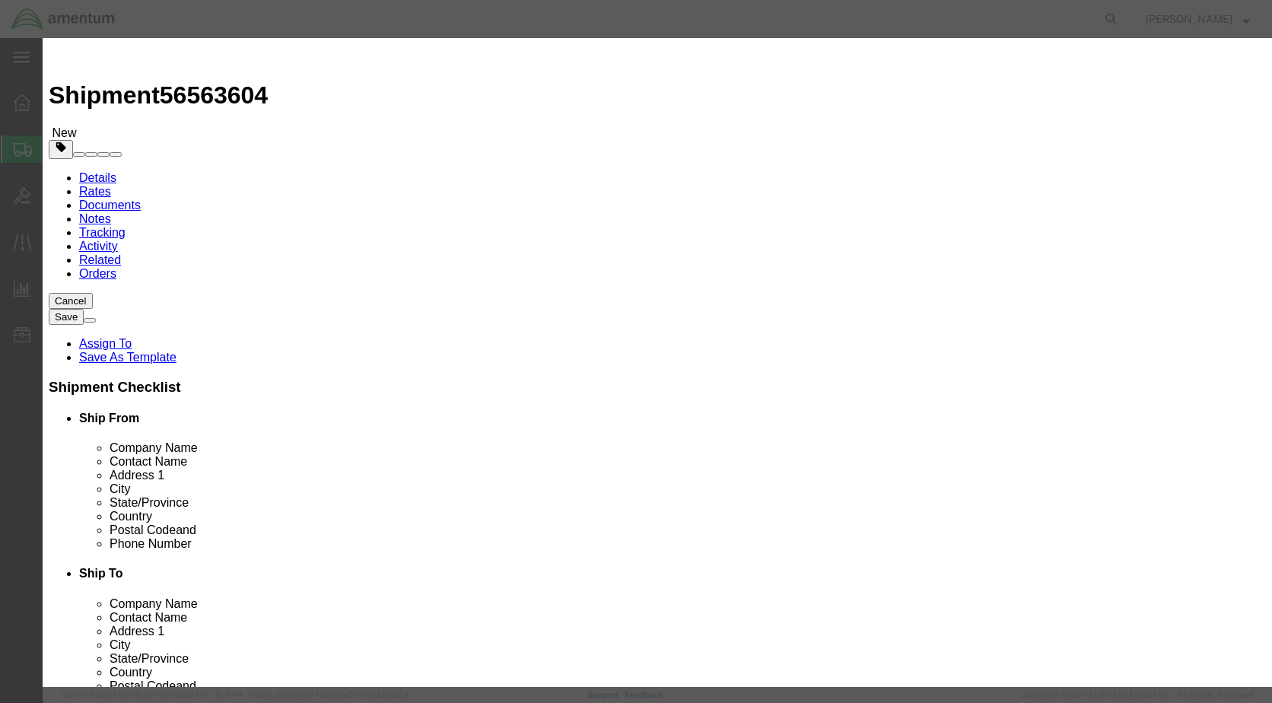
type input "7"
click input "text"
type input "2500"
click button "Save & Close"
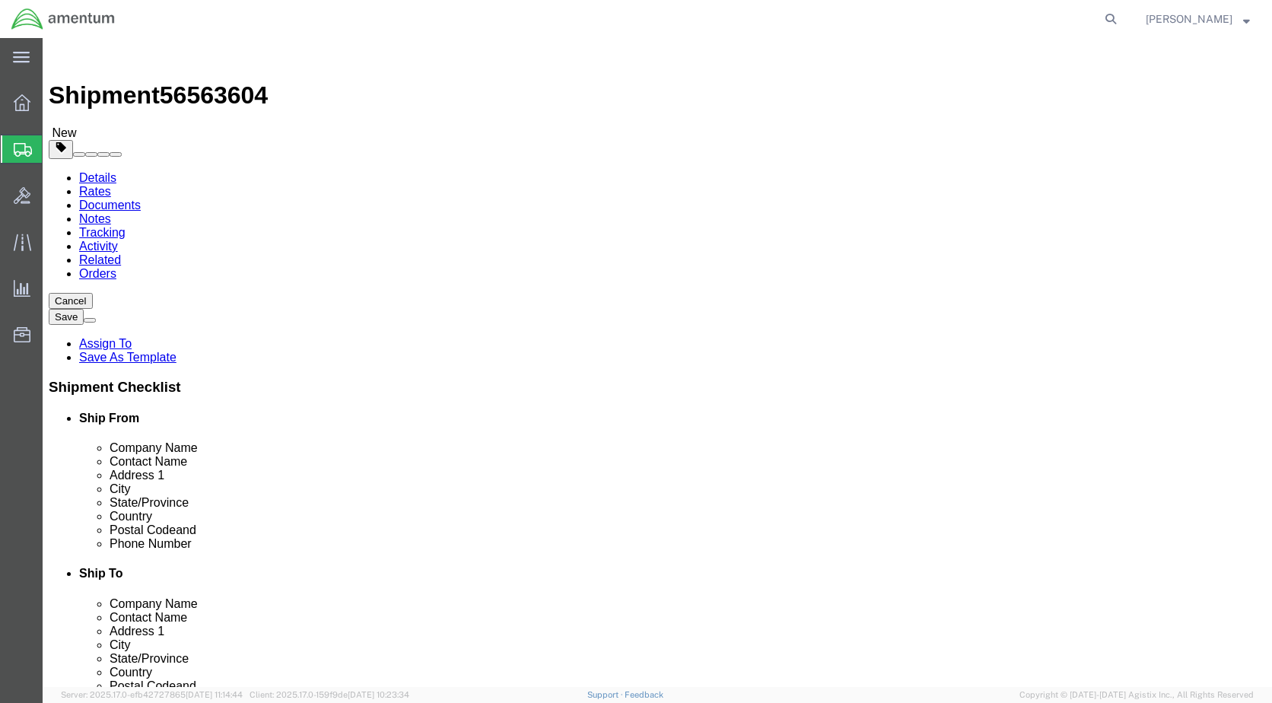
click div "Package Content # 1 x Package Type Select BCK Boxes Bale(s) Basket(s) Bolt(s) B…"
click dd "7.00 Each"
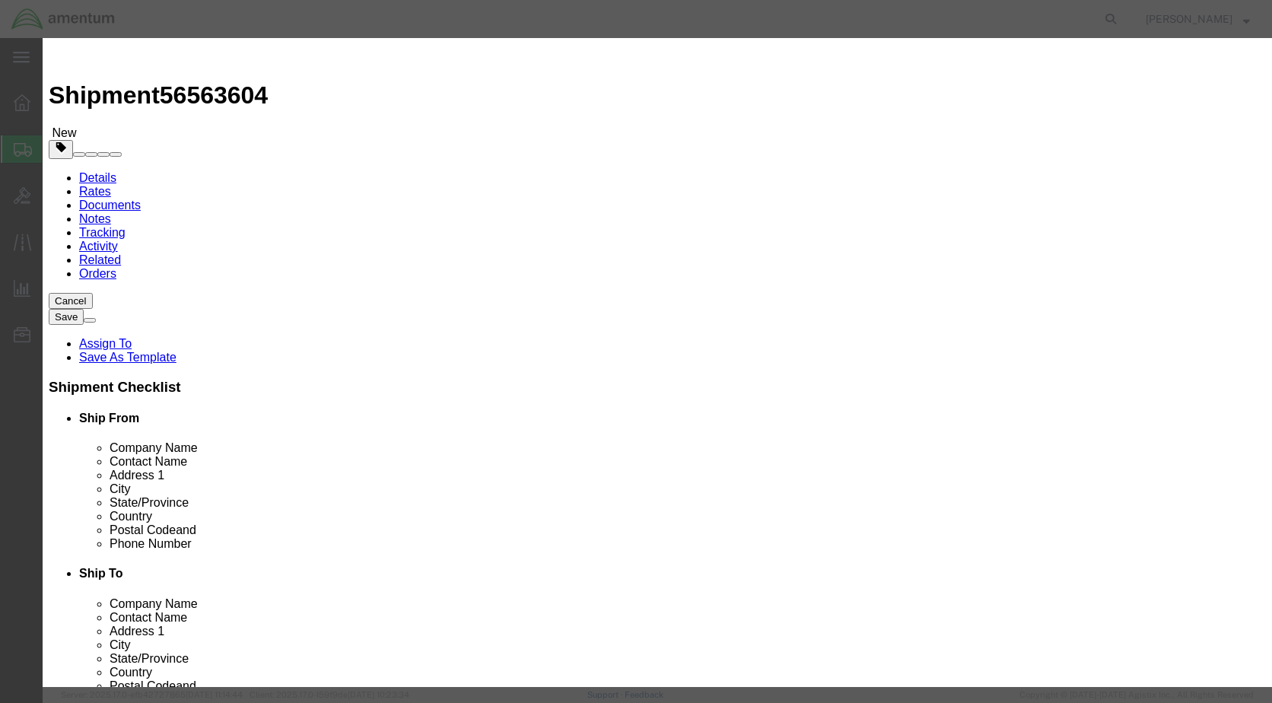
click textarea
click textarea "SN#"
type textarea "SN# EPL-0399, EPL-R0158, 417448, SC2, EPL0309"
drag, startPoint x: 393, startPoint y: 144, endPoint x: 307, endPoint y: 119, distance: 89.6
click div "Product Name TOOLS FOR CALIBRATION Pieces 7.00 Select Bag Barrels 100Board Feet…"
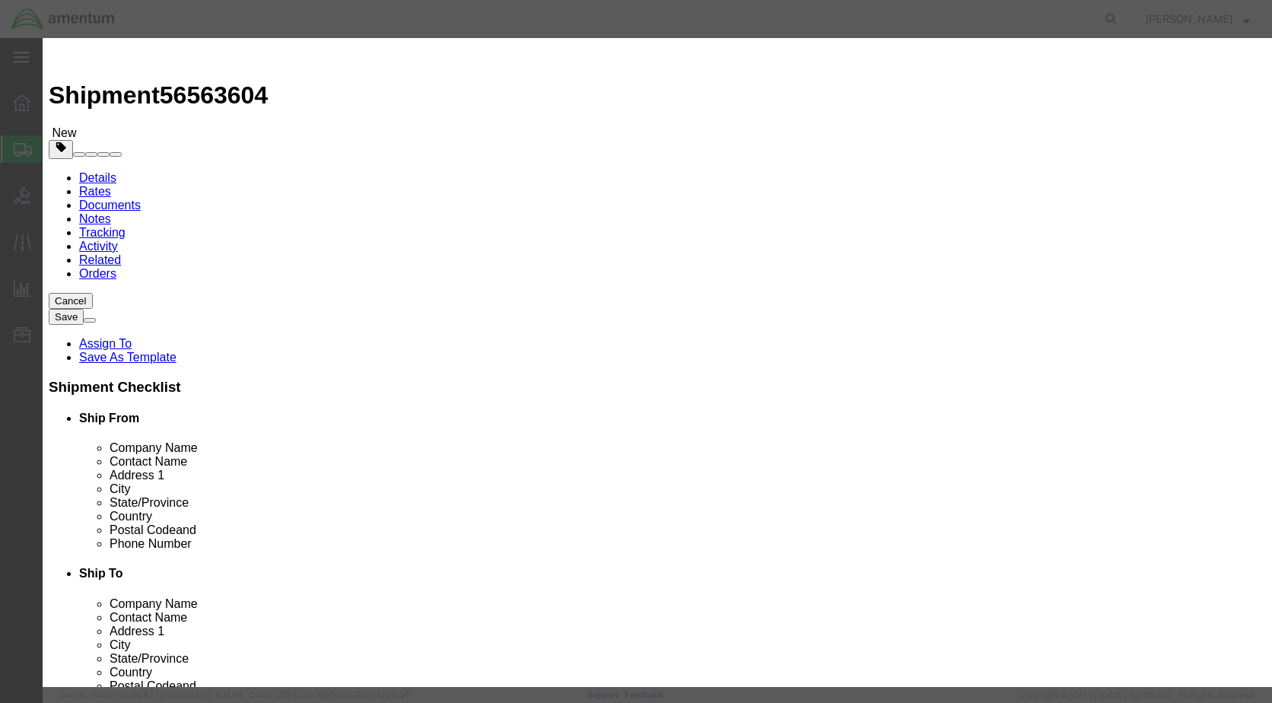
type input "6"
drag, startPoint x: 409, startPoint y: 171, endPoint x: 307, endPoint y: 163, distance: 102.3
click div "Product Name TOOLS FOR CALIBRATION Pieces 6 Select Bag Barrels 100Board Feet Bo…"
type input "1500"
click textarea "SN# EPL-0399, EPL-R0158, 417448, SC2, EPL0309"
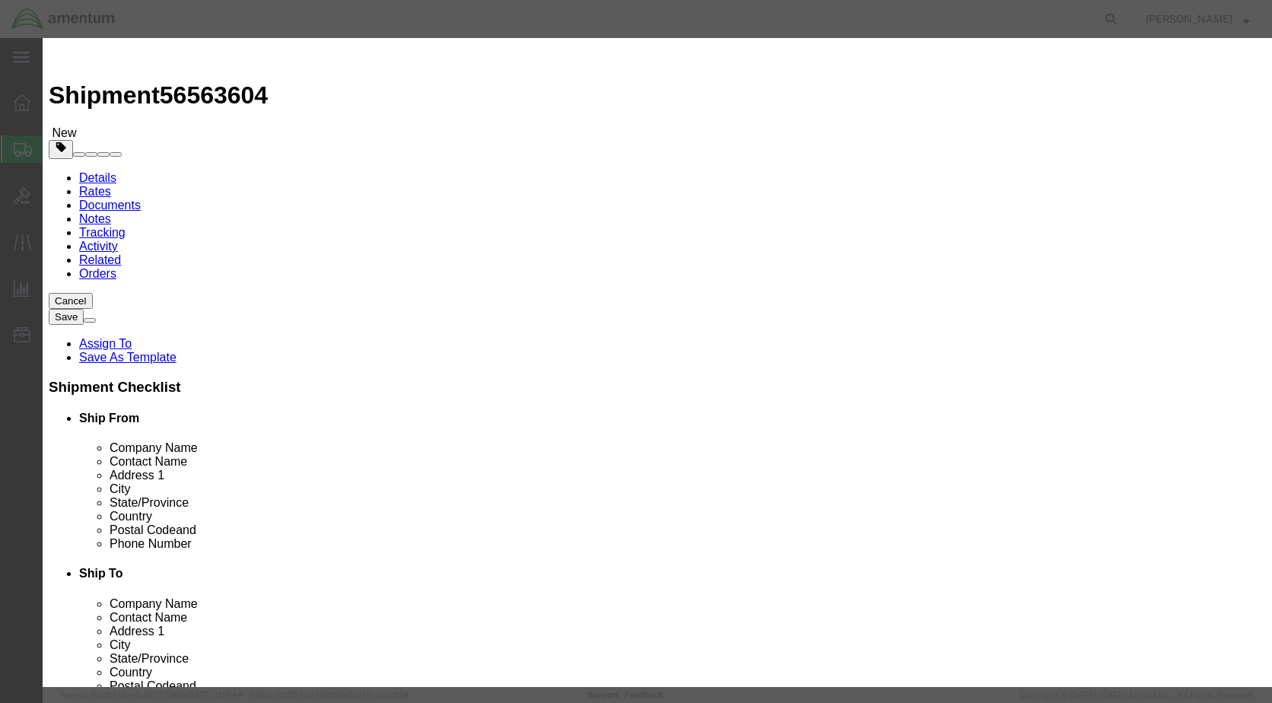
click textarea "SN# EPL-0399, EPL-R0158, 417448, SC2, EPL0309"
type textarea "SN# EPL-0399, EPL-R0158, 417448, SC2, EPL0309, R217"
click button "Save & Close"
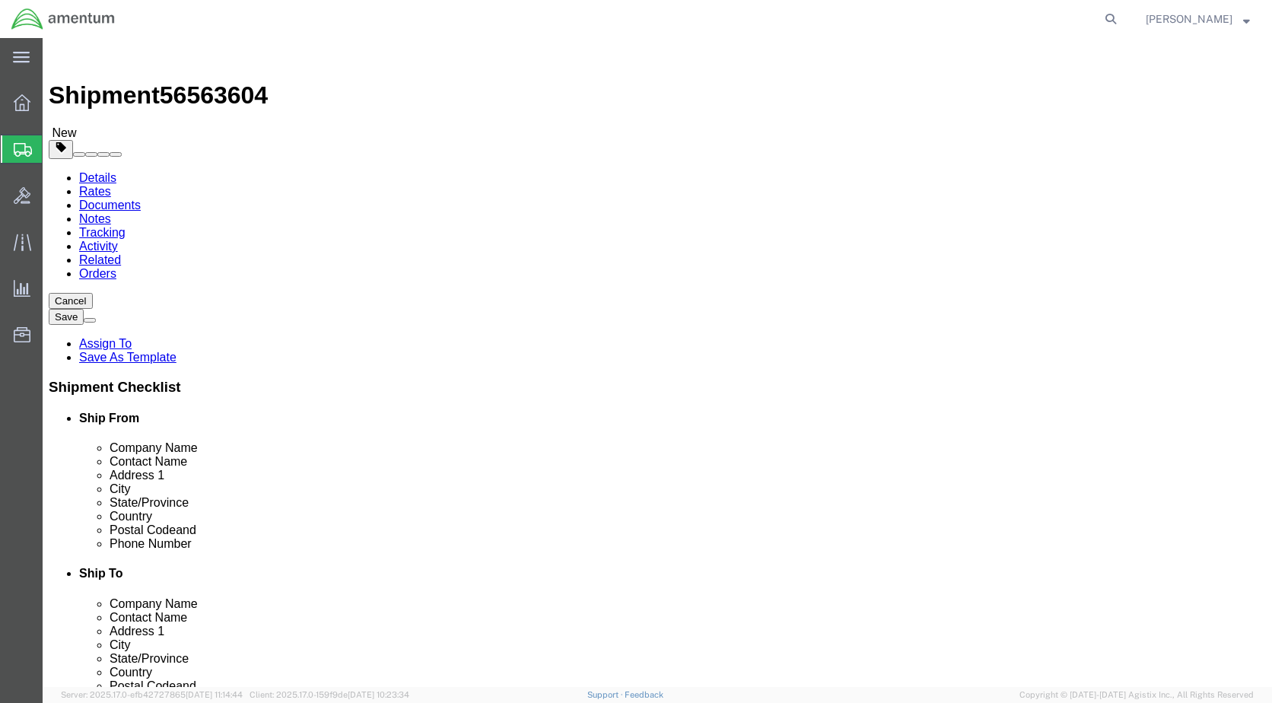
click button "Rate Shipment"
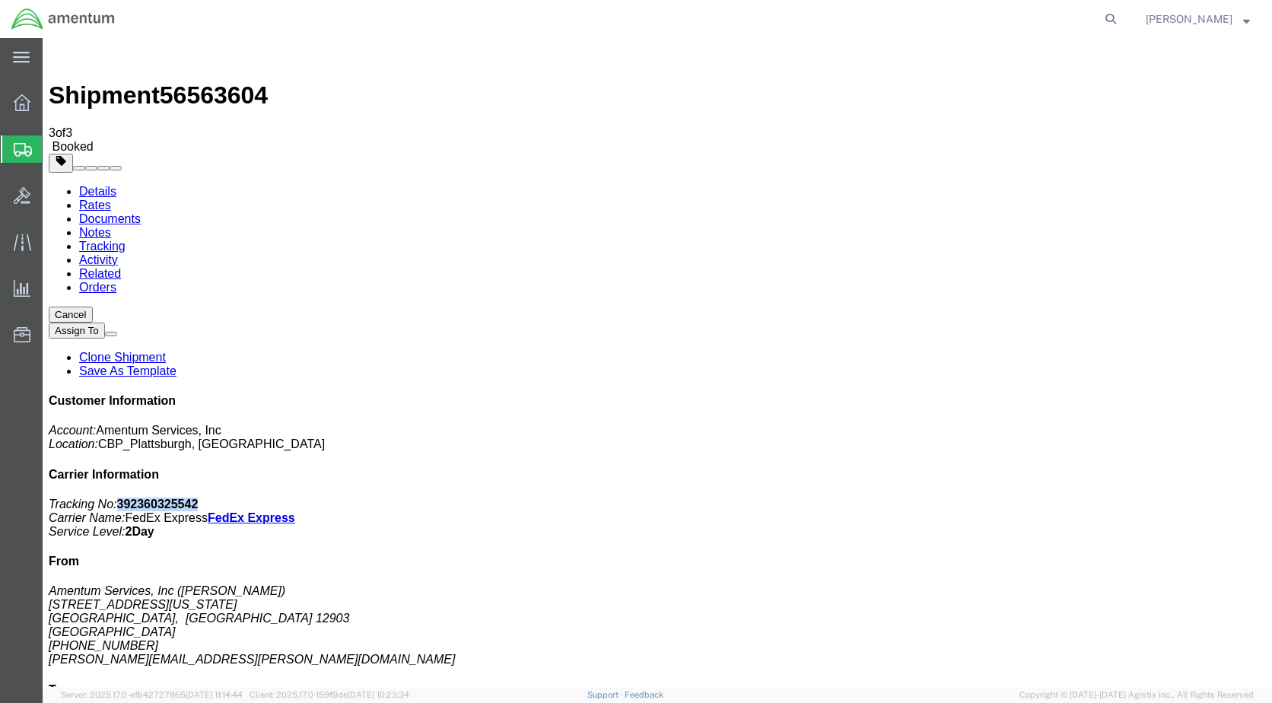
drag, startPoint x: 1133, startPoint y: 233, endPoint x: 1061, endPoint y: 236, distance: 72.4
click at [1061, 498] on p "Tracking No: 392360325542 Carrier Name: FedEx Express FedEx Express Service Lev…" at bounding box center [658, 518] width 1218 height 41
copy b "392360325542"
click at [1197, 13] on span "[PERSON_NAME]" at bounding box center [1189, 19] width 87 height 17
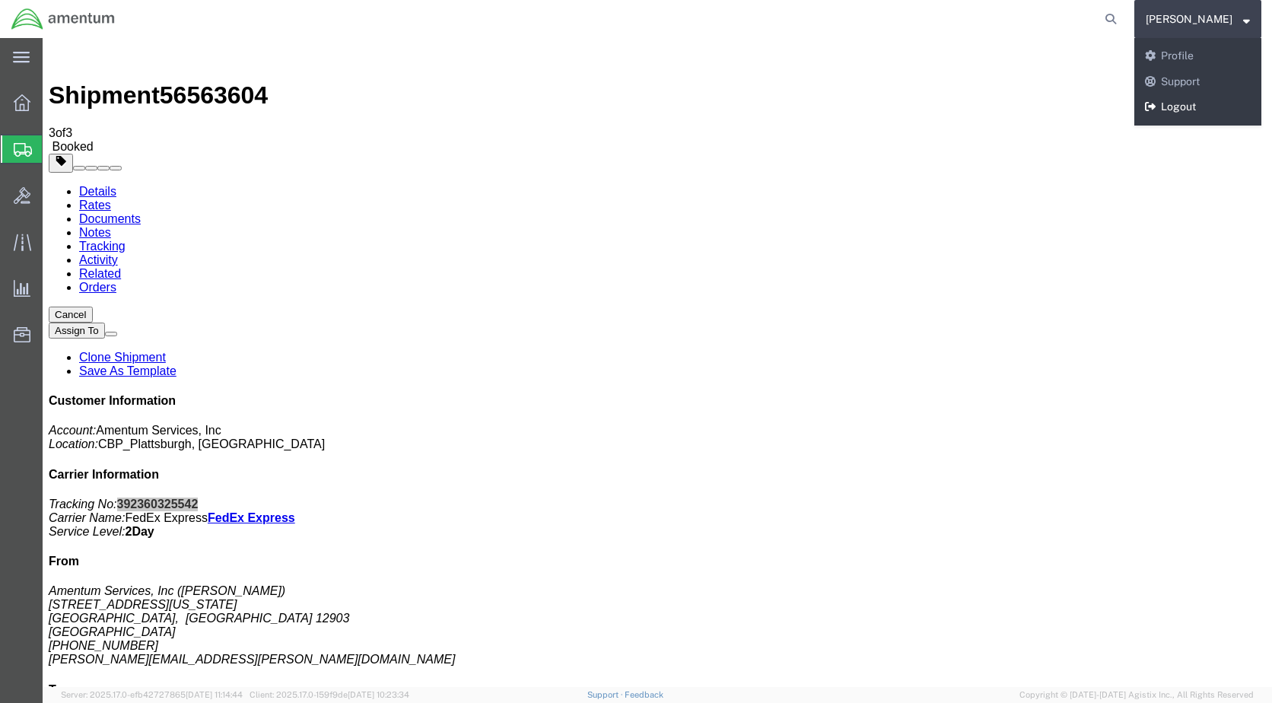
click at [1209, 107] on link "Logout" at bounding box center [1198, 107] width 127 height 26
